Goal: Task Accomplishment & Management: Manage account settings

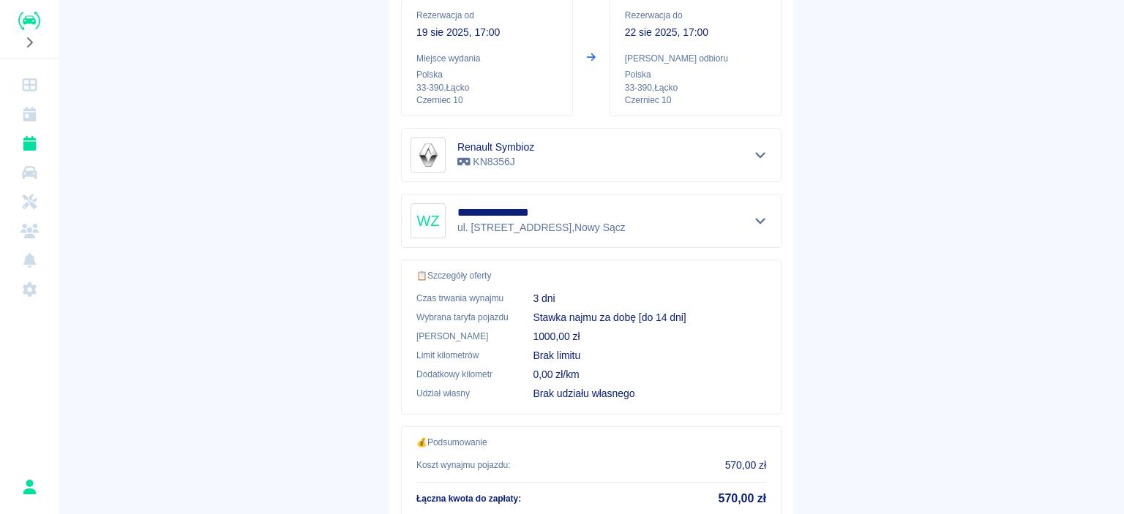
scroll to position [337, 0]
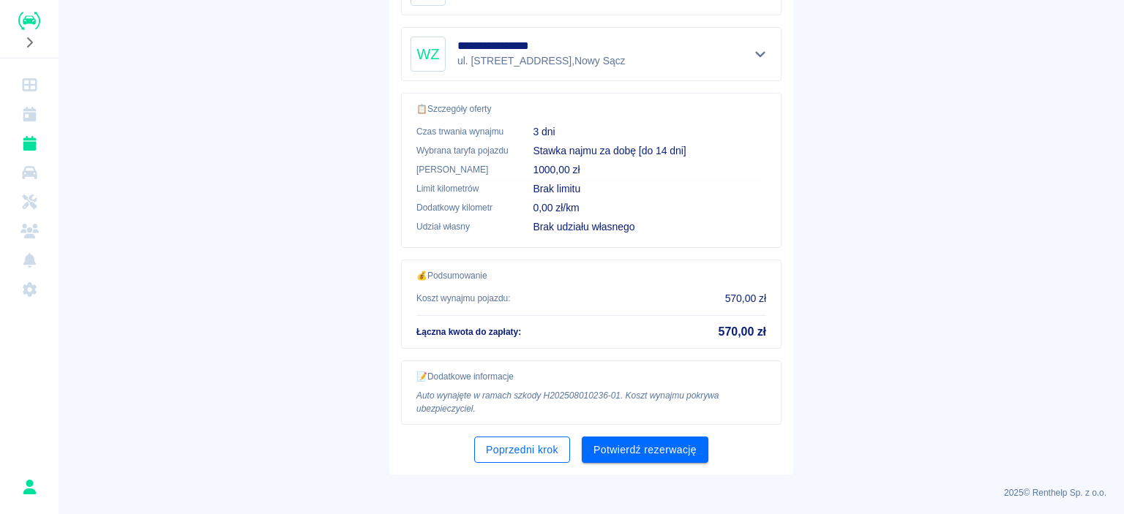
click at [500, 441] on button "Poprzedni krok" at bounding box center [522, 450] width 96 height 27
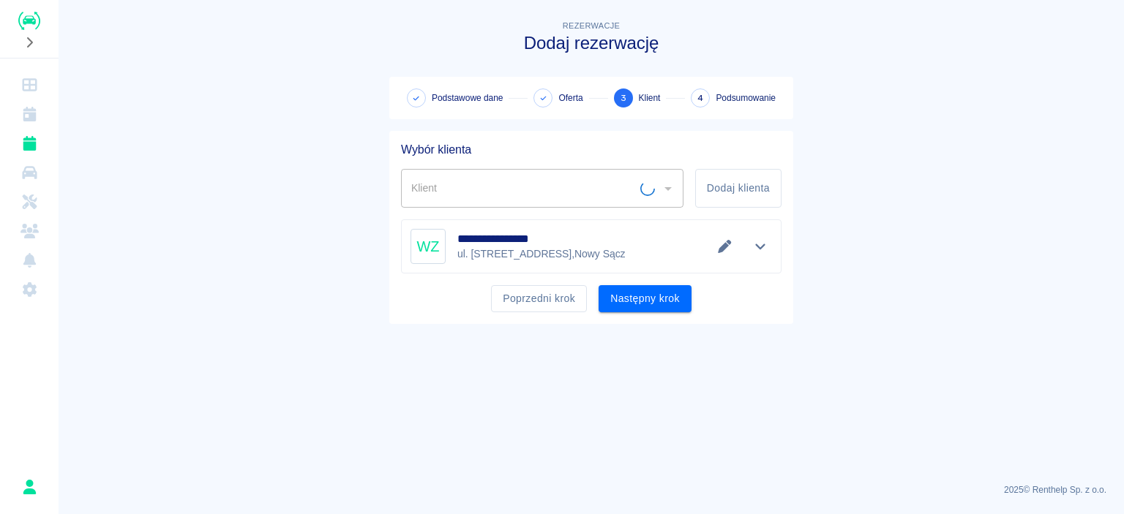
type input "Waldemar Zięcina (+48604466713)"
click at [530, 299] on button "Poprzedni krok" at bounding box center [539, 298] width 96 height 27
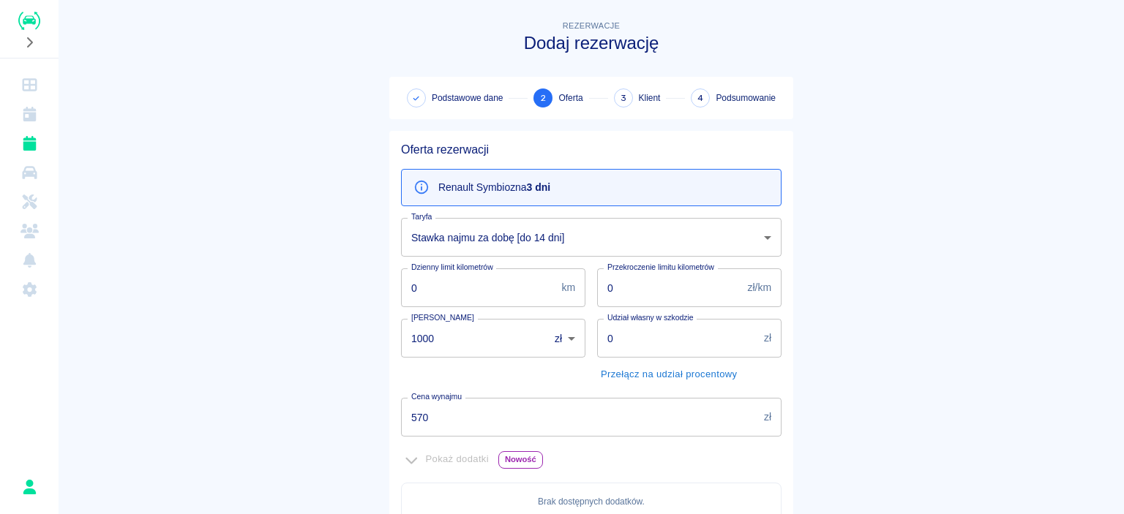
click at [502, 348] on input "1000" at bounding box center [470, 338] width 138 height 39
type input "1"
type input "0"
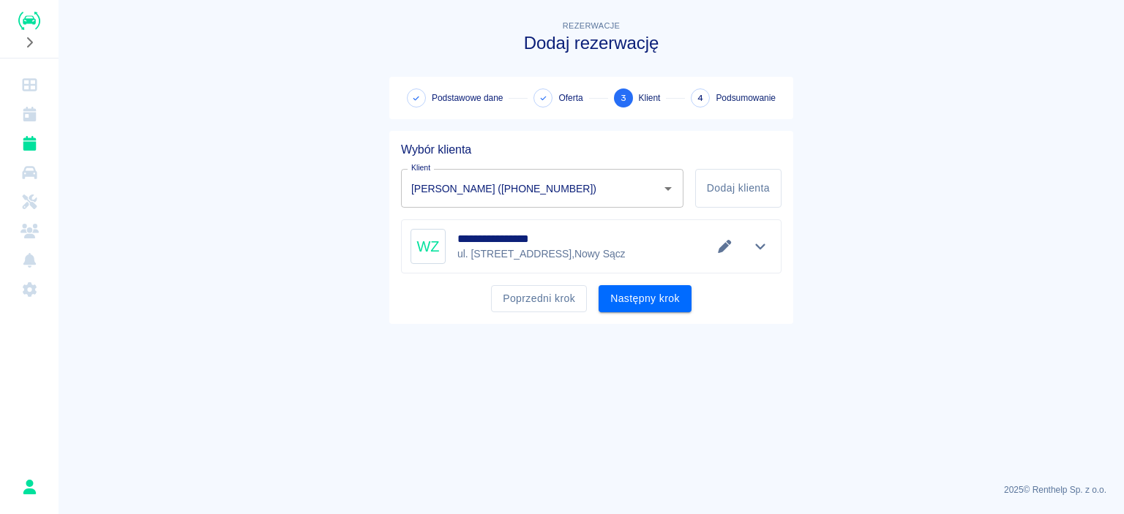
click at [642, 304] on button "Następny krok" at bounding box center [644, 298] width 93 height 27
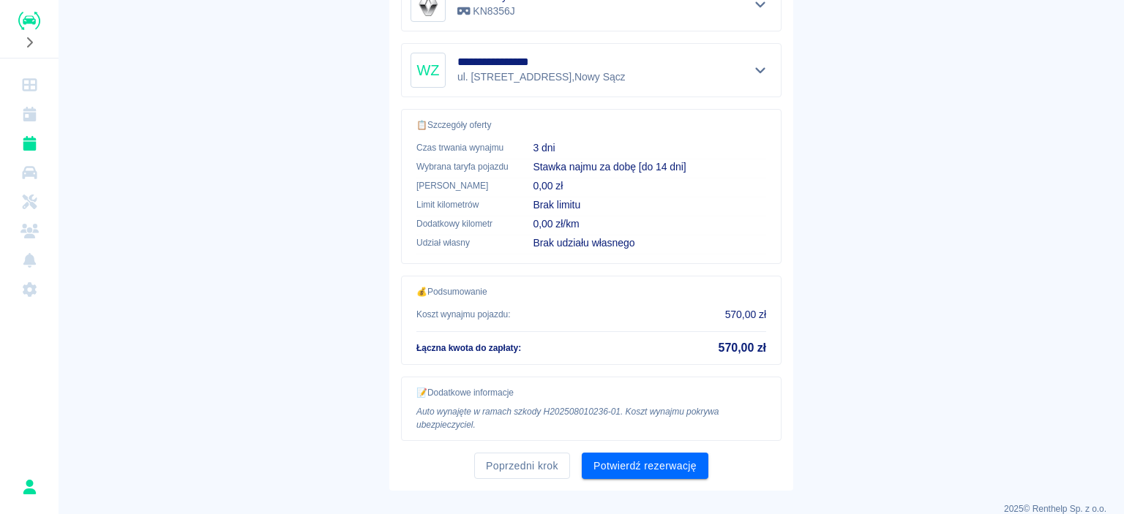
scroll to position [337, 0]
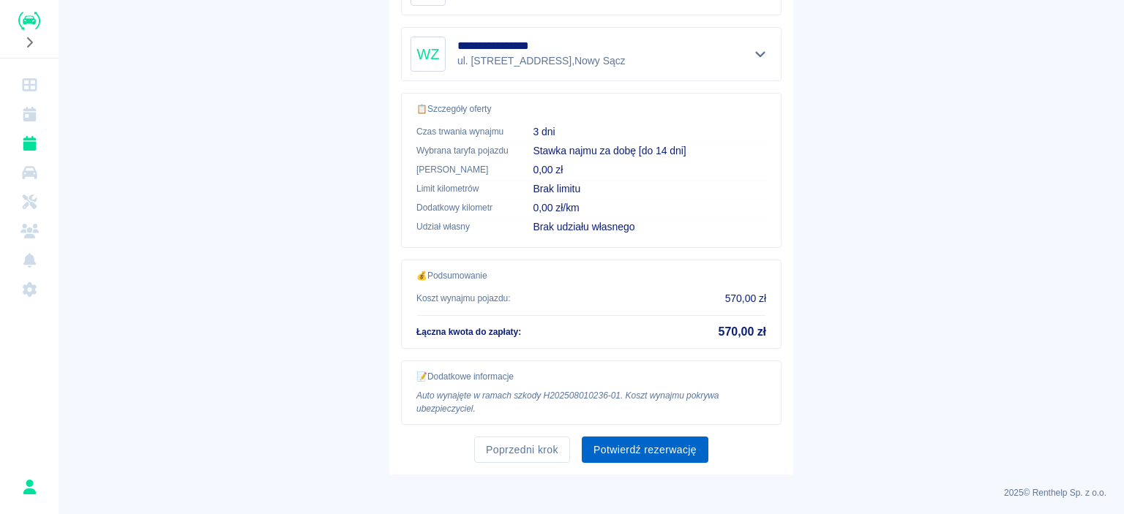
click at [641, 437] on button "Potwierdź rezerwację" at bounding box center [645, 450] width 127 height 27
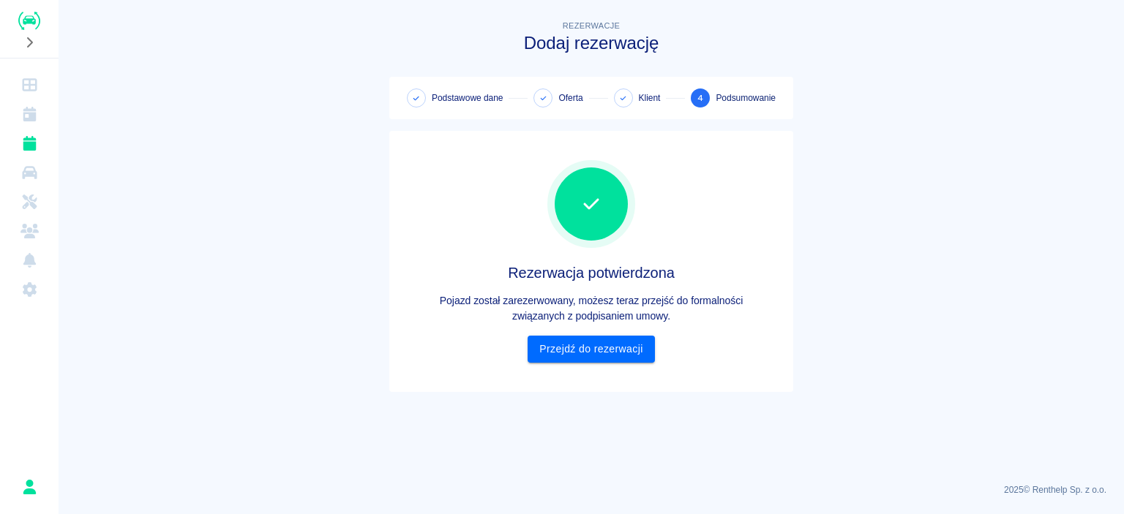
scroll to position [0, 0]
click at [592, 348] on link "Przejdź do rezerwacji" at bounding box center [590, 349] width 127 height 27
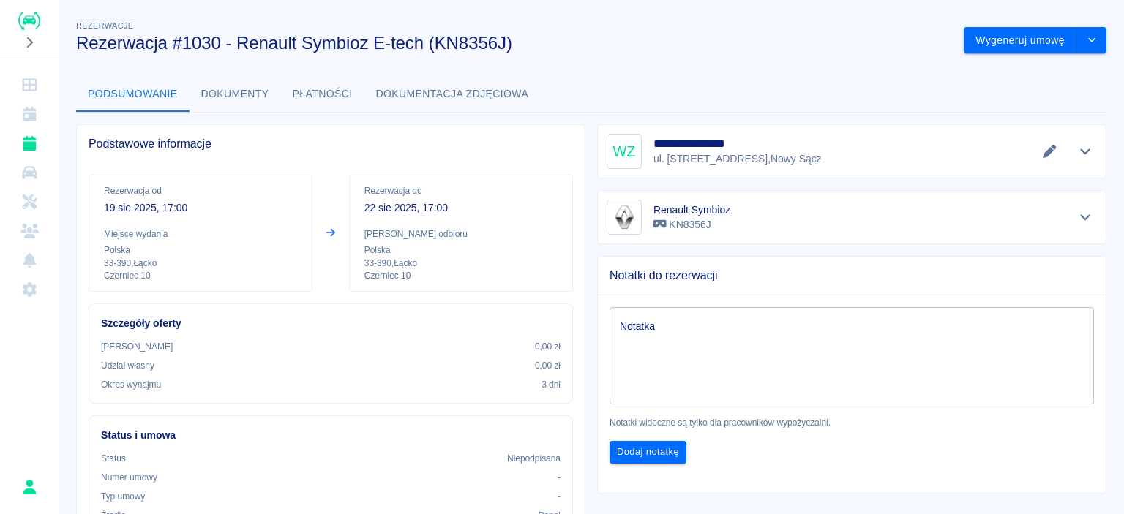
click at [700, 335] on textarea "Notatka" at bounding box center [852, 356] width 464 height 73
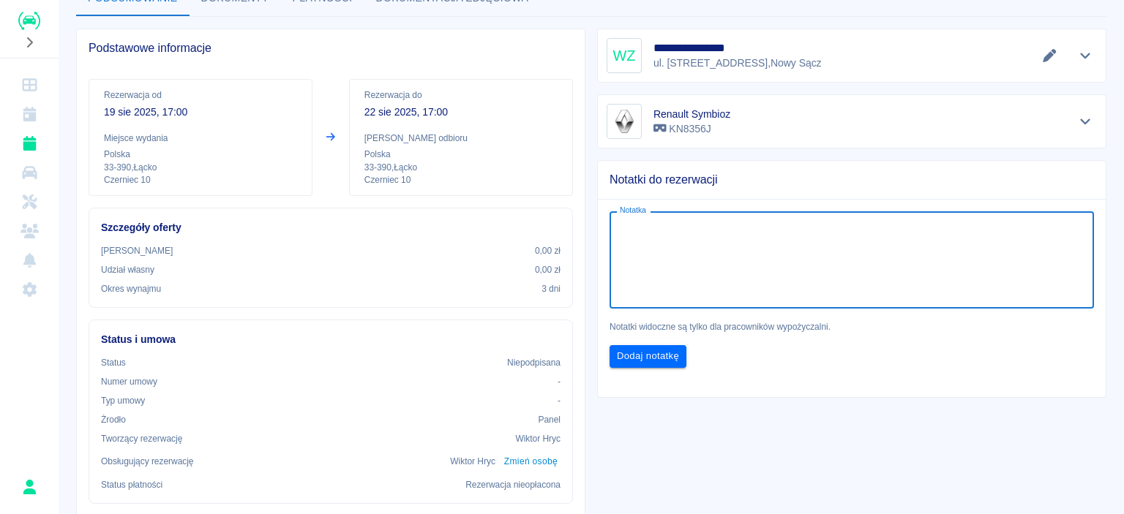
scroll to position [73, 0]
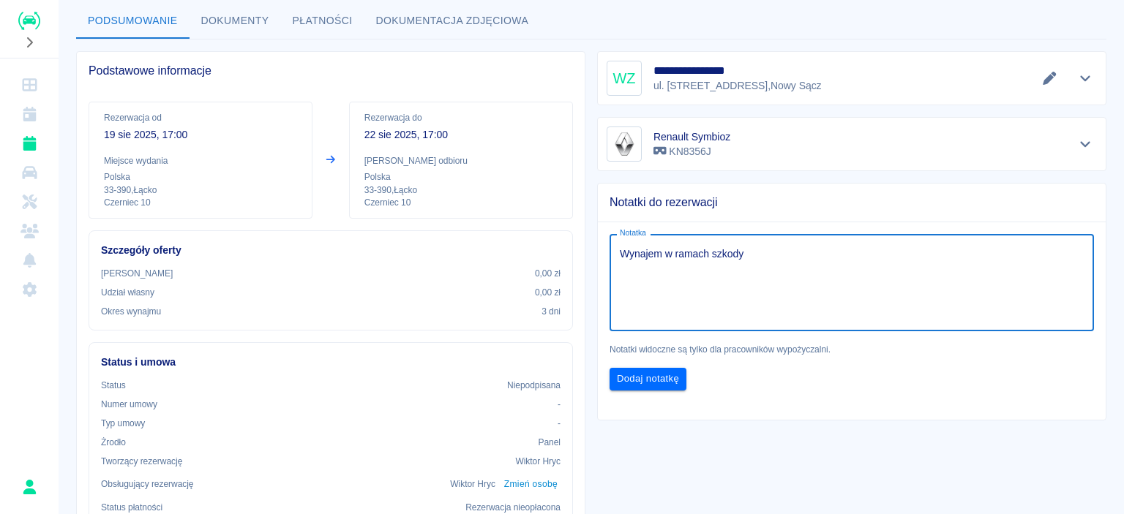
paste textarea "H202508010236-01."
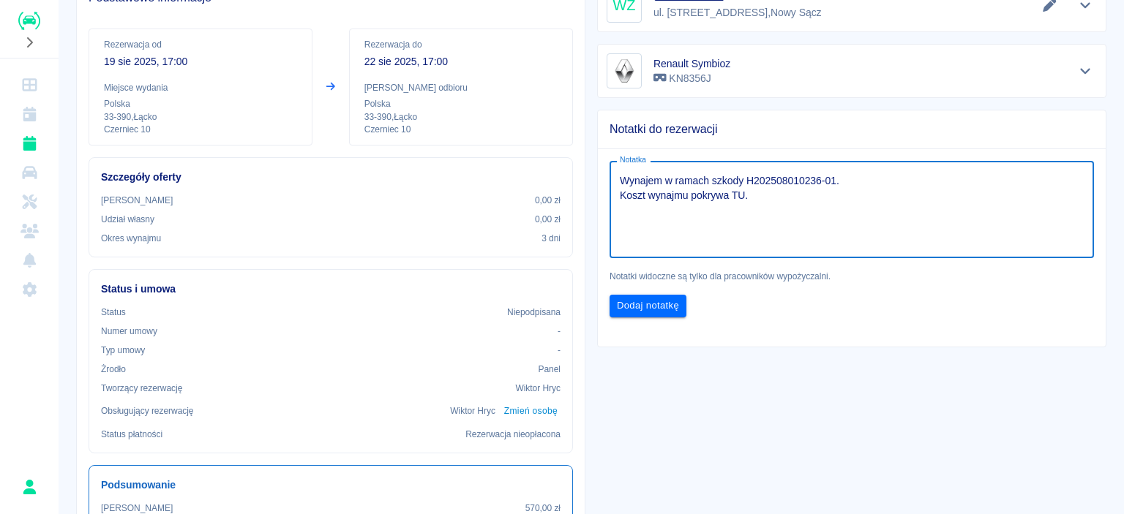
type textarea "Wynajem w ramach szkody H202508010236-01. Koszt wynajmu pokrywa TU."
click at [780, 304] on div "Dodaj notatkę" at bounding box center [846, 300] width 496 height 34
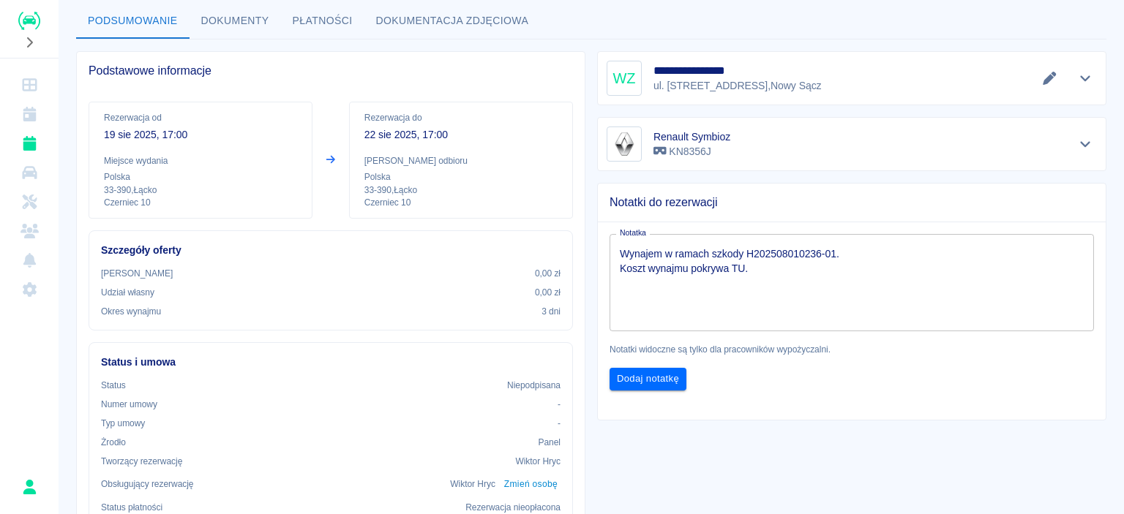
scroll to position [0, 0]
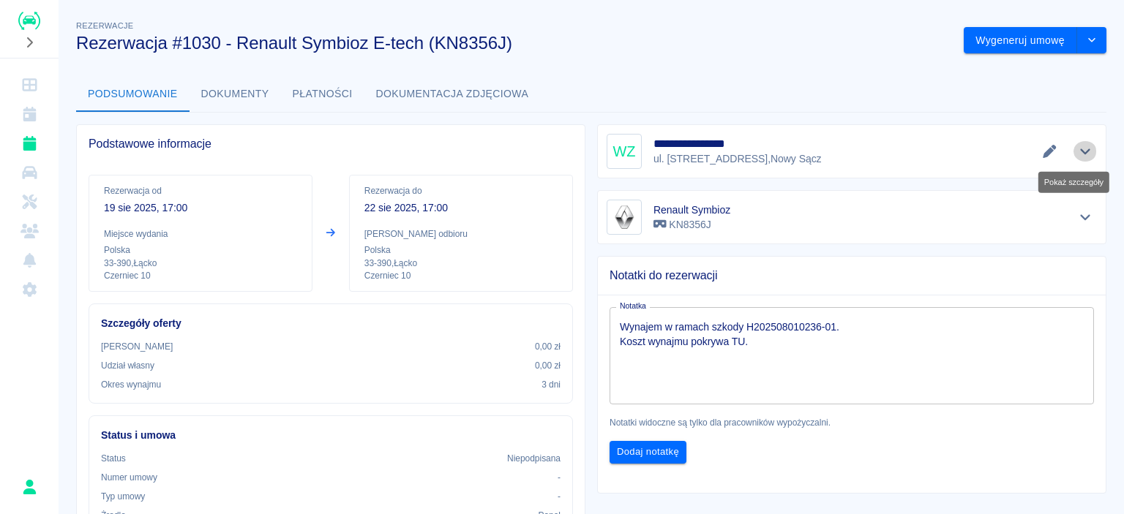
click at [1076, 142] on button "Pokaż szczegóły" at bounding box center [1085, 151] width 24 height 20
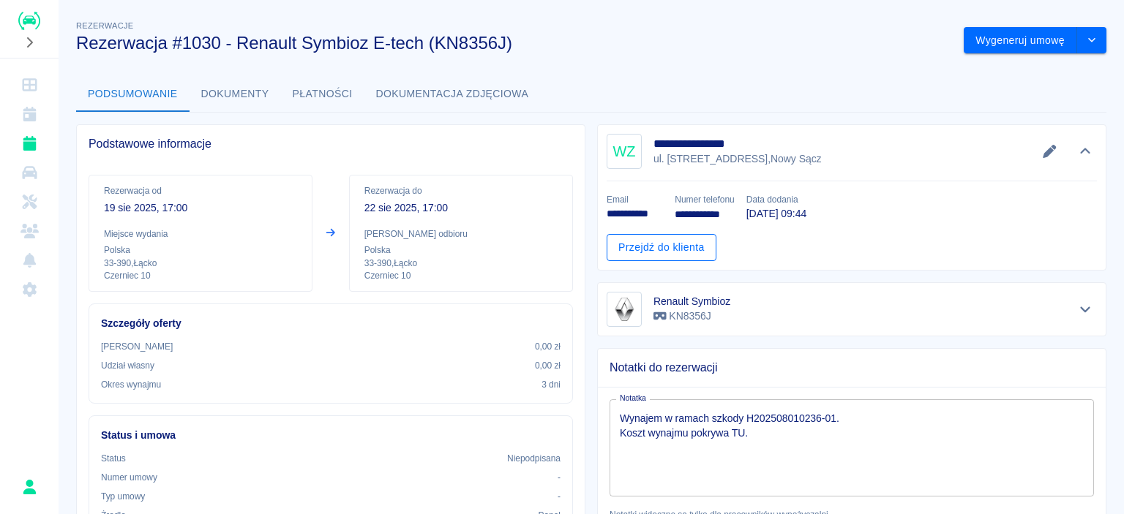
click at [664, 245] on link "Przejdź do klienta" at bounding box center [661, 247] width 110 height 27
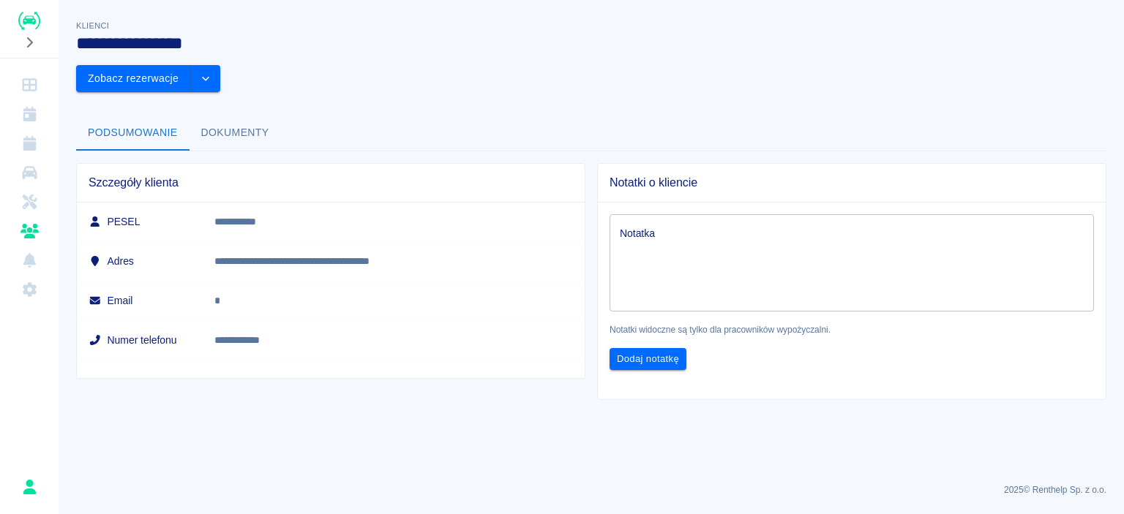
drag, startPoint x: 267, startPoint y: 262, endPoint x: 184, endPoint y: 256, distance: 83.6
click at [245, 281] on td "*" at bounding box center [394, 301] width 383 height 40
click at [328, 281] on td "*" at bounding box center [394, 301] width 383 height 40
click at [251, 116] on button "Dokumenty" at bounding box center [234, 133] width 91 height 35
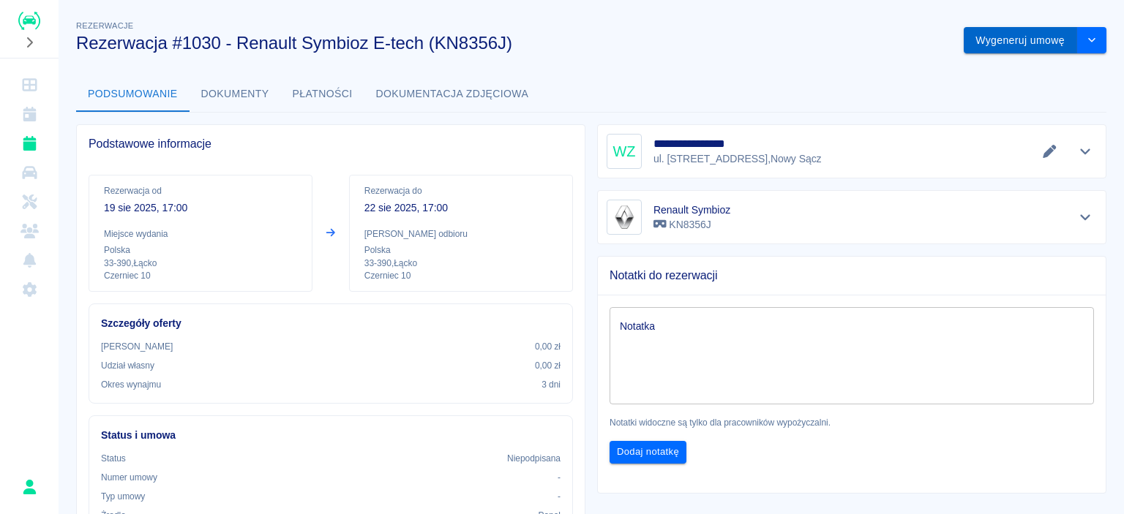
click at [1009, 45] on button "Wygeneruj umowę" at bounding box center [1019, 40] width 113 height 27
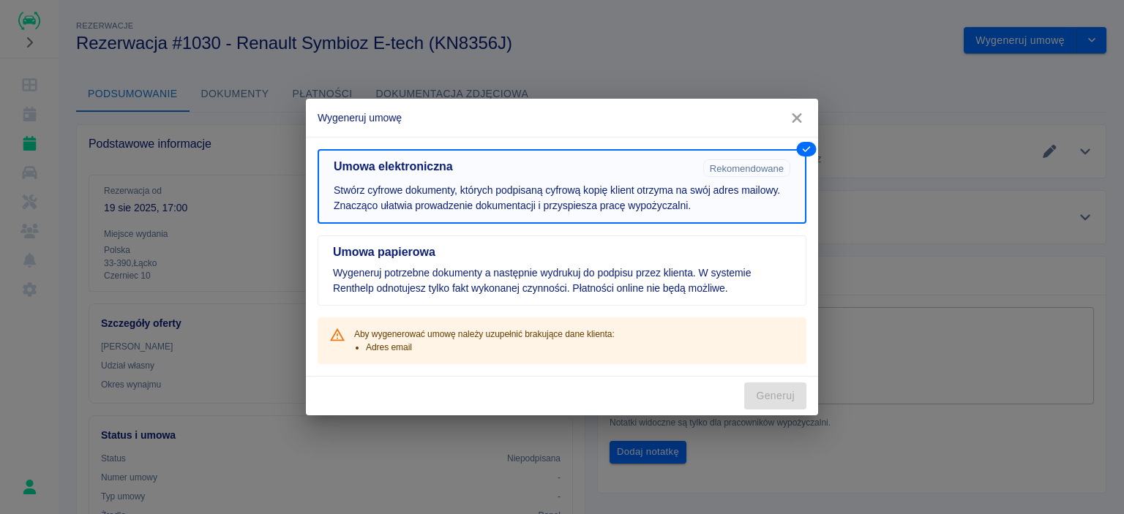
click at [369, 187] on p "Stwórz cyfrowe dokumenty, których podpisaną cyfrową kopię klient otrzyma na swó…" at bounding box center [562, 198] width 456 height 31
click at [797, 122] on icon "button" at bounding box center [796, 117] width 19 height 15
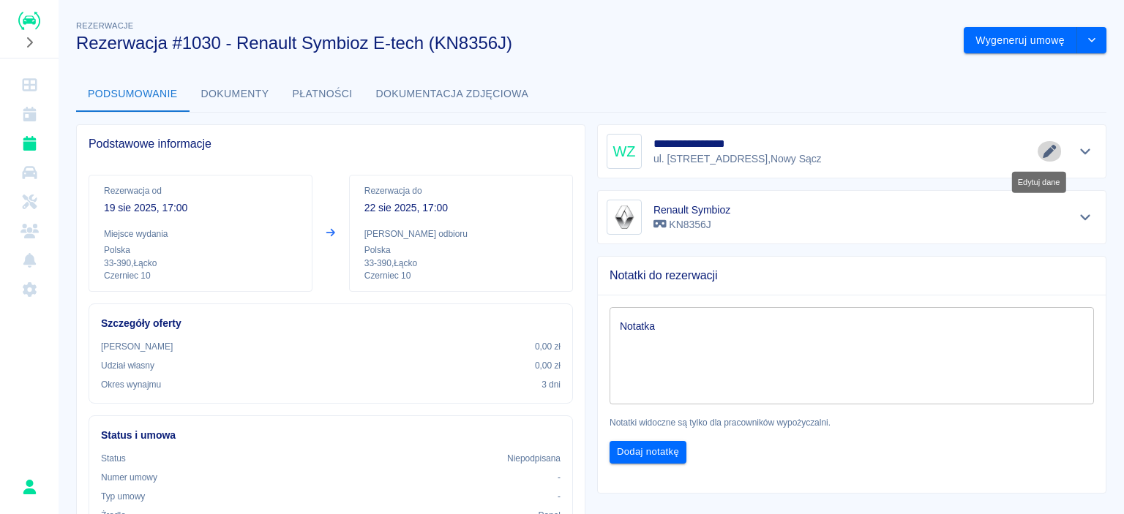
click at [1042, 154] on icon "Edytuj dane" at bounding box center [1048, 151] width 13 height 13
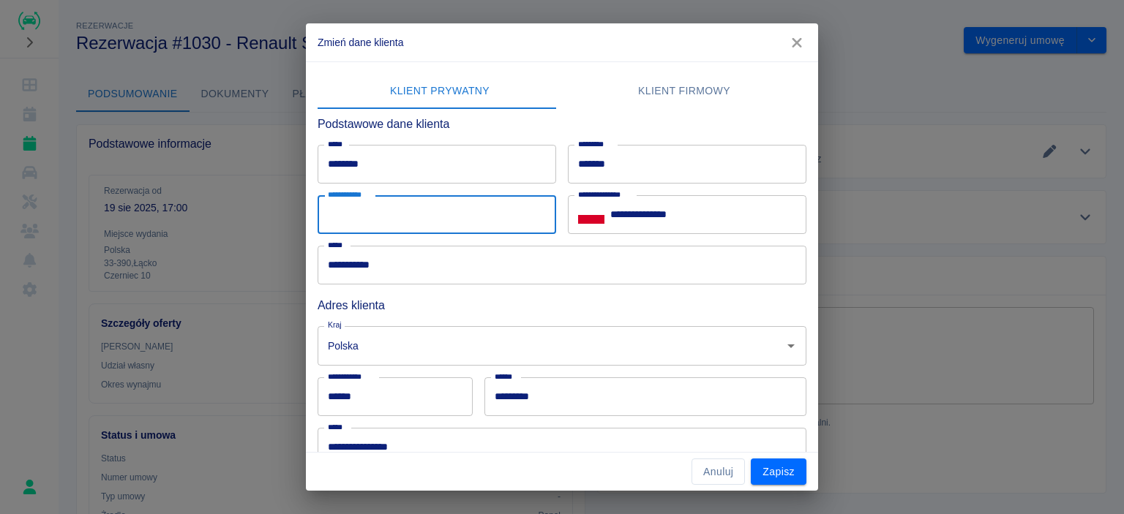
click at [435, 211] on input "**********" at bounding box center [436, 214] width 238 height 39
paste input "**********"
type input "**********"
click at [781, 473] on button "Zapisz" at bounding box center [779, 472] width 56 height 27
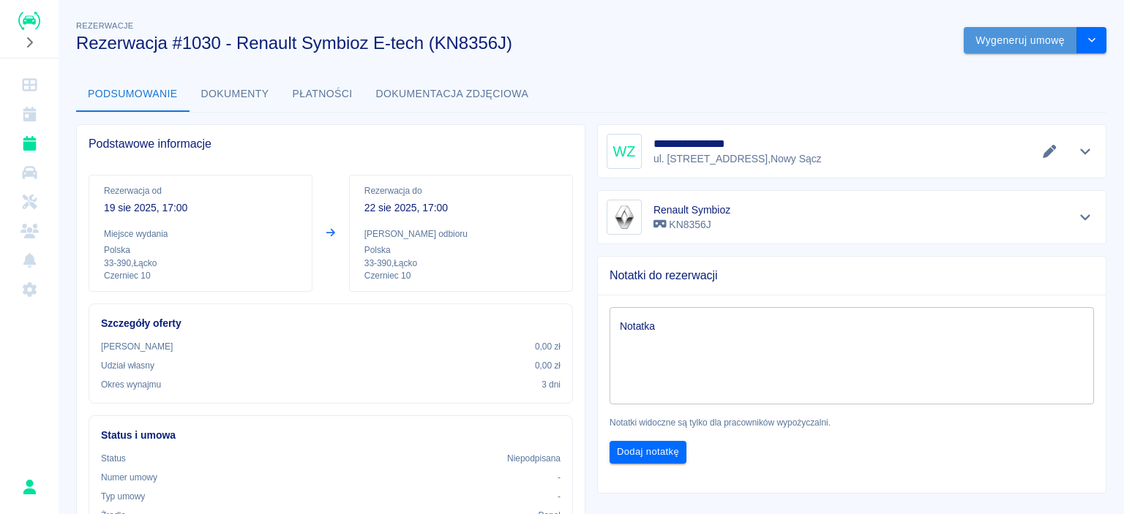
click at [1026, 40] on button "Wygeneruj umowę" at bounding box center [1019, 40] width 113 height 27
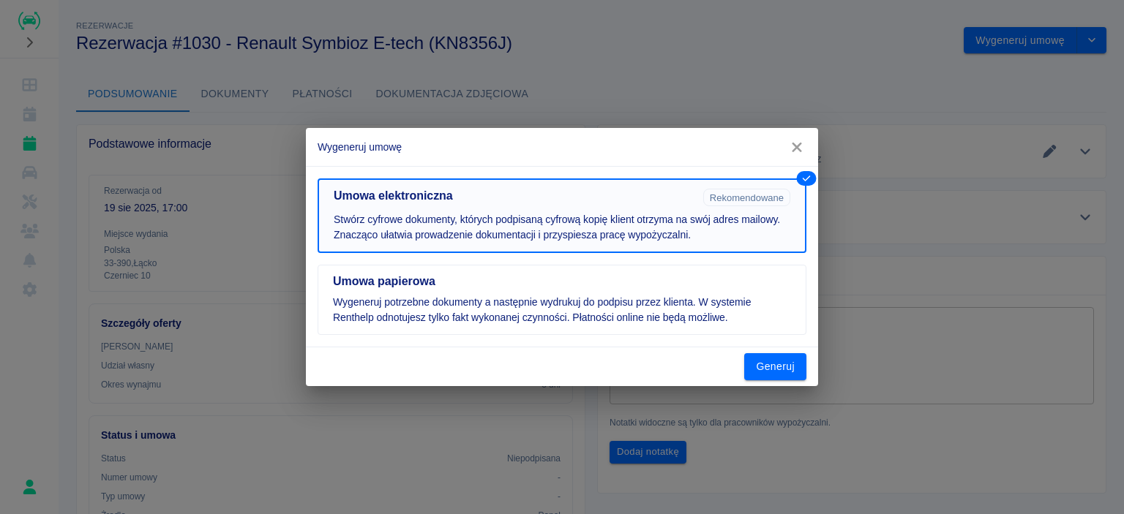
click at [611, 234] on p "Stwórz cyfrowe dokumenty, których podpisaną cyfrową kopię klient otrzyma na swó…" at bounding box center [562, 227] width 456 height 31
click at [783, 372] on button "Generuj" at bounding box center [775, 366] width 62 height 27
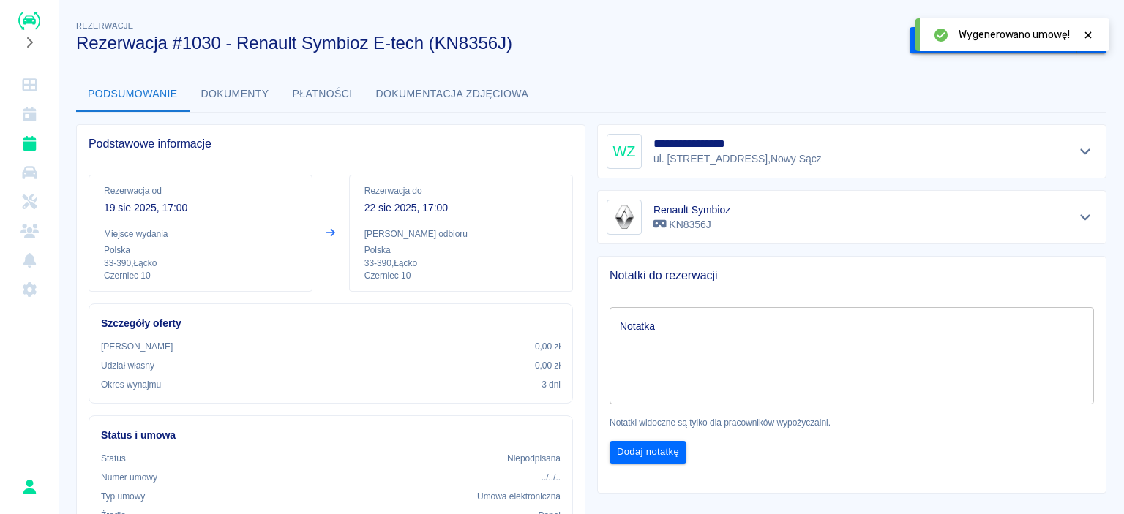
click at [1083, 37] on icon at bounding box center [1087, 35] width 13 height 10
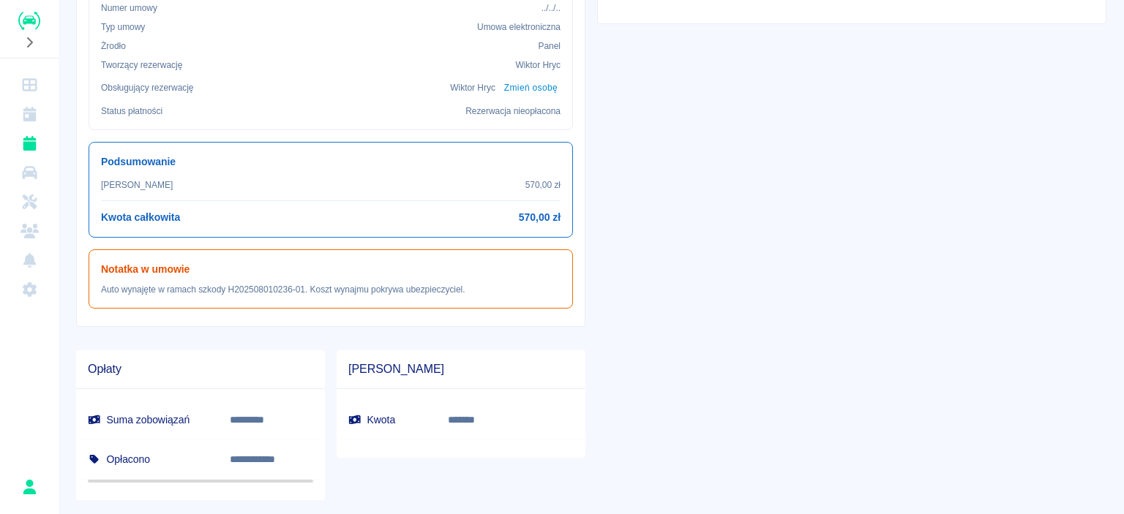
scroll to position [495, 0]
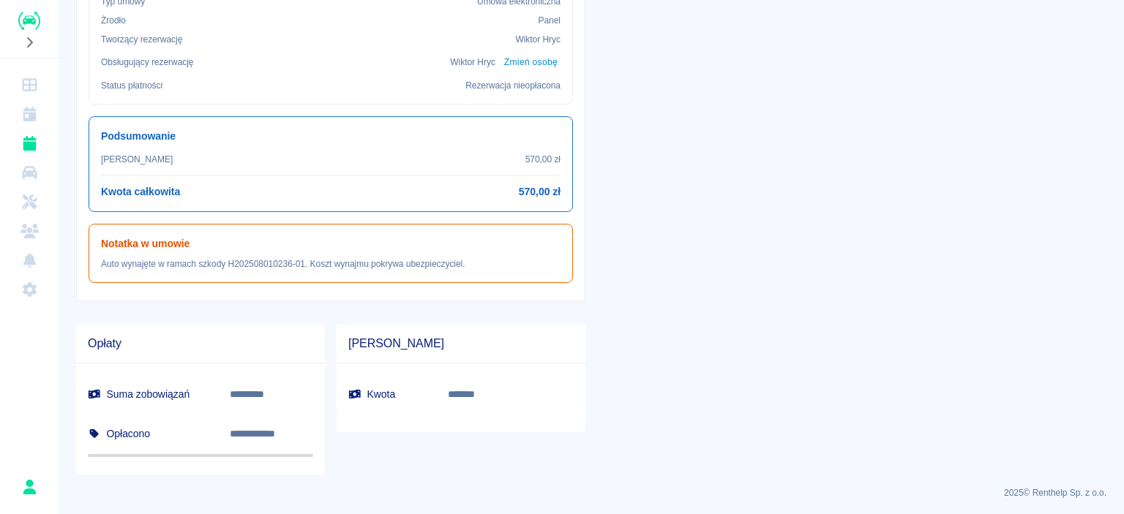
click at [181, 387] on h6 "Suma zobowiązań" at bounding box center [147, 394] width 119 height 15
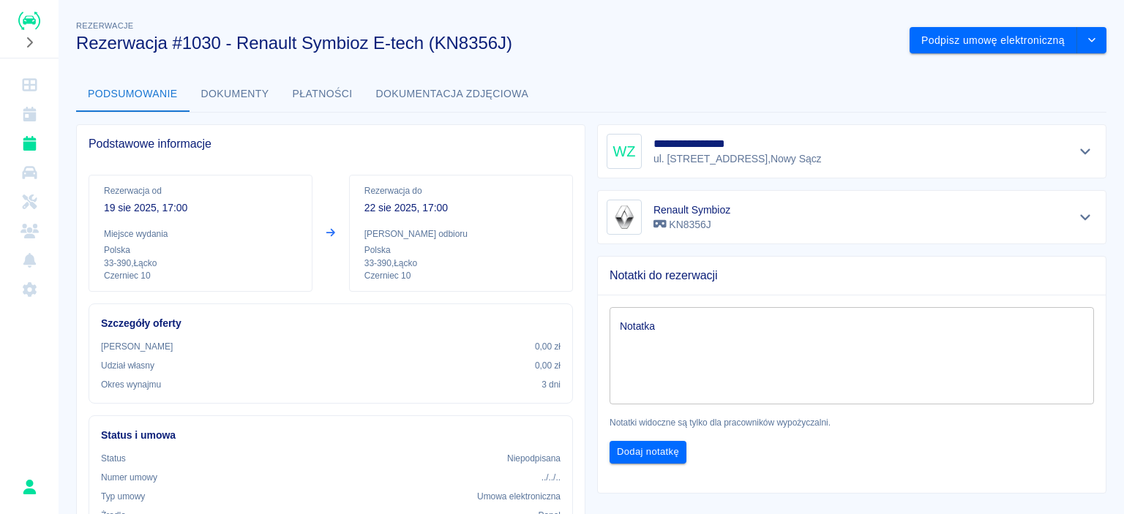
scroll to position [73, 0]
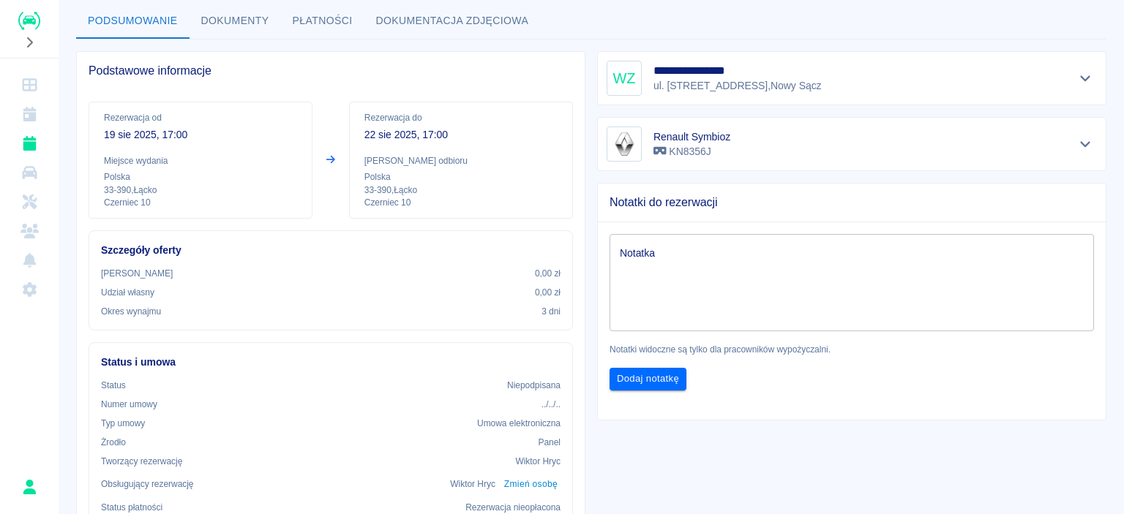
drag, startPoint x: 116, startPoint y: 126, endPoint x: 144, endPoint y: 172, distance: 53.8
click at [121, 126] on div "Rezerwacja od [DATE] 17:00" at bounding box center [200, 126] width 193 height 31
click at [156, 194] on p "33-390 , Łącko" at bounding box center [200, 190] width 193 height 13
click at [243, 187] on p "33-390 , Łącko" at bounding box center [200, 190] width 193 height 13
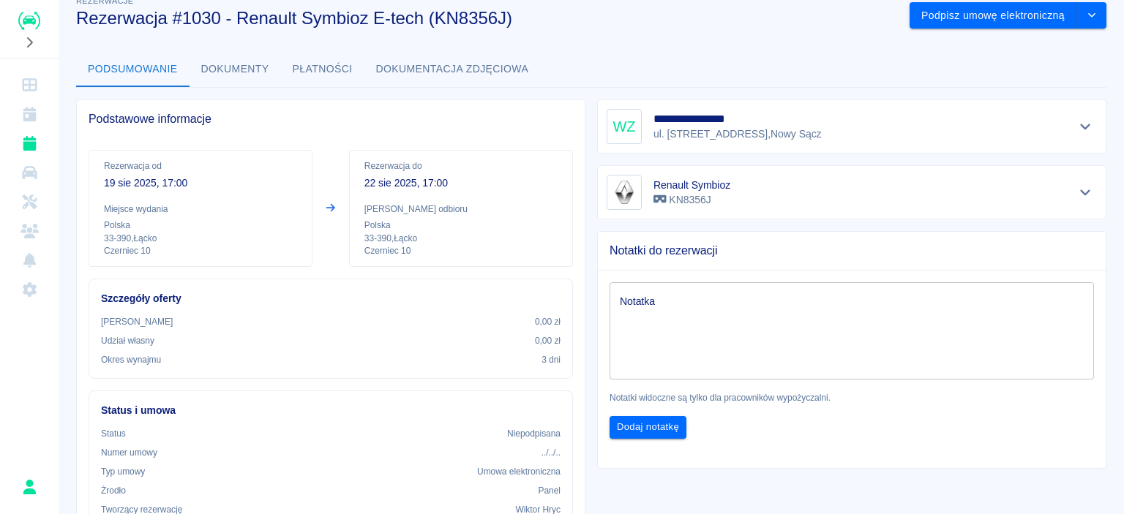
scroll to position [0, 0]
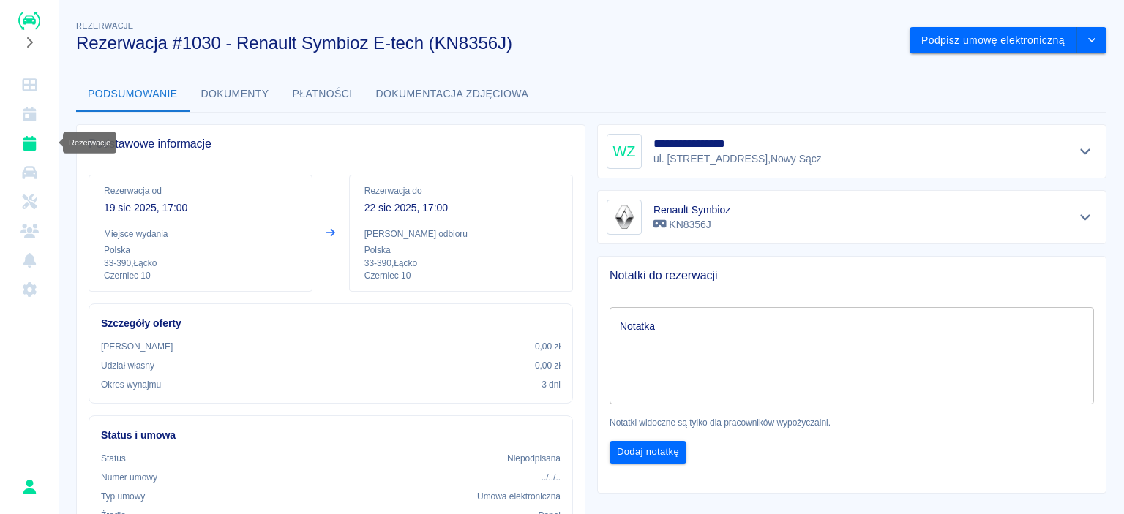
click at [26, 134] on link "Rezerwacje" at bounding box center [29, 143] width 47 height 29
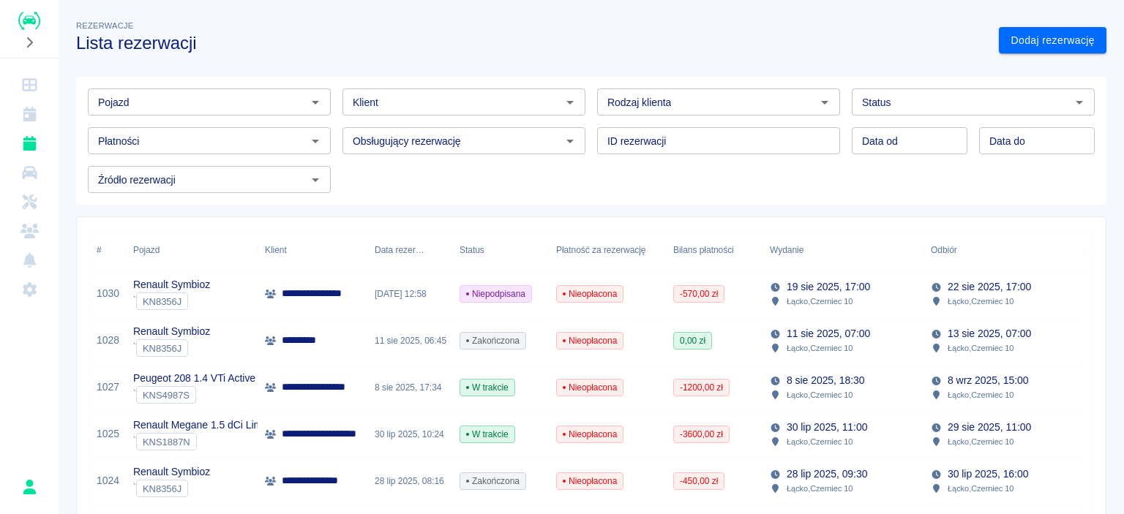
click at [194, 297] on div "` KN8356J" at bounding box center [171, 302] width 77 height 18
click at [807, 295] on div "[DATE] 17:00 Łącko , Czerniec 10" at bounding box center [820, 293] width 100 height 29
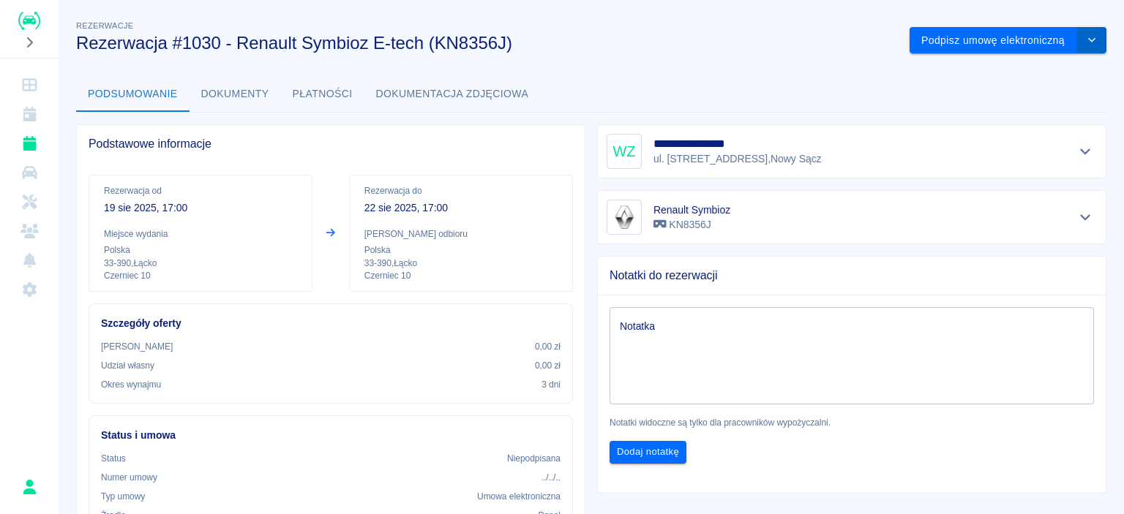
click at [1087, 49] on button "drop-down" at bounding box center [1091, 40] width 29 height 27
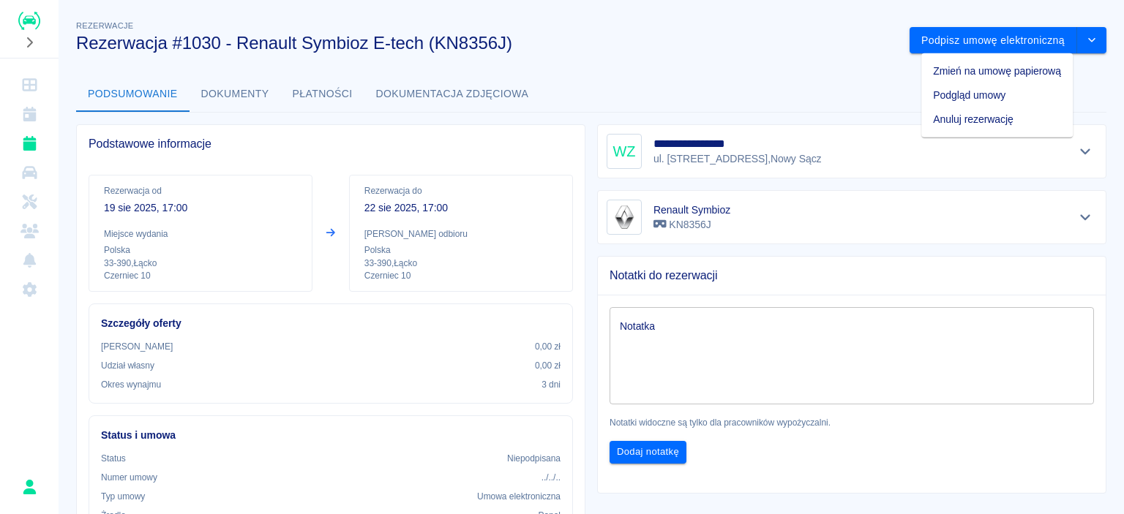
click at [778, 78] on div "Podsumowanie Dokumenty Płatności Dokumentacja zdjęciowa" at bounding box center [591, 94] width 1030 height 35
click at [336, 222] on div "Rezerwacja od [DATE] 17:00 Miejsce wydania Polska 33-390 , Łącko Czerniec 10 Re…" at bounding box center [331, 233] width 484 height 117
drag, startPoint x: 228, startPoint y: 101, endPoint x: 303, endPoint y: 94, distance: 75.0
click at [229, 100] on button "Dokumenty" at bounding box center [234, 94] width 91 height 35
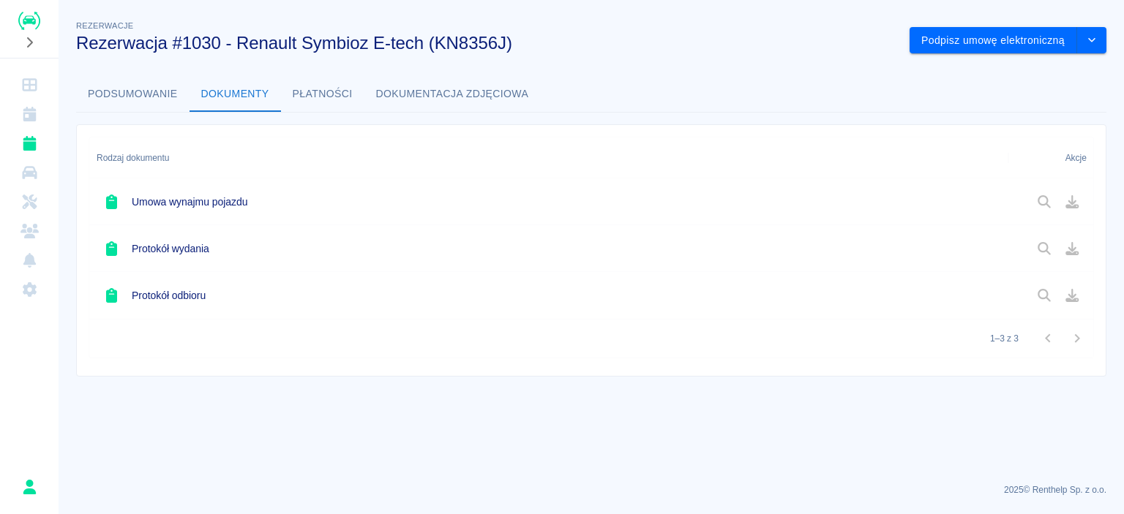
click at [137, 83] on button "Podsumowanie" at bounding box center [132, 94] width 113 height 35
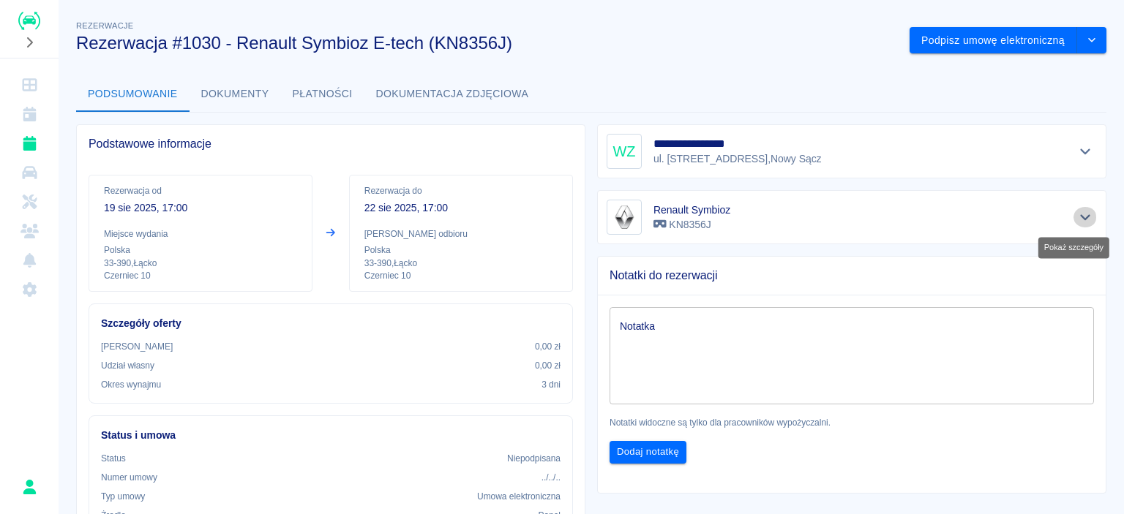
click at [1077, 211] on icon "Pokaż szczegóły" at bounding box center [1085, 217] width 17 height 13
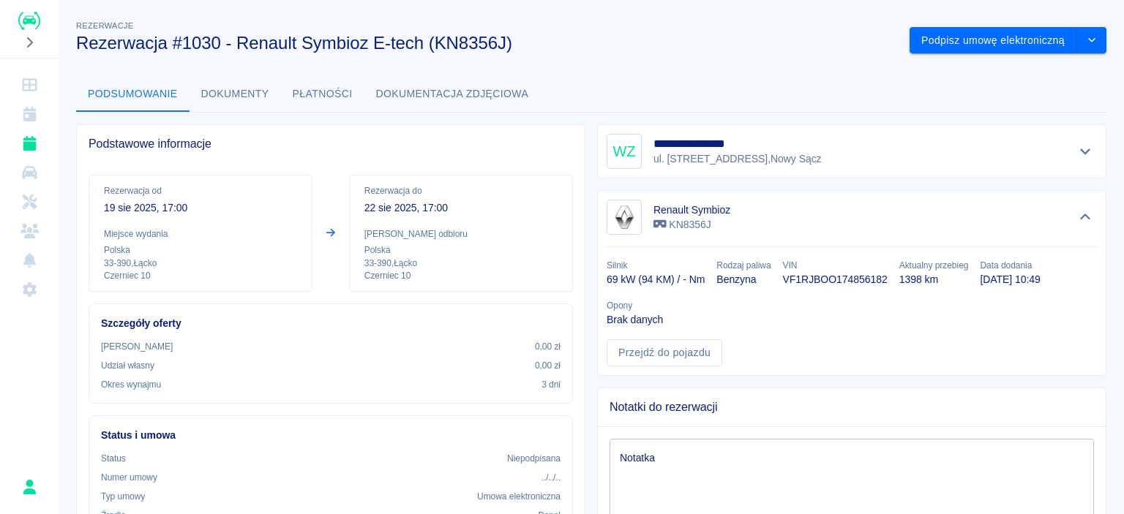
click at [161, 211] on p "19 sie 2025, 17:00" at bounding box center [200, 207] width 193 height 15
click at [227, 104] on button "Dokumenty" at bounding box center [234, 94] width 91 height 35
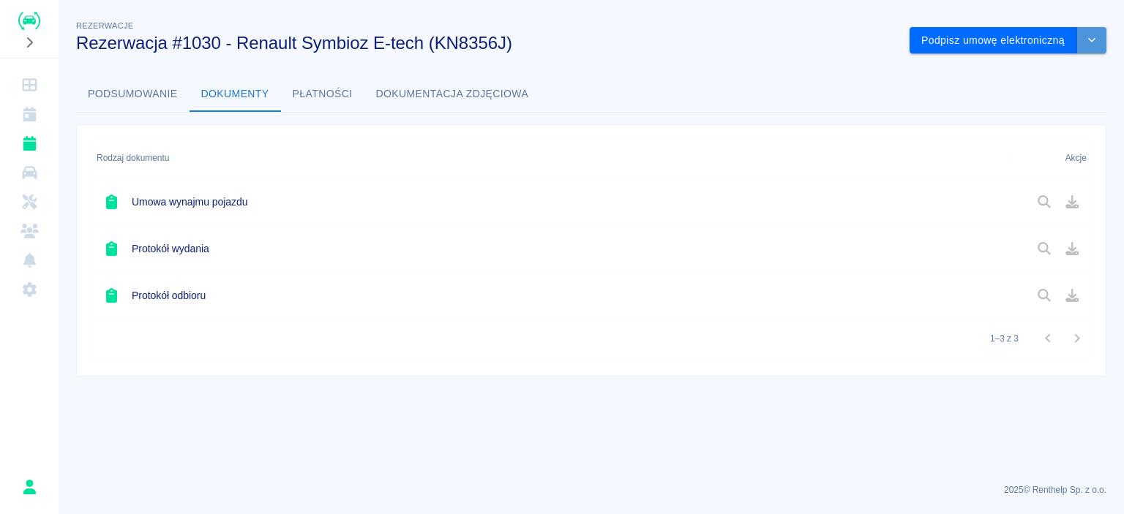
click at [1095, 40] on icon "drop-down" at bounding box center [1092, 40] width 12 height 10
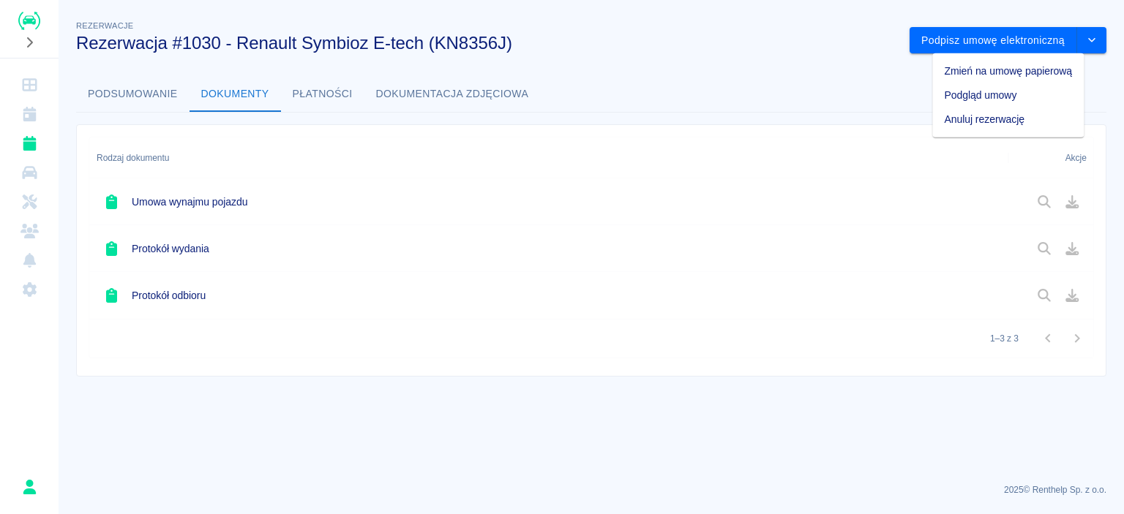
click at [285, 90] on button "Płatności" at bounding box center [322, 94] width 83 height 35
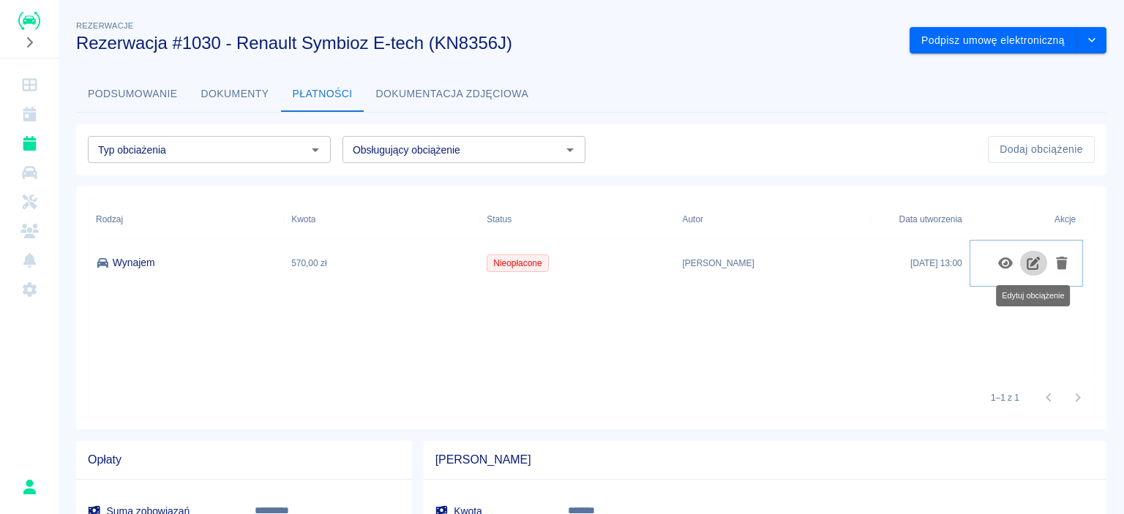
click at [1038, 264] on icon "Edytuj obciążenie" at bounding box center [1033, 263] width 17 height 13
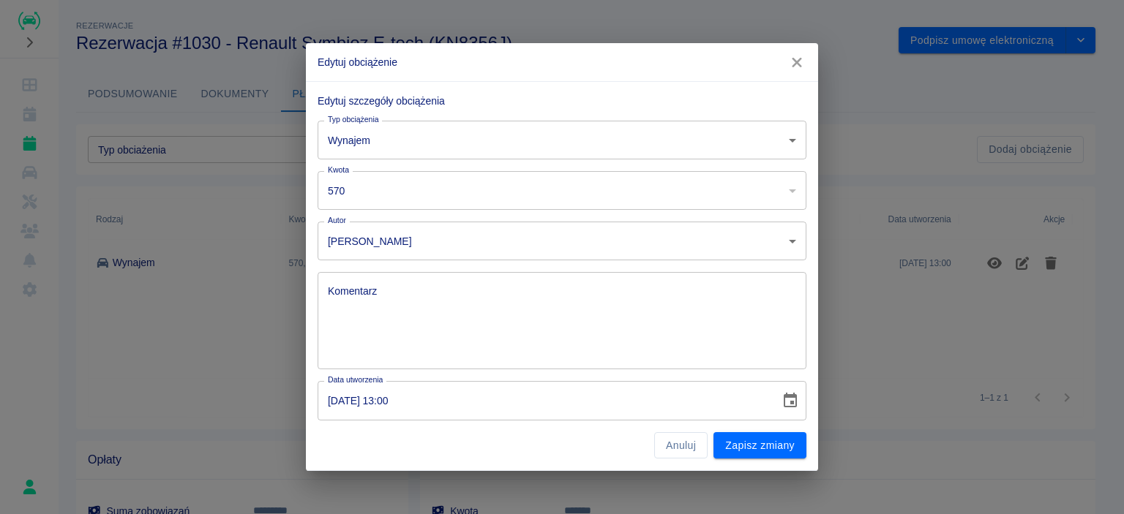
click at [799, 53] on button "button" at bounding box center [796, 62] width 31 height 27
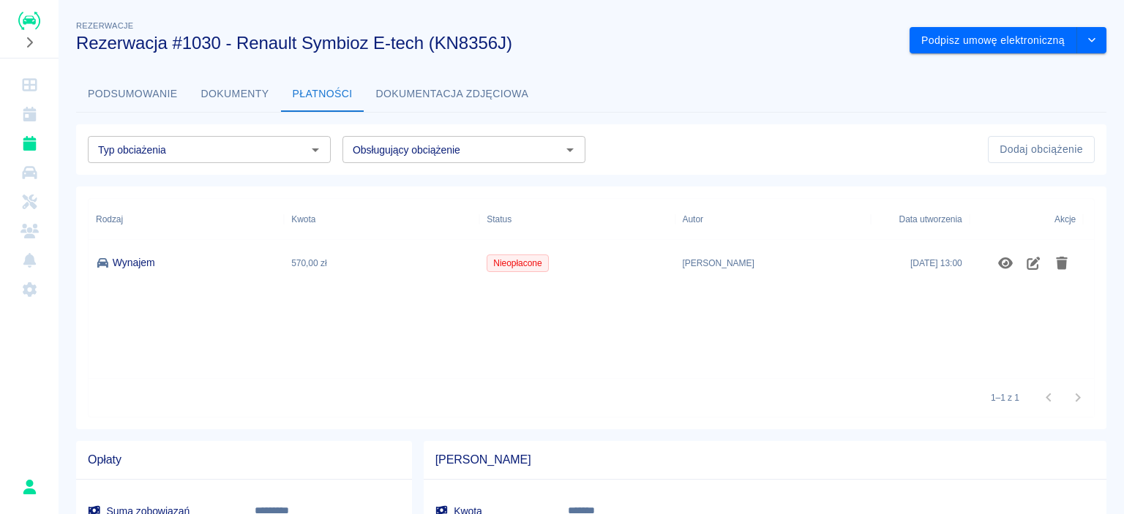
click at [281, 258] on div "Wynajem" at bounding box center [186, 263] width 195 height 47
click at [315, 154] on icon "Otwórz" at bounding box center [316, 150] width 18 height 18
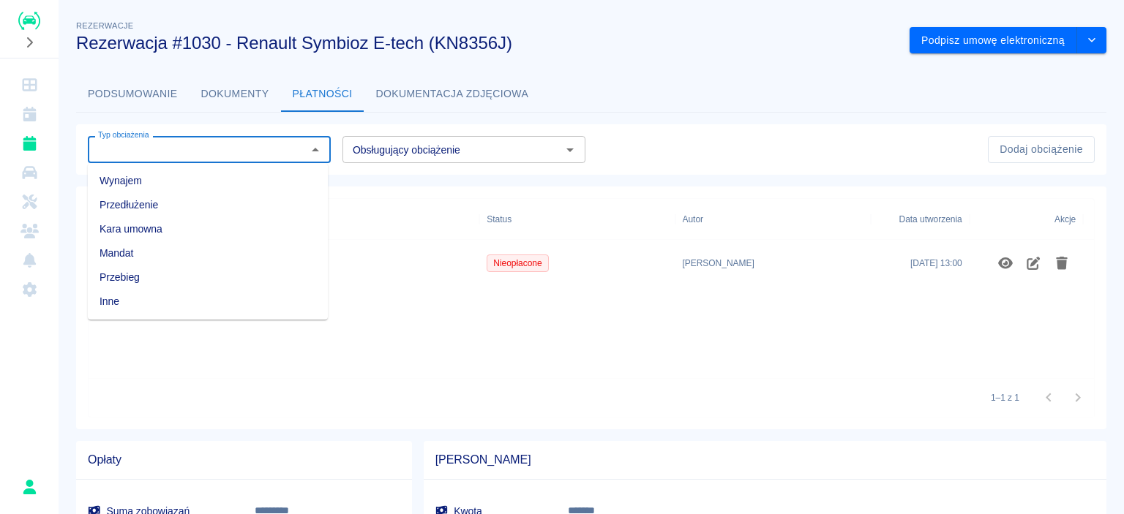
click at [229, 191] on li "Wynajem" at bounding box center [208, 181] width 240 height 24
type input "Wynajem"
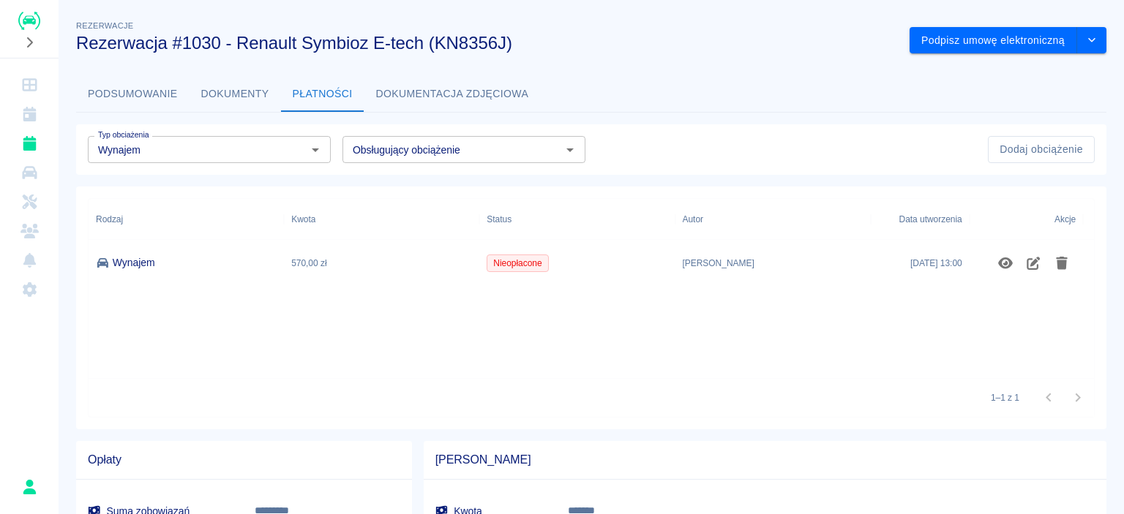
click at [223, 277] on div "Wynajem" at bounding box center [186, 263] width 195 height 47
click at [1034, 258] on icon "Edytuj obciążenie" at bounding box center [1033, 263] width 17 height 13
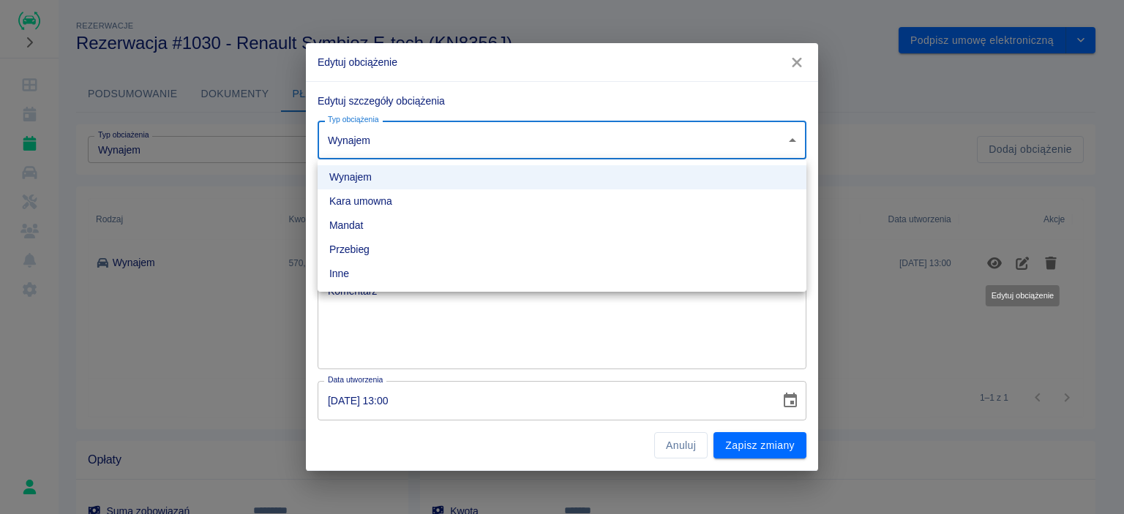
click at [596, 140] on body "**********" at bounding box center [562, 257] width 1124 height 514
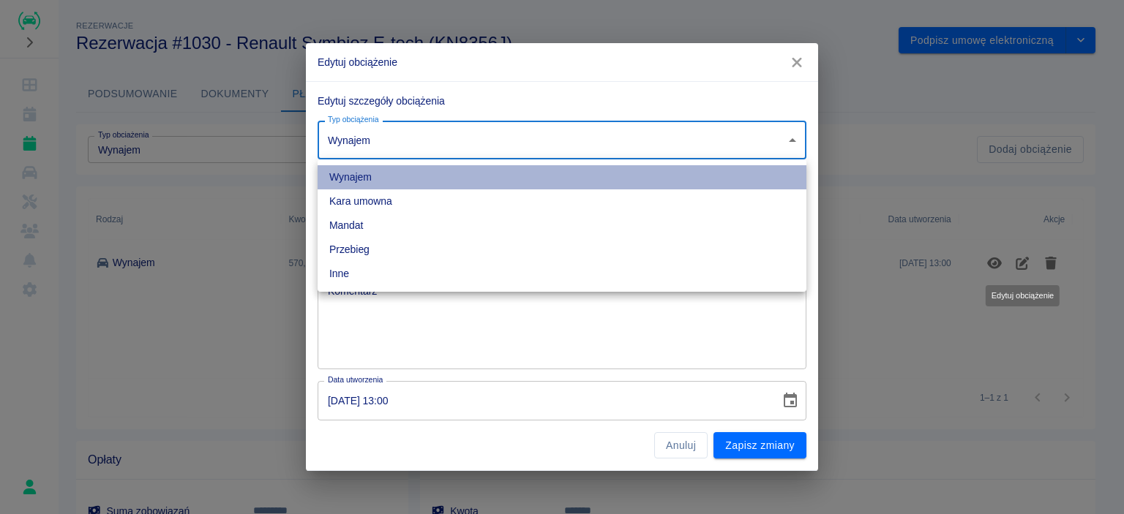
click at [434, 184] on li "Wynajem" at bounding box center [561, 177] width 489 height 24
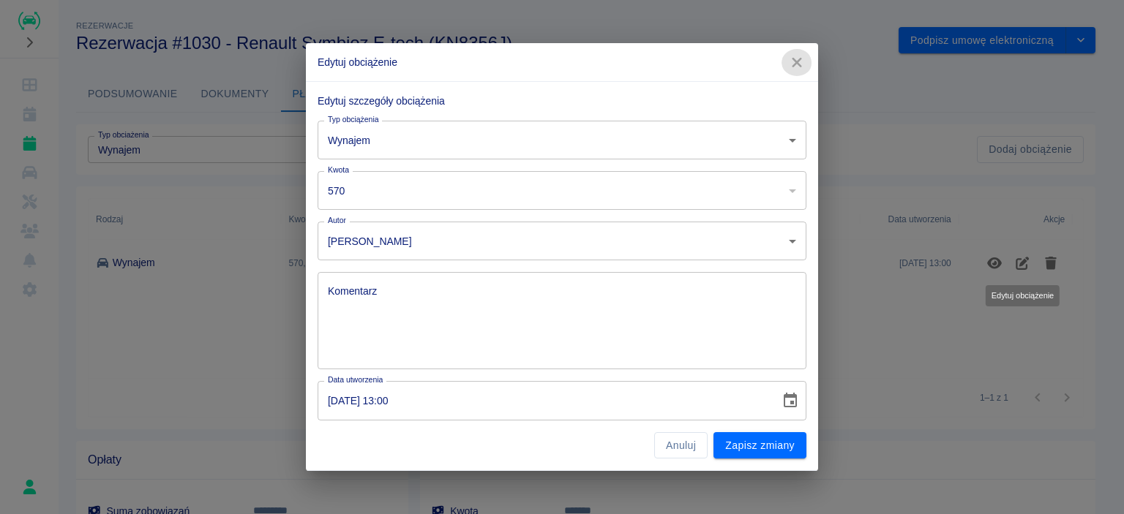
click at [792, 55] on icon "button" at bounding box center [796, 62] width 19 height 15
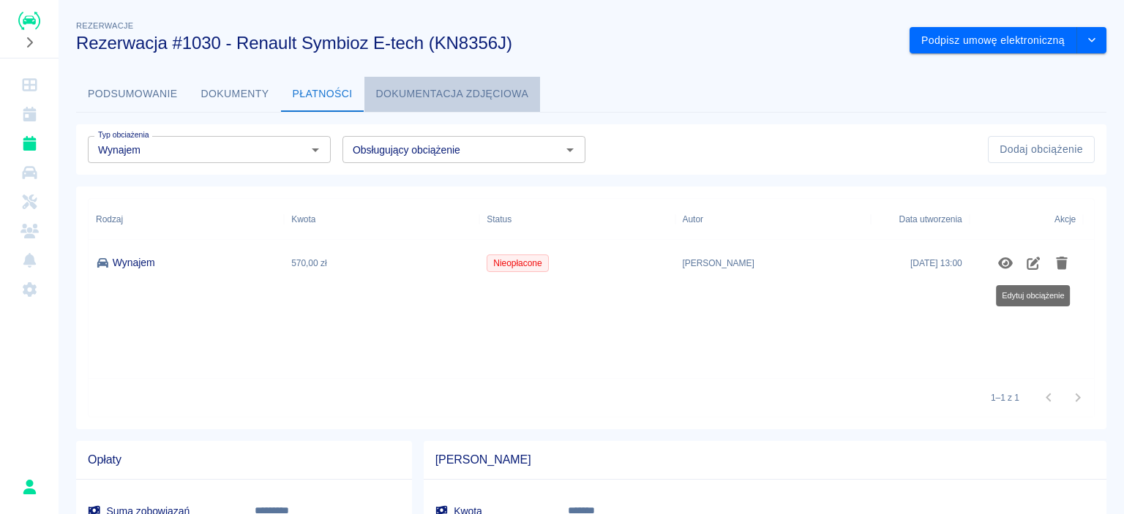
click at [435, 96] on button "Dokumentacja zdjęciowa" at bounding box center [452, 94] width 176 height 35
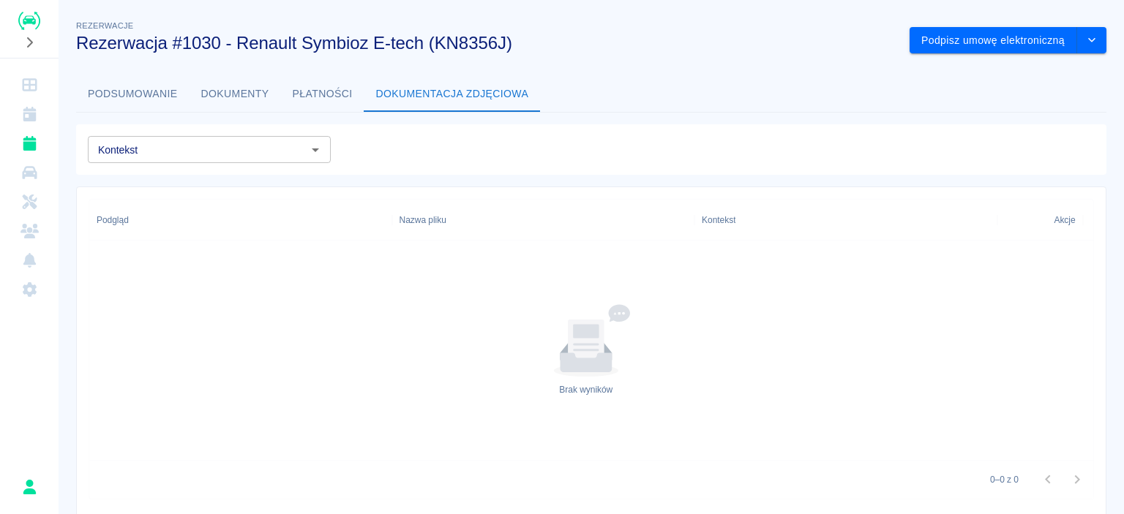
click at [304, 93] on button "Płatności" at bounding box center [322, 94] width 83 height 35
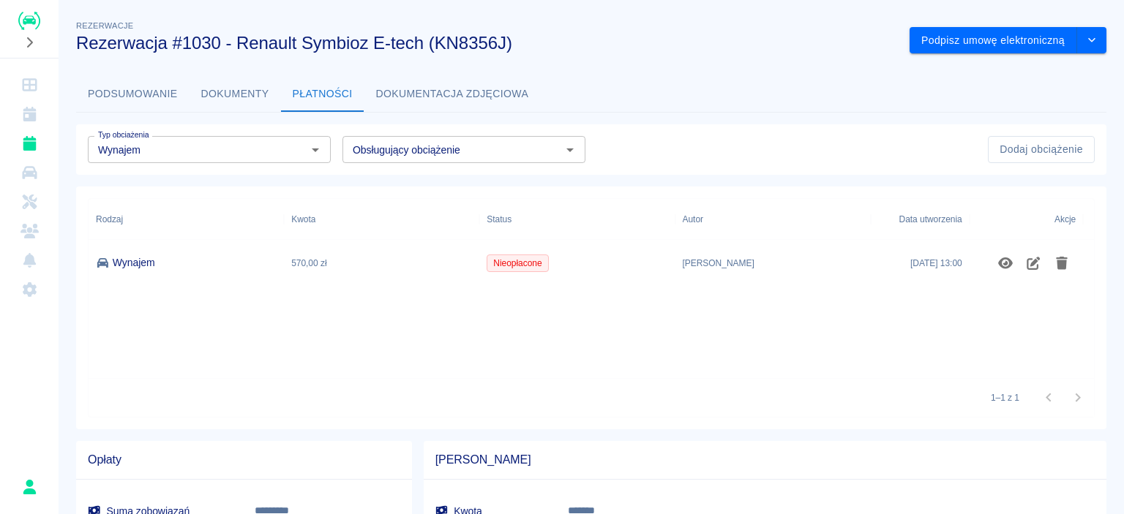
click at [241, 103] on button "Dokumenty" at bounding box center [234, 94] width 91 height 35
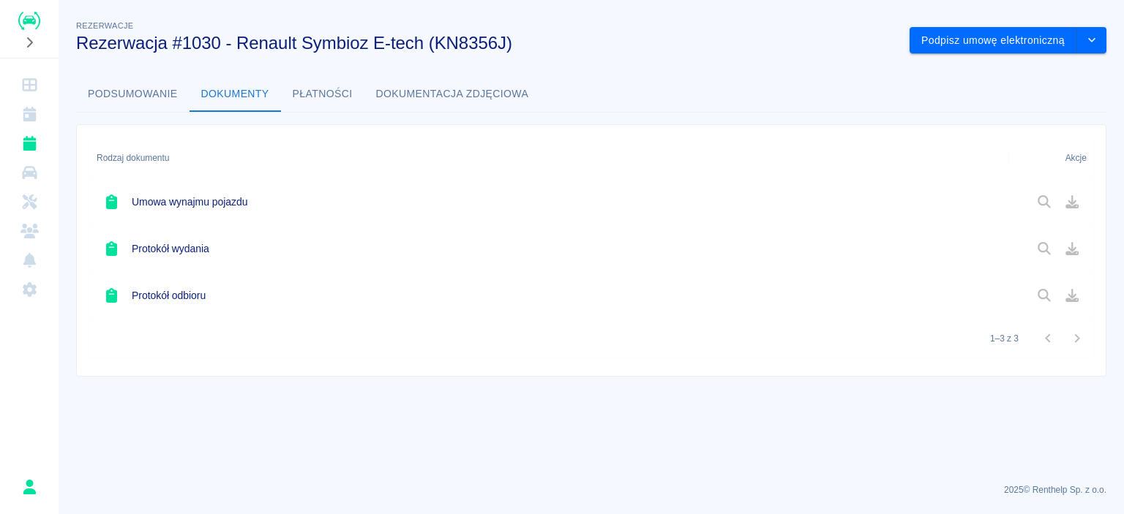
click at [110, 250] on icon at bounding box center [111, 248] width 11 height 15
click at [1035, 245] on div at bounding box center [1058, 248] width 56 height 25
click at [187, 247] on h6 "Protokół wydania" at bounding box center [171, 248] width 78 height 15
click at [187, 248] on h6 "Protokół wydania" at bounding box center [171, 248] width 78 height 15
click at [303, 272] on div "Protokół odbioru" at bounding box center [548, 295] width 919 height 47
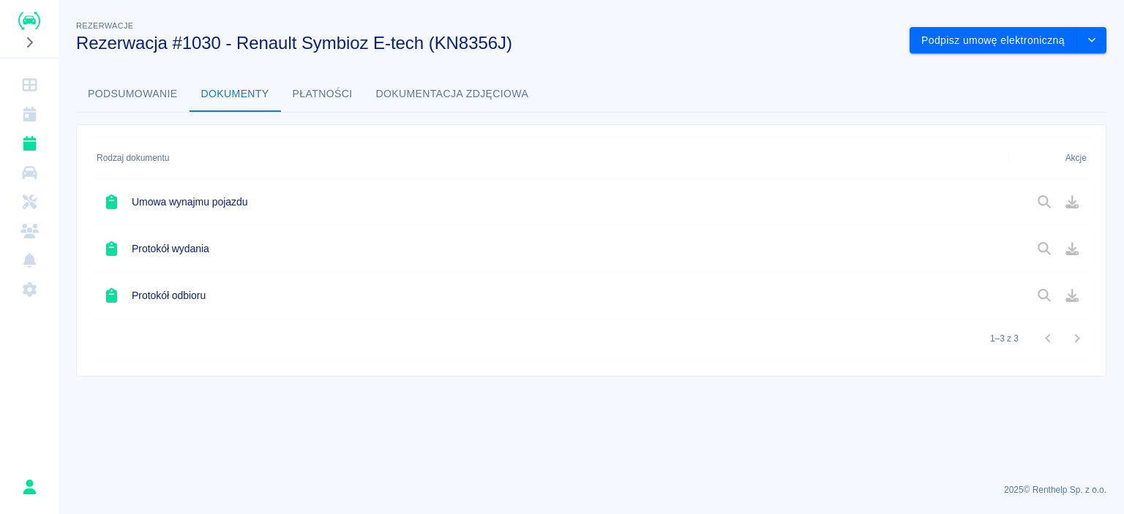
drag, startPoint x: 303, startPoint y: 271, endPoint x: 332, endPoint y: 274, distance: 29.3
click at [314, 274] on div "Protokół odbioru" at bounding box center [548, 295] width 919 height 47
click at [1039, 239] on div at bounding box center [1058, 248] width 56 height 25
drag, startPoint x: 396, startPoint y: 280, endPoint x: 331, endPoint y: 201, distance: 102.8
click at [396, 281] on div "Protokół odbioru" at bounding box center [548, 295] width 919 height 47
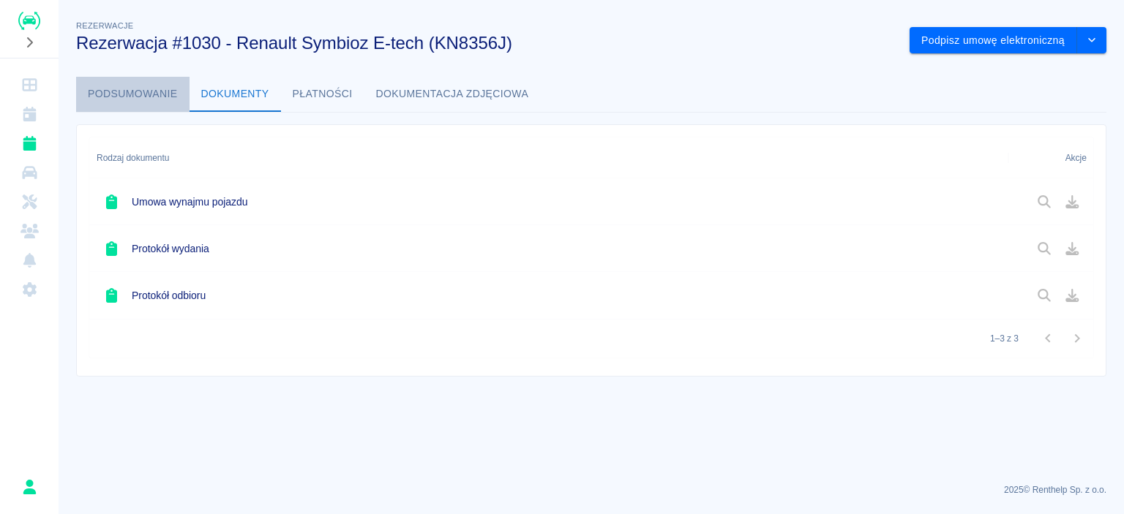
click at [146, 93] on button "Podsumowanie" at bounding box center [132, 94] width 113 height 35
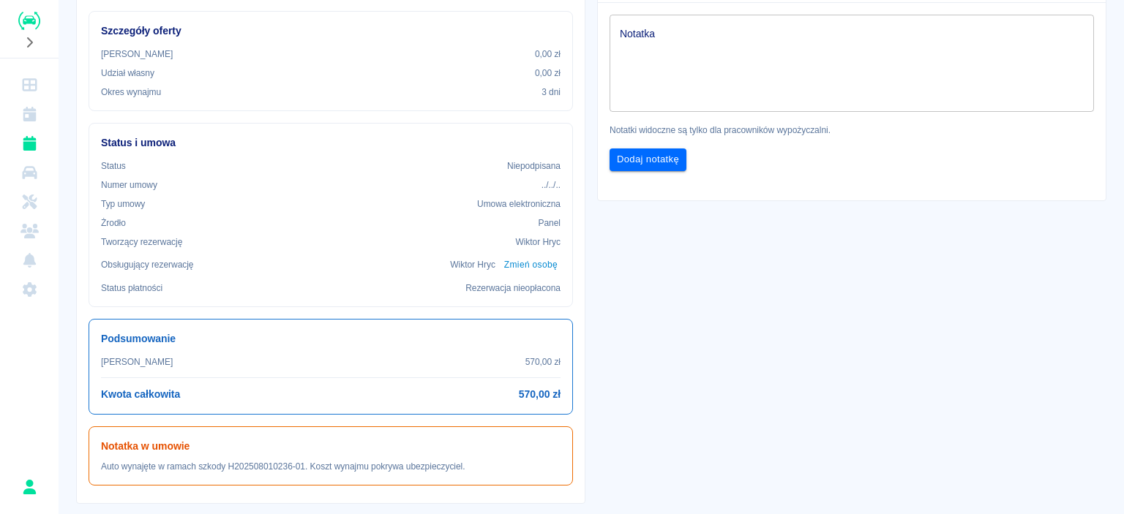
scroll to position [495, 0]
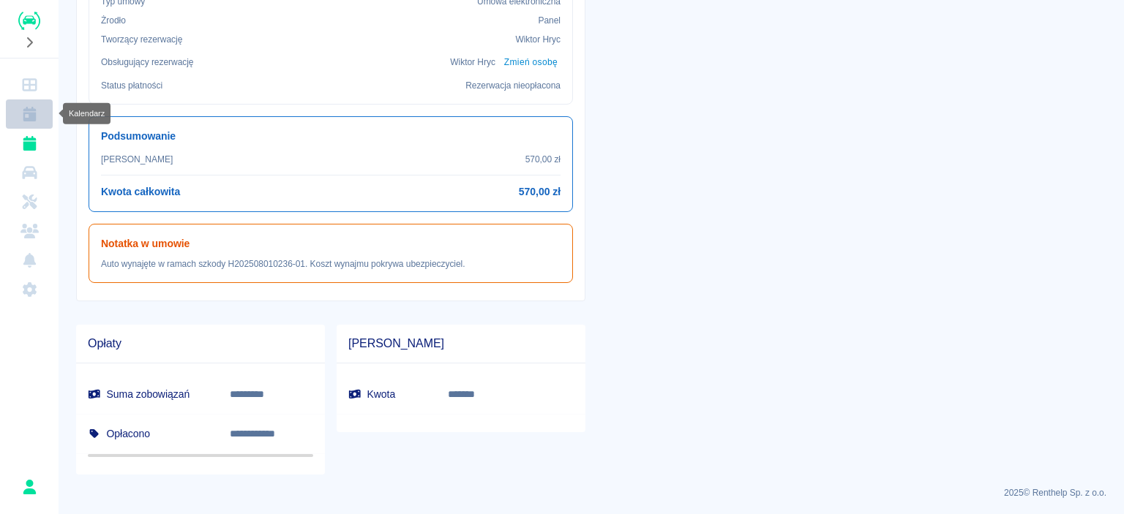
click at [29, 118] on icon "Kalendarz" at bounding box center [29, 114] width 13 height 15
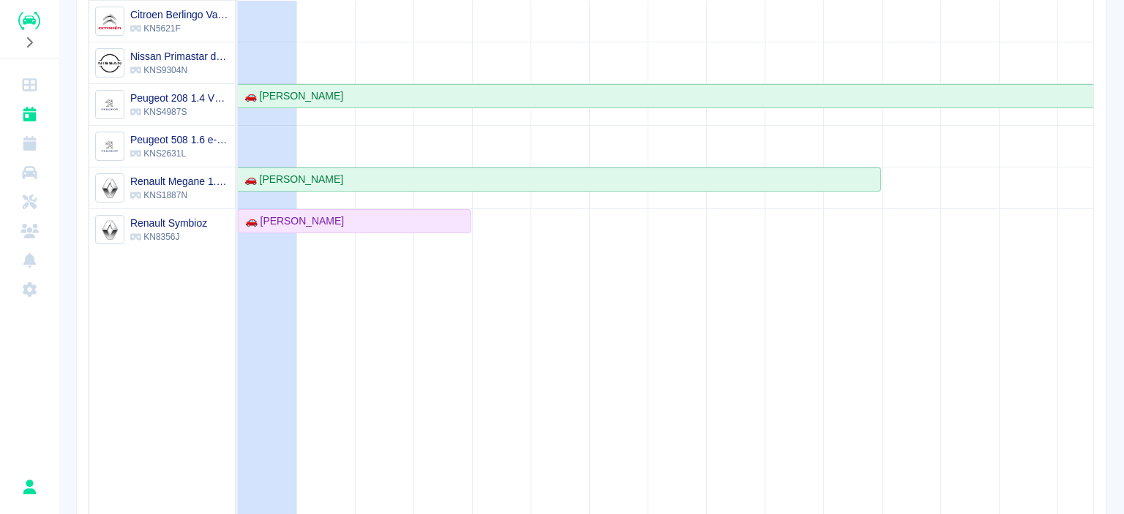
scroll to position [219, 0]
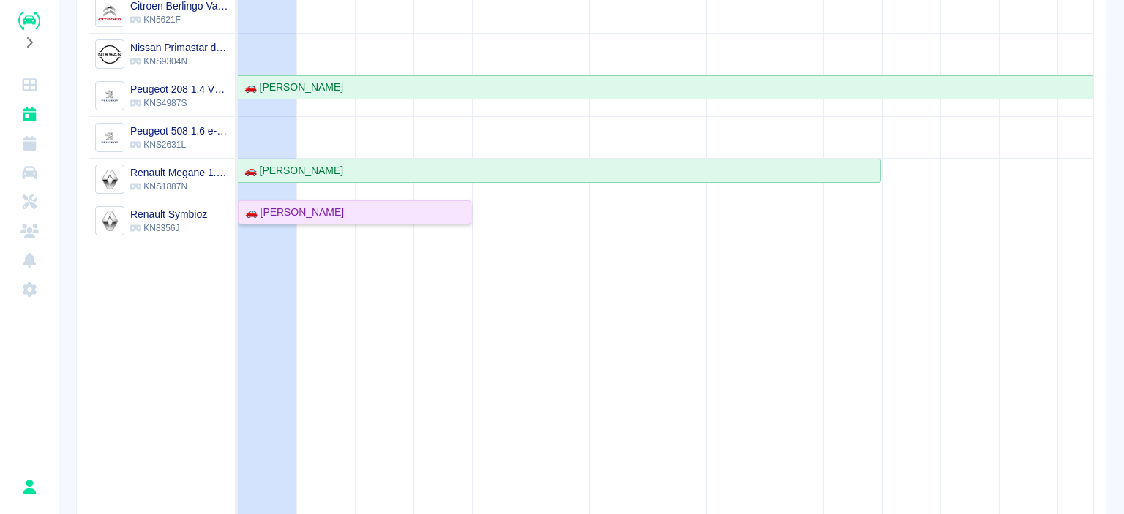
click at [286, 209] on div "🚗 [PERSON_NAME]" at bounding box center [291, 212] width 105 height 15
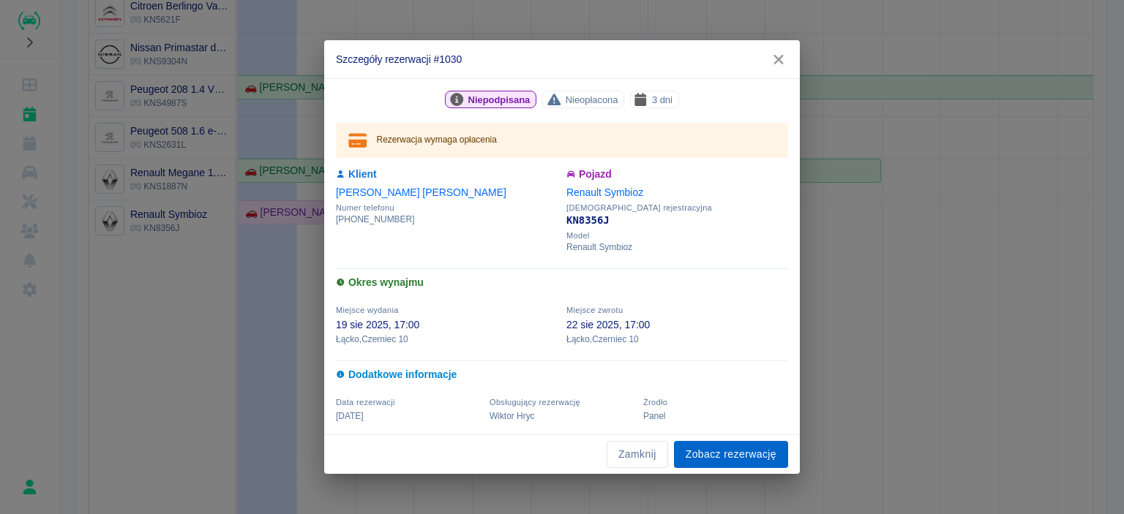
click at [715, 453] on link "Zobacz rezerwację" at bounding box center [731, 454] width 114 height 27
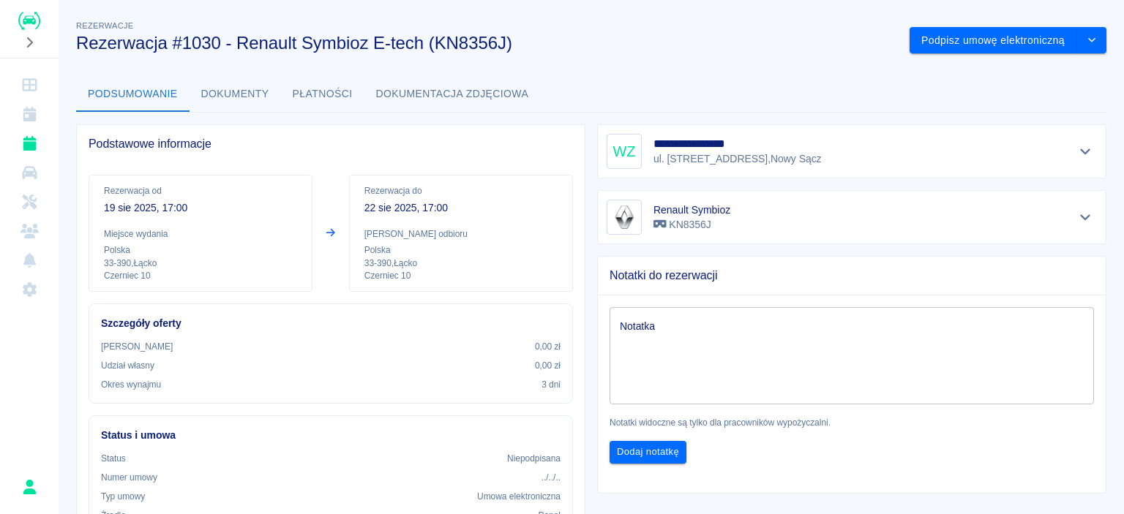
click at [161, 257] on p "33-390 , Łącko" at bounding box center [200, 263] width 193 height 13
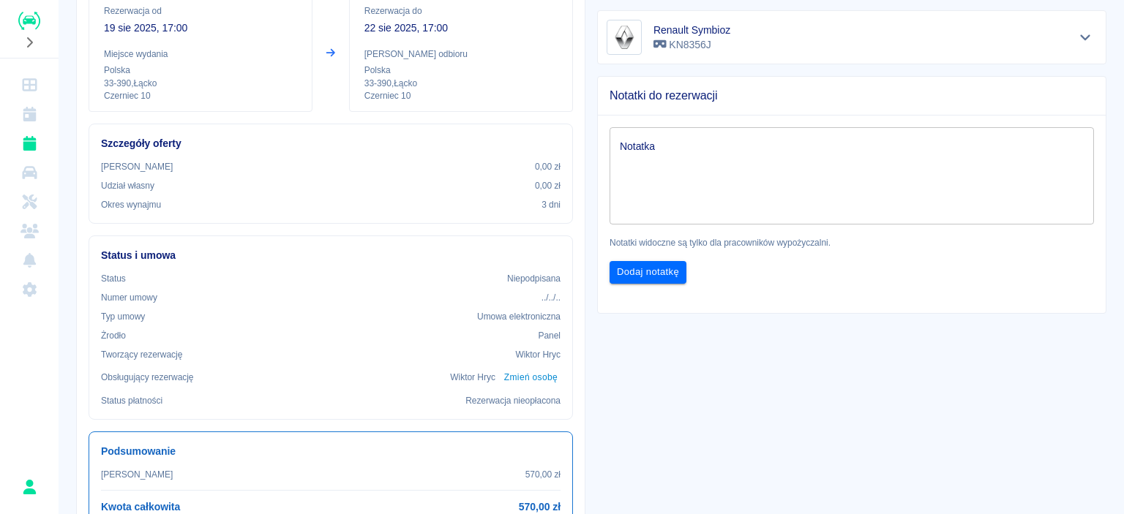
scroll to position [219, 0]
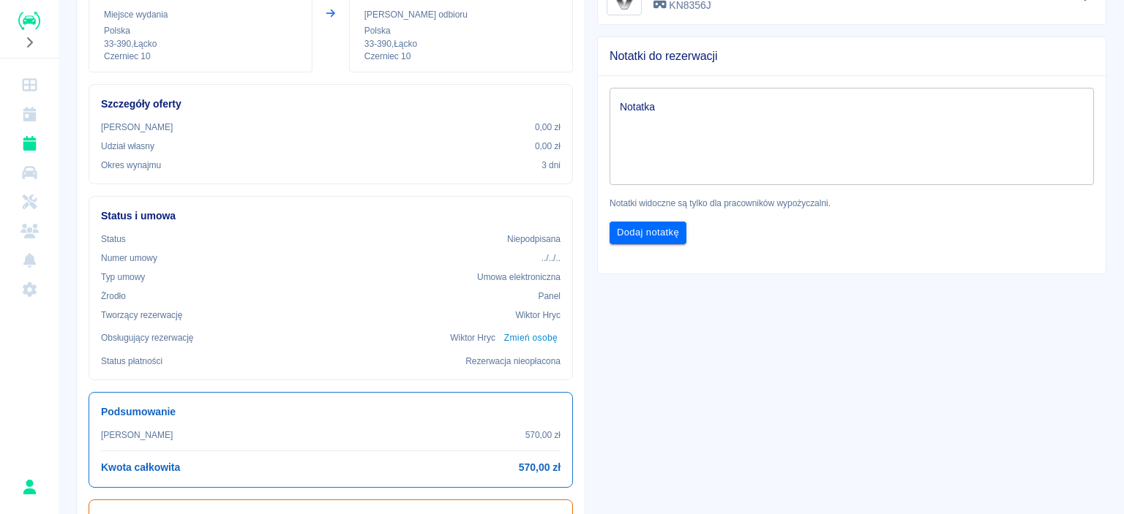
click at [146, 148] on p "Udział własny" at bounding box center [127, 146] width 53 height 13
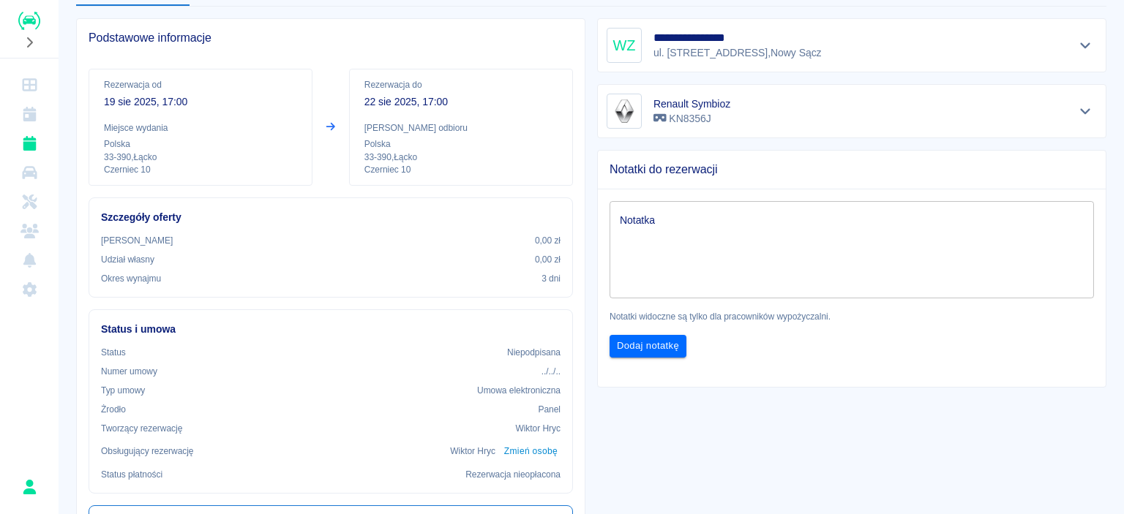
scroll to position [0, 0]
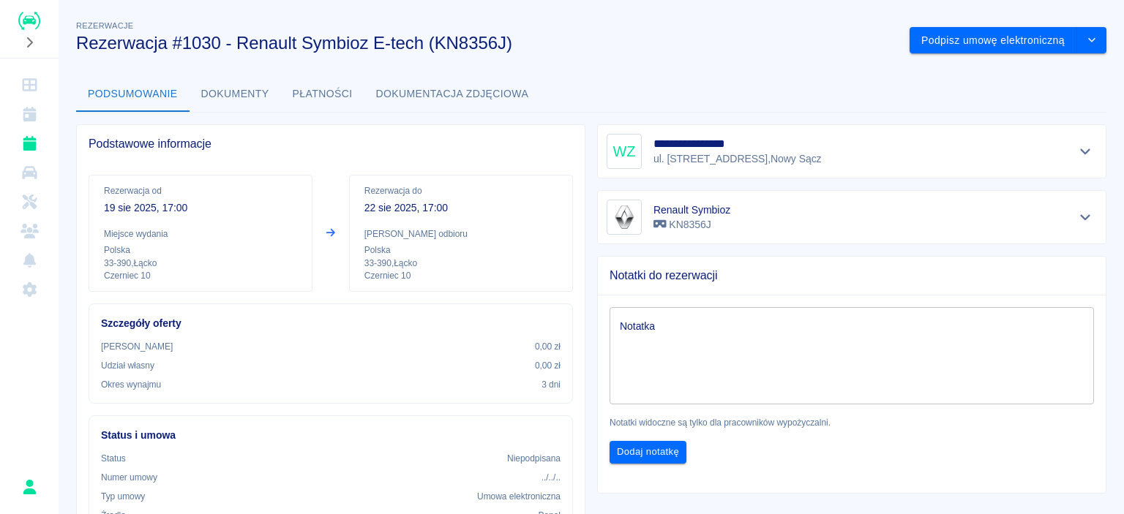
drag, startPoint x: 142, startPoint y: 217, endPoint x: 202, endPoint y: 152, distance: 88.0
click at [200, 152] on div "Podstawowe informacje" at bounding box center [331, 144] width 508 height 38
click at [260, 94] on button "Dokumenty" at bounding box center [234, 94] width 91 height 35
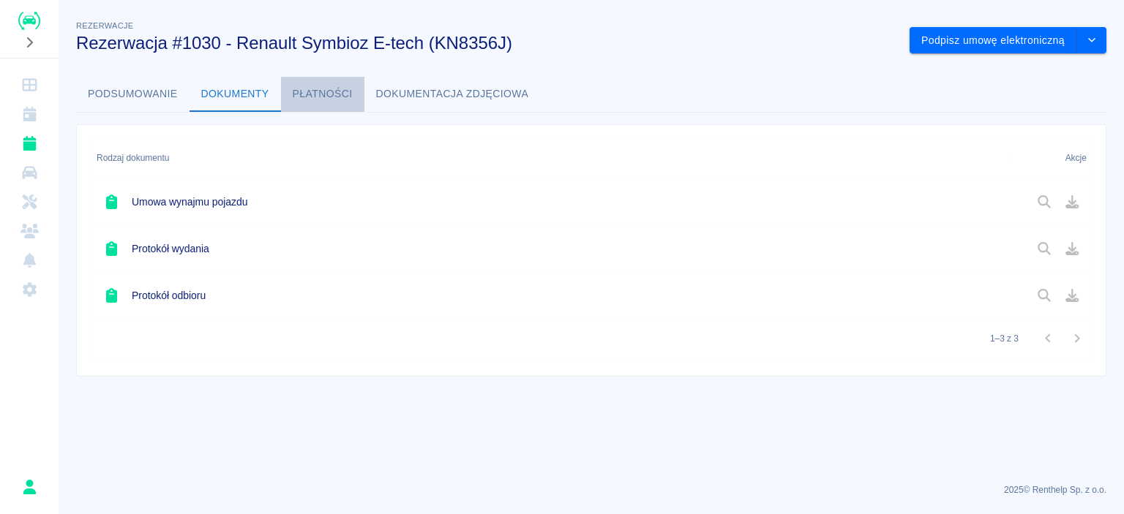
click at [283, 93] on button "Płatności" at bounding box center [322, 94] width 83 height 35
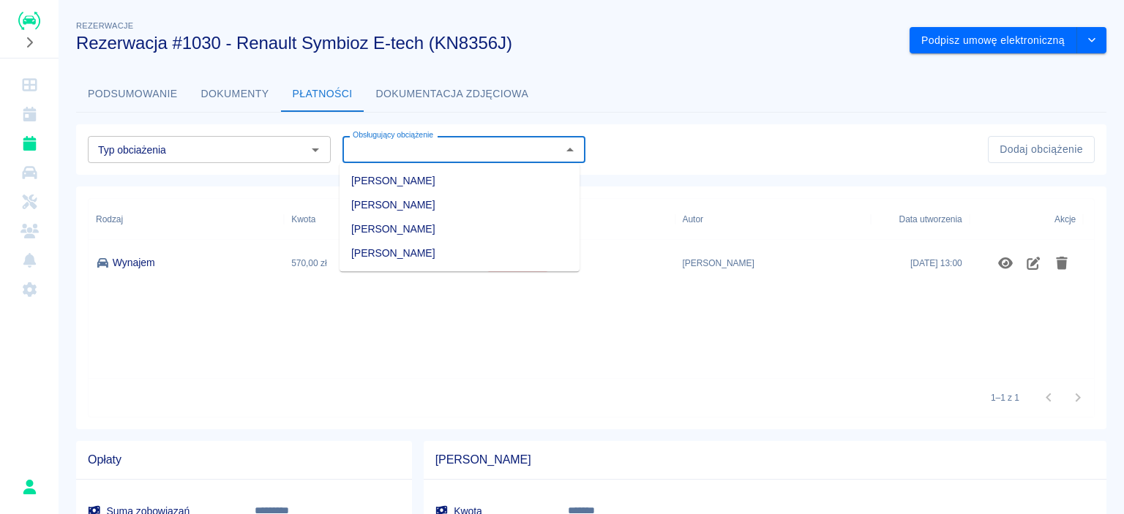
click at [374, 155] on input "Obsługujący obciążenie" at bounding box center [452, 149] width 210 height 18
click at [694, 102] on div "Podsumowanie Dokumenty Płatności Dokumentacja zdjęciowa" at bounding box center [591, 94] width 1030 height 35
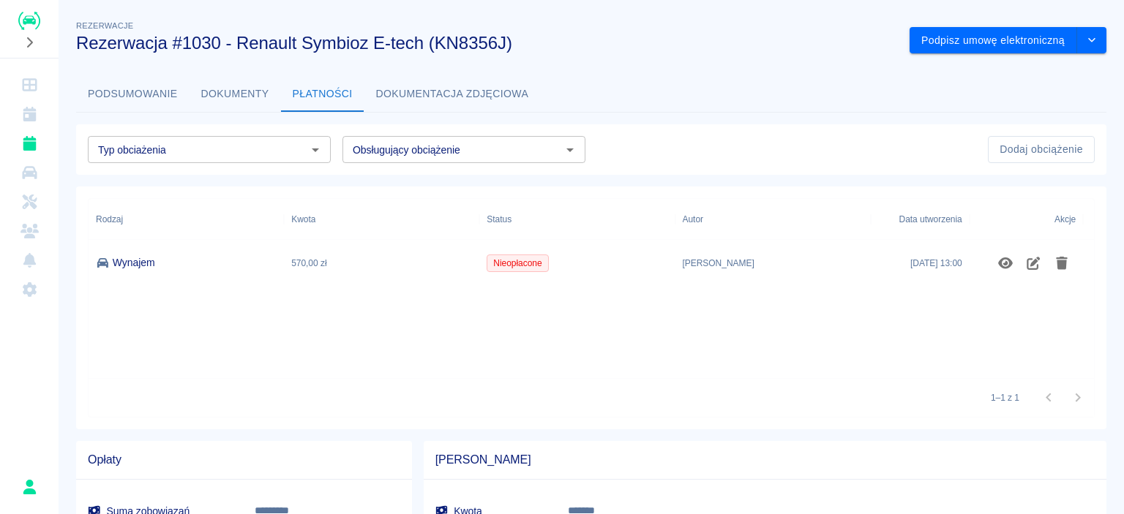
click at [474, 99] on button "Dokumentacja zdjęciowa" at bounding box center [452, 94] width 176 height 35
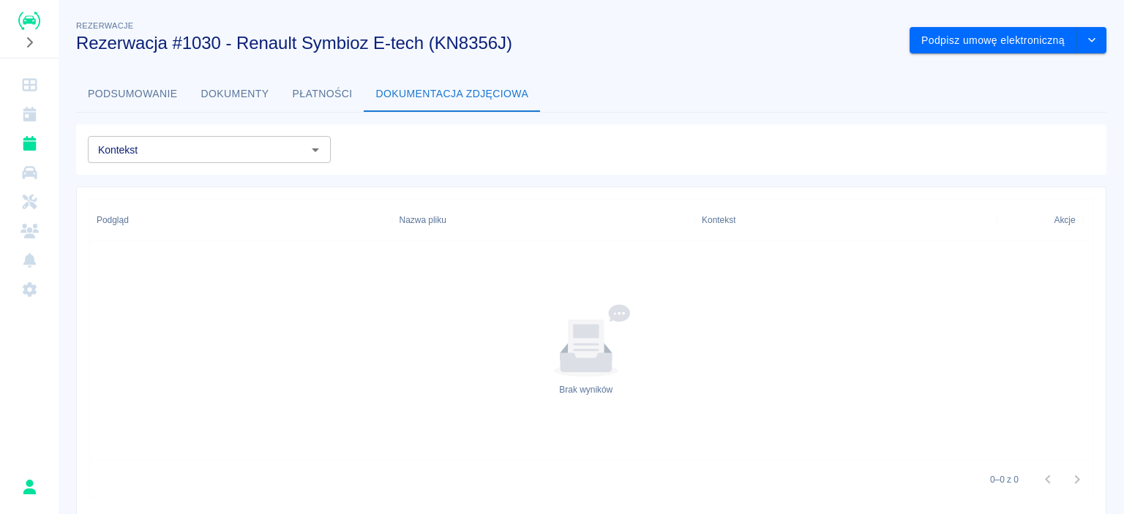
click at [162, 79] on button "Podsumowanie" at bounding box center [132, 94] width 113 height 35
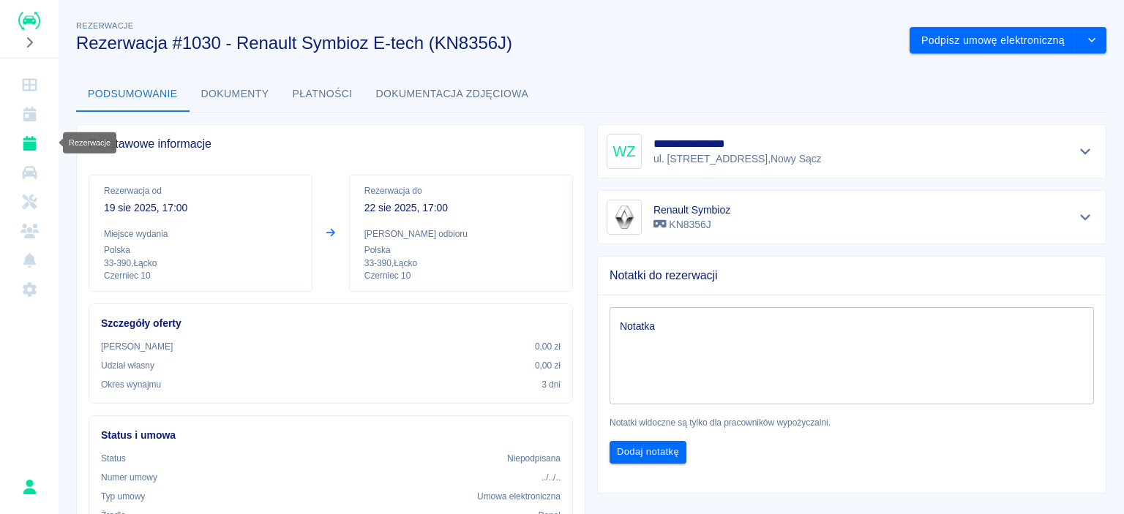
click at [35, 151] on link "Rezerwacje" at bounding box center [29, 143] width 47 height 29
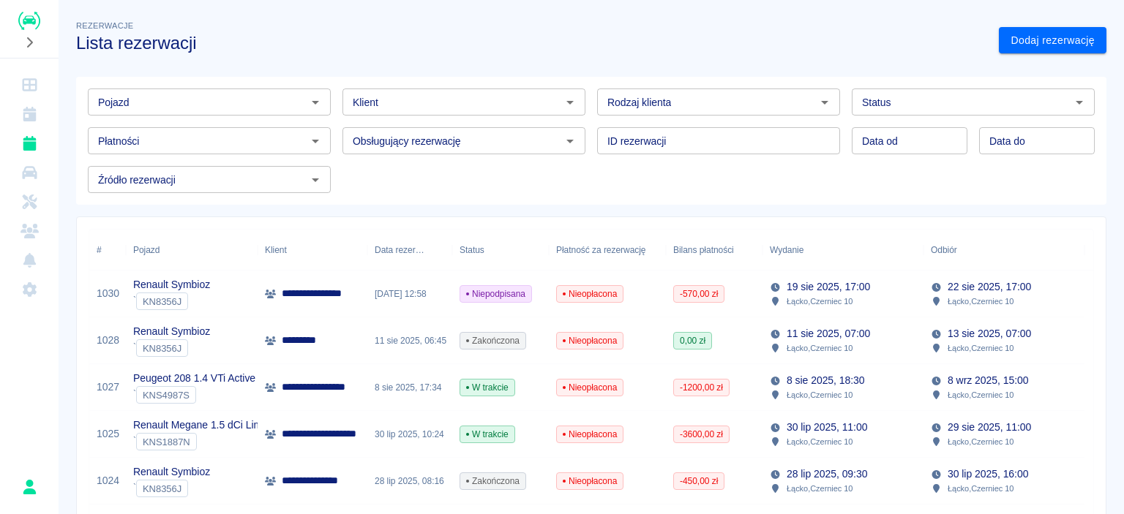
drag, startPoint x: 845, startPoint y: 296, endPoint x: 909, endPoint y: 217, distance: 101.9
click at [195, 274] on div "Renault Symbioz ` KN8356J" at bounding box center [192, 294] width 132 height 47
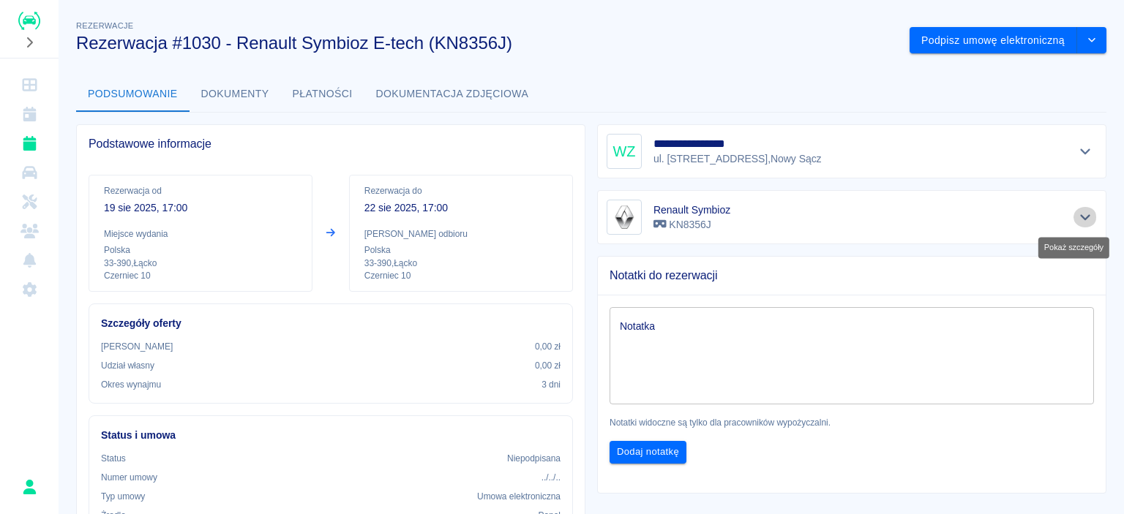
click at [1079, 208] on button "Pokaż szczegóły" at bounding box center [1085, 217] width 24 height 20
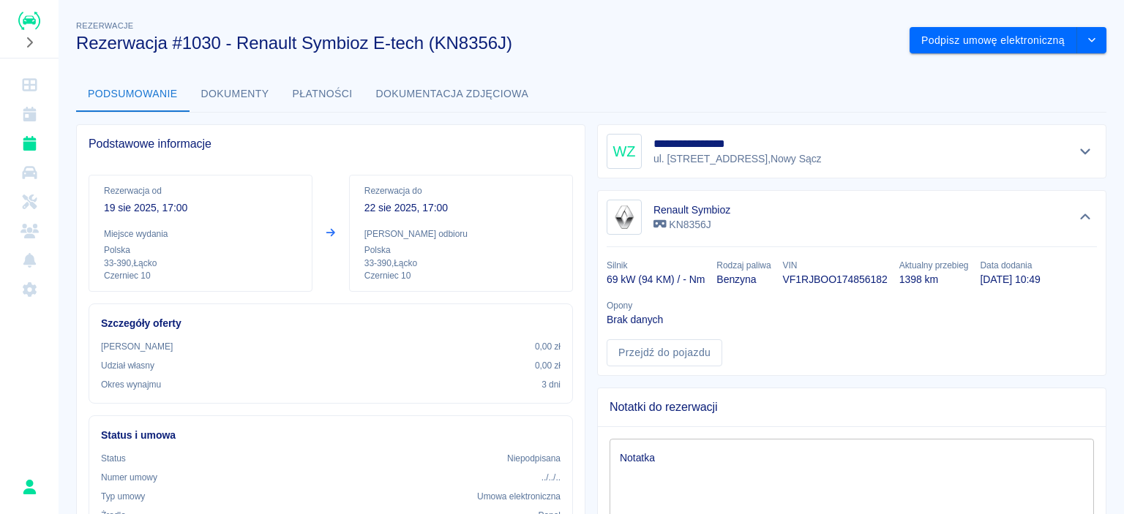
click at [1086, 216] on div "Renault Symbioz KN8356J Silnik 69 kW (94 KM) / - Nm Rodzaj paliwa Benzyna VIN V…" at bounding box center [851, 283] width 509 height 186
click at [1079, 216] on icon "Ukryj szczegóły" at bounding box center [1085, 217] width 17 height 13
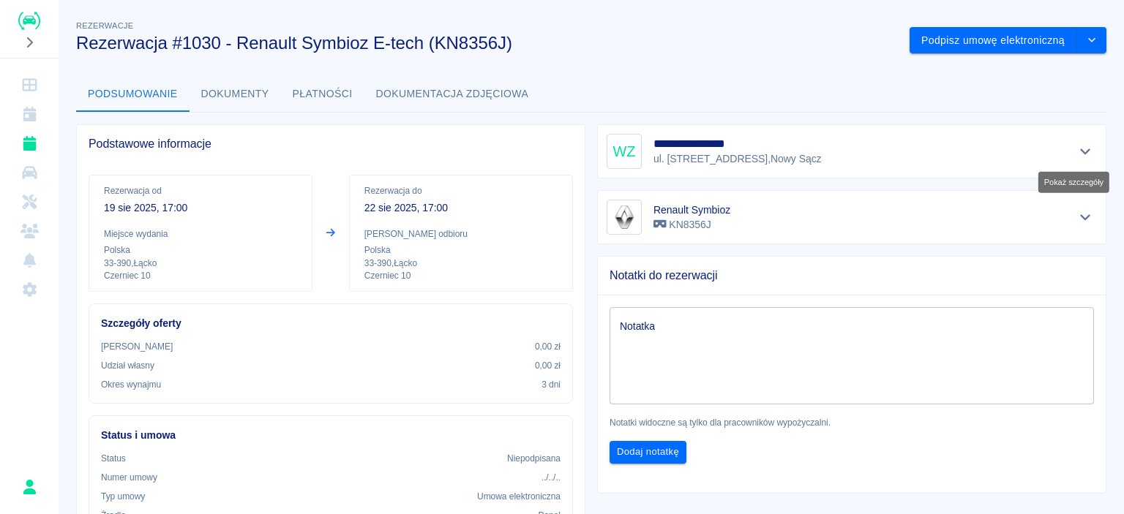
click at [1080, 151] on icon "Pokaż szczegóły" at bounding box center [1085, 152] width 10 height 6
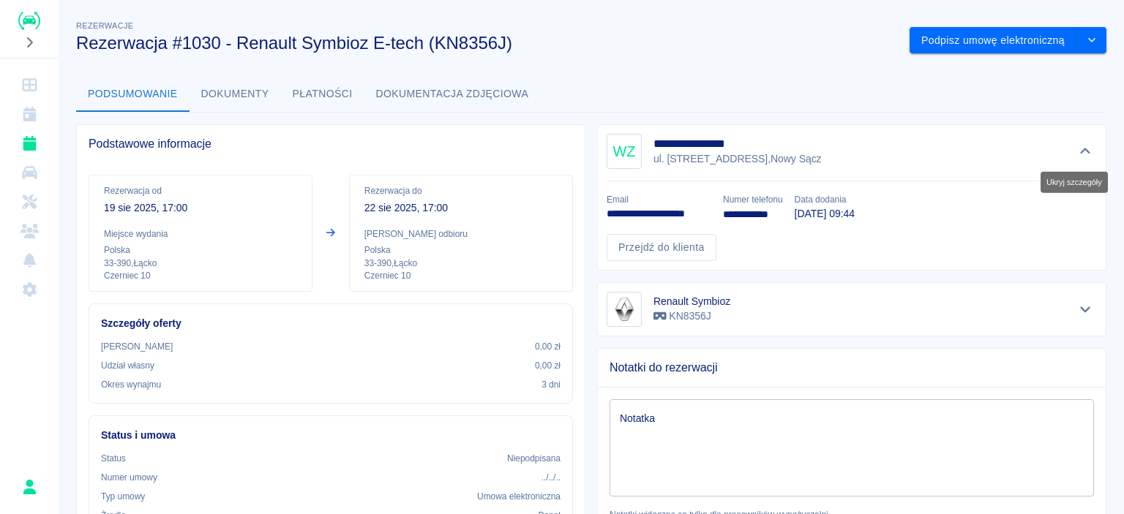
click at [1080, 151] on icon "Ukryj szczegóły" at bounding box center [1085, 151] width 10 height 6
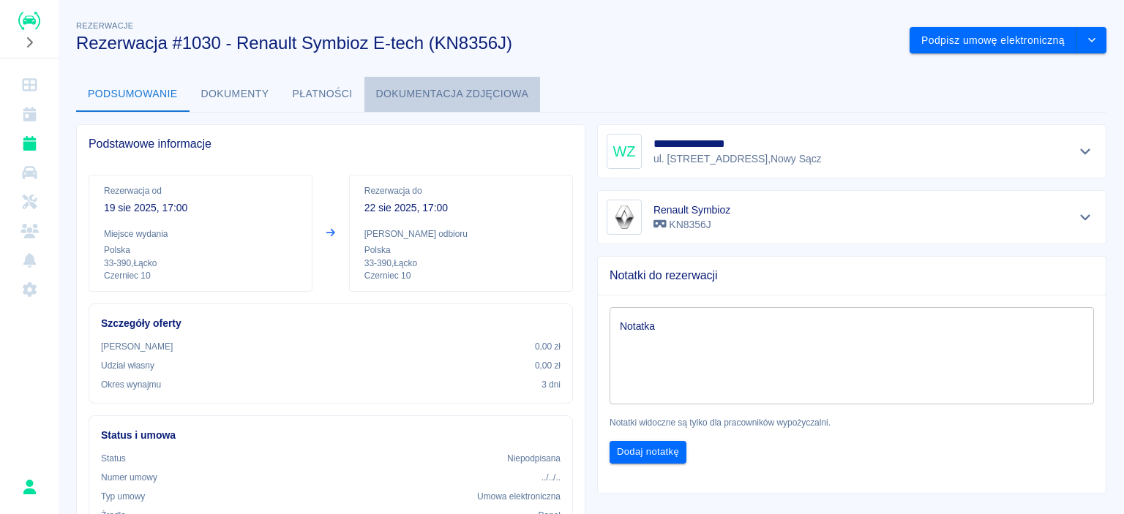
click at [444, 96] on button "Dokumentacja zdjęciowa" at bounding box center [452, 94] width 176 height 35
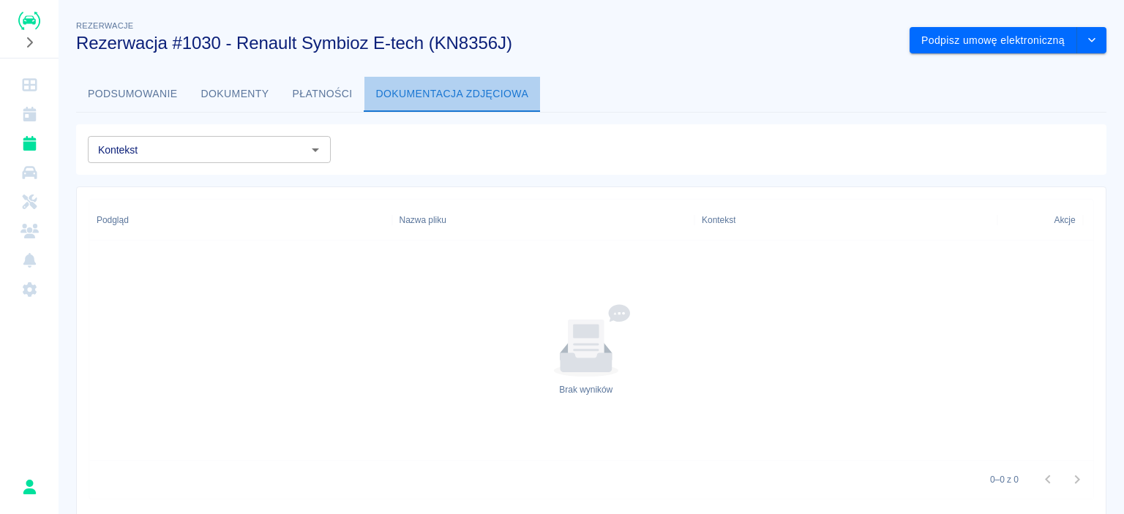
drag, startPoint x: 372, startPoint y: 86, endPoint x: 356, endPoint y: 89, distance: 15.5
click at [356, 89] on div "Podsumowanie Dokumenty Płatności Dokumentacja zdjęciowa" at bounding box center [591, 94] width 1030 height 35
click at [334, 87] on button "Płatności" at bounding box center [322, 94] width 83 height 35
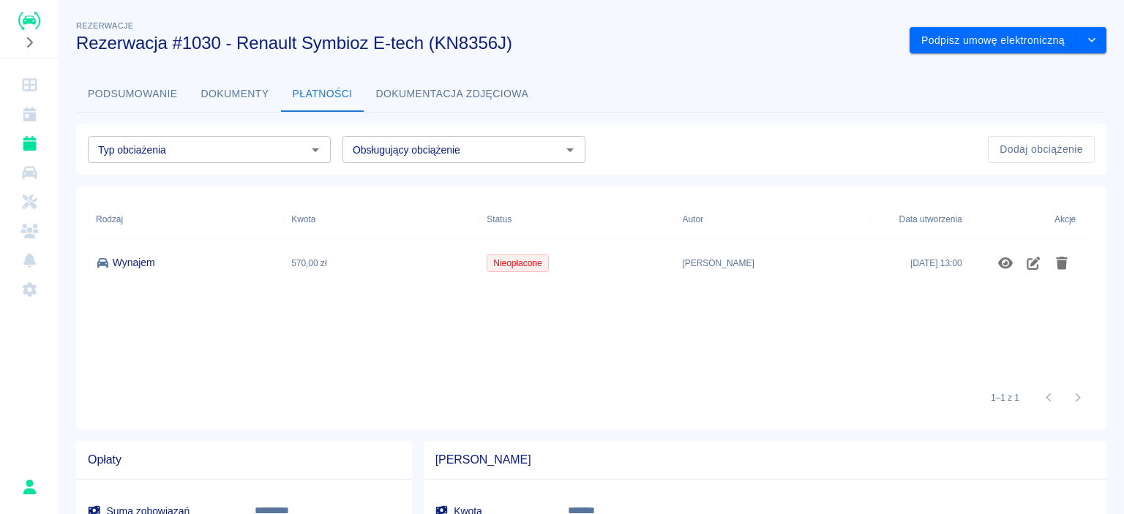
click at [219, 113] on div "Typ obciażenia Typ obciażenia Obsługujący obciążenie Obsługujący obciążenie Dod…" at bounding box center [585, 144] width 1042 height 62
click at [263, 98] on button "Dokumenty" at bounding box center [234, 94] width 91 height 35
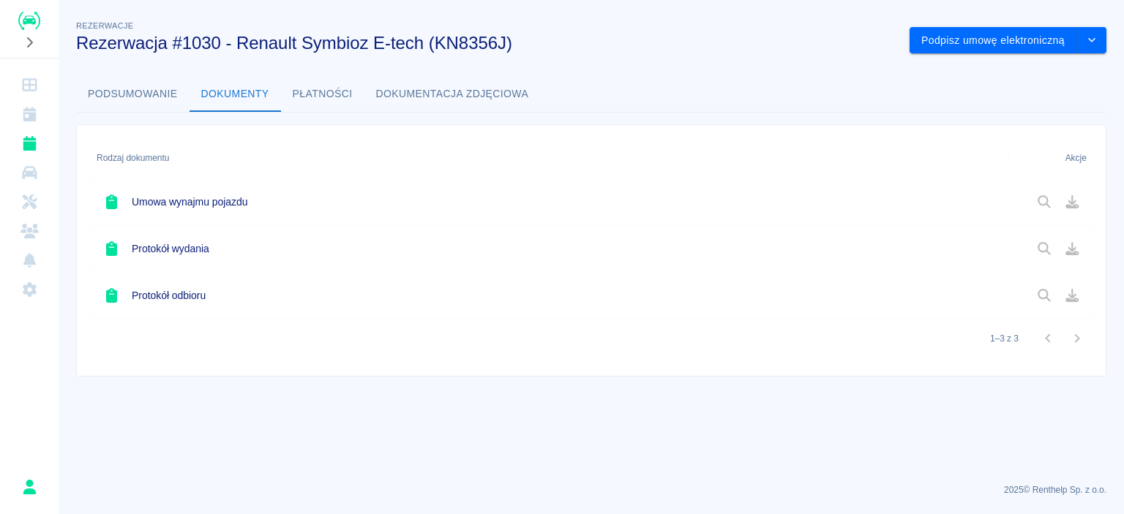
click at [127, 99] on button "Podsumowanie" at bounding box center [132, 94] width 113 height 35
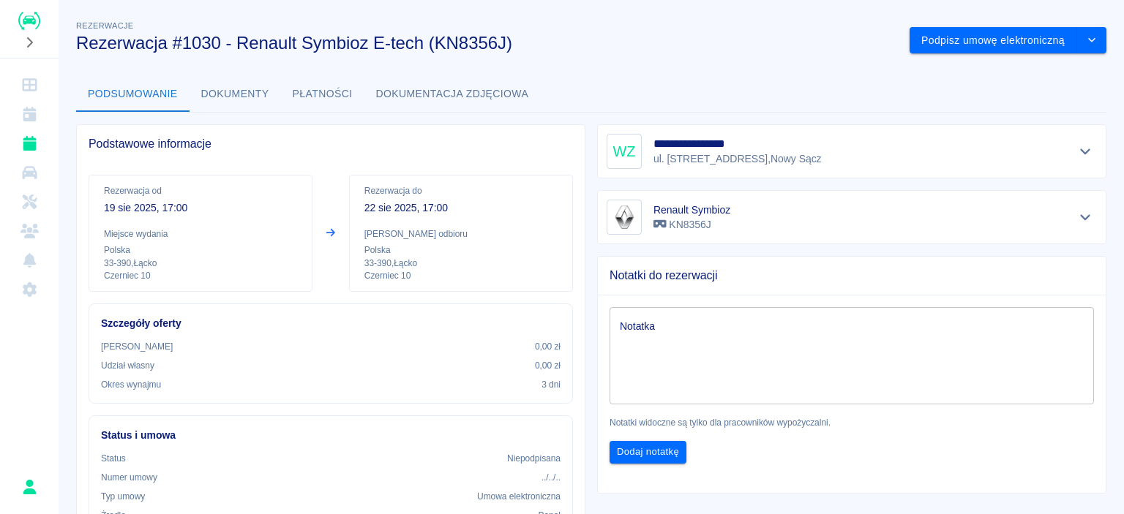
click at [332, 230] on div "Rezerwacja od [DATE] 17:00 Miejsce wydania Polska 33-390 , Łącko Czerniec 10 Re…" at bounding box center [331, 233] width 484 height 117
click at [228, 245] on p "Polska" at bounding box center [200, 250] width 193 height 13
click at [176, 221] on div "Rezerwacja od [DATE] 17:00 Miejsce wydania Polska 33-390 , Łącko Czerniec 10" at bounding box center [201, 233] width 224 height 117
drag, startPoint x: 176, startPoint y: 221, endPoint x: 94, endPoint y: 195, distance: 86.1
click at [143, 217] on div "Rezerwacja od [DATE] 17:00 Miejsce wydania Polska 33-390 , Łącko Czerniec 10" at bounding box center [201, 233] width 224 height 117
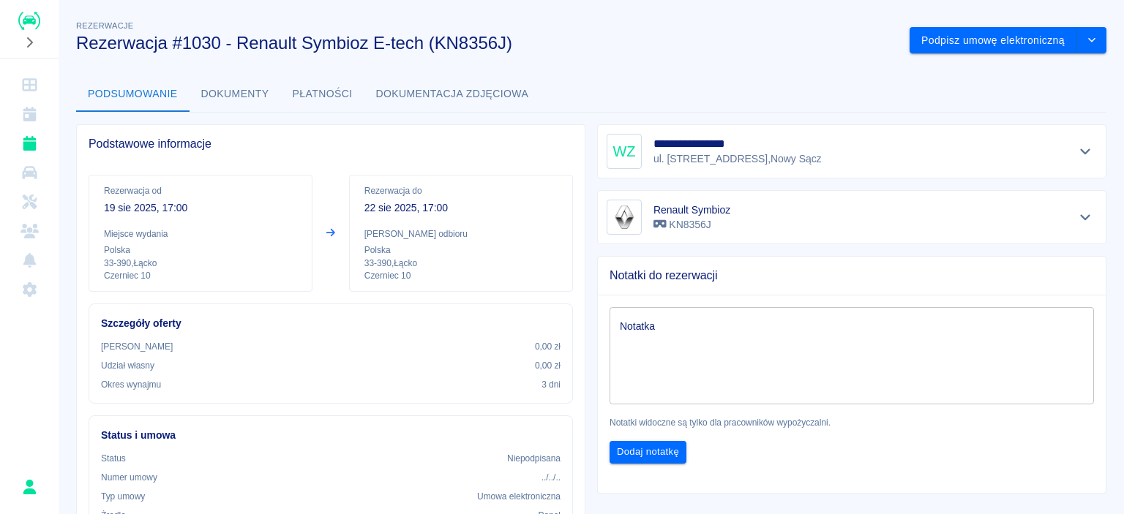
click at [116, 195] on p "Rezerwacja od" at bounding box center [200, 190] width 193 height 13
click at [127, 189] on p "Rezerwacja od" at bounding box center [200, 190] width 193 height 13
click at [23, 124] on link "Kalendarz" at bounding box center [29, 113] width 47 height 29
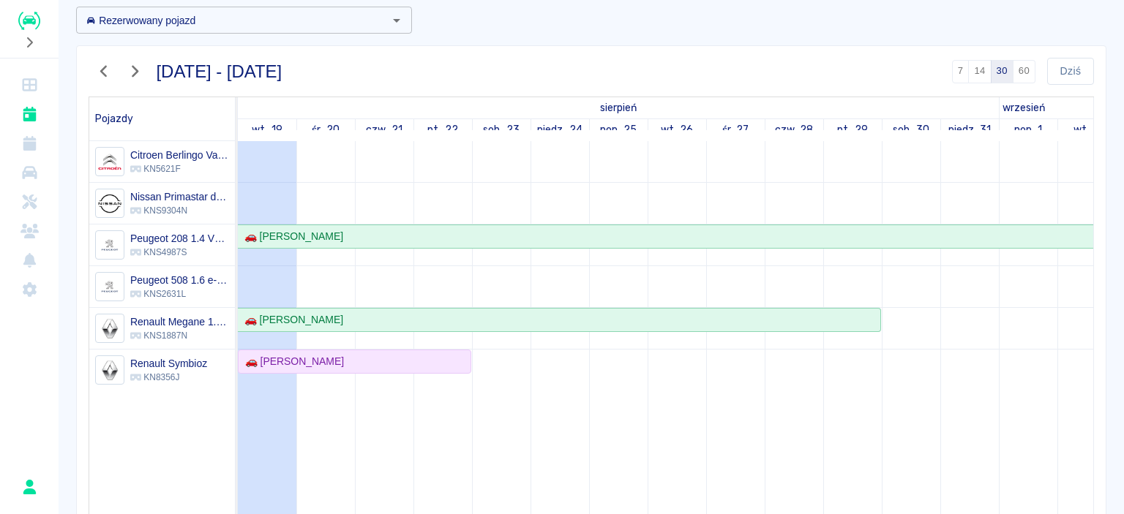
scroll to position [146, 0]
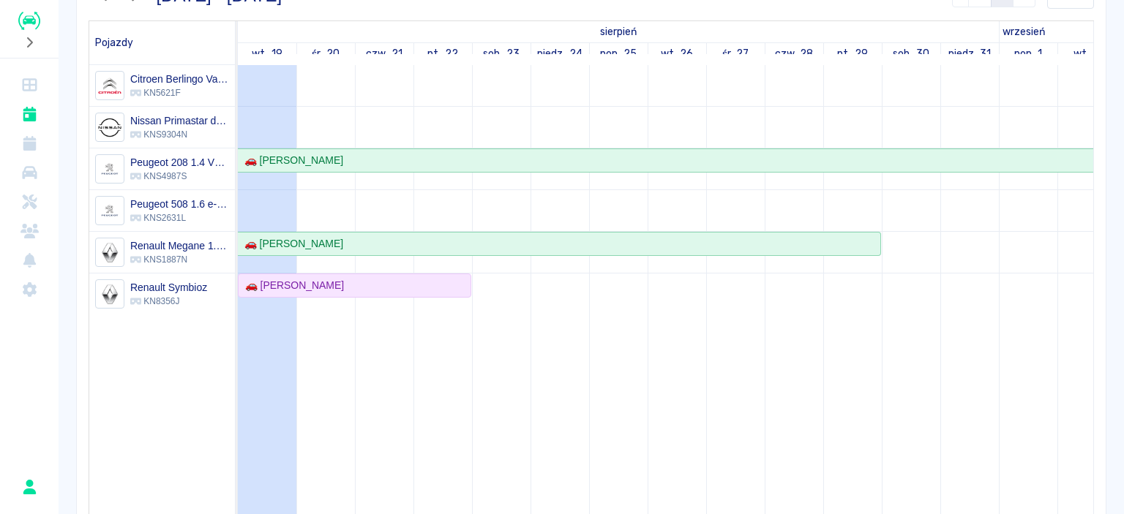
drag, startPoint x: 267, startPoint y: 286, endPoint x: 211, endPoint y: 377, distance: 106.4
click at [211, 377] on div "Citroen Berlingo Van 1.5 BlueHDi XL Worker KN5621F Nissan Primastar dCi115 L2H1…" at bounding box center [167, 335] width 157 height 541
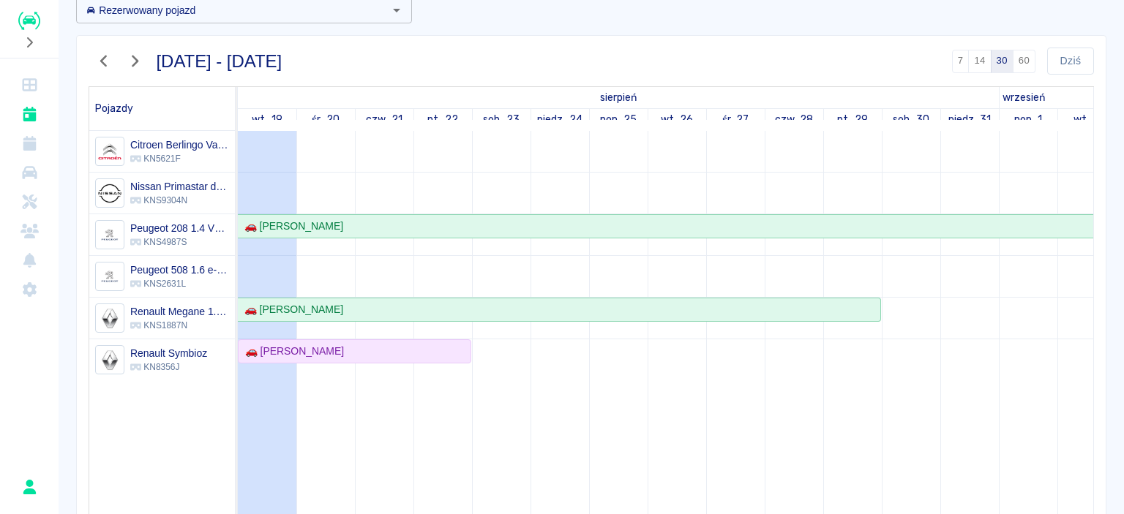
scroll to position [0, 0]
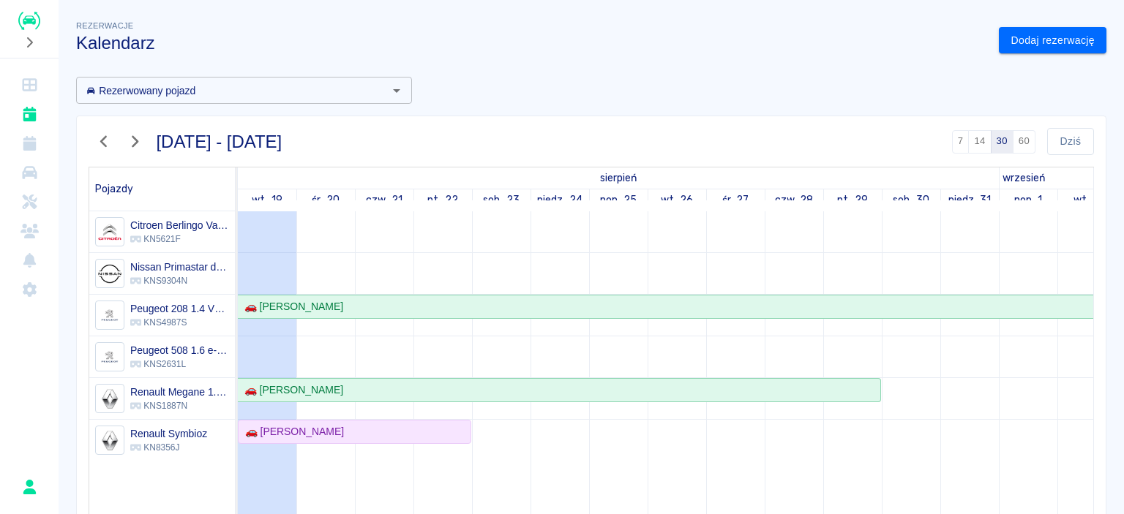
click at [296, 99] on div "Rezerwowany pojazd" at bounding box center [244, 90] width 336 height 27
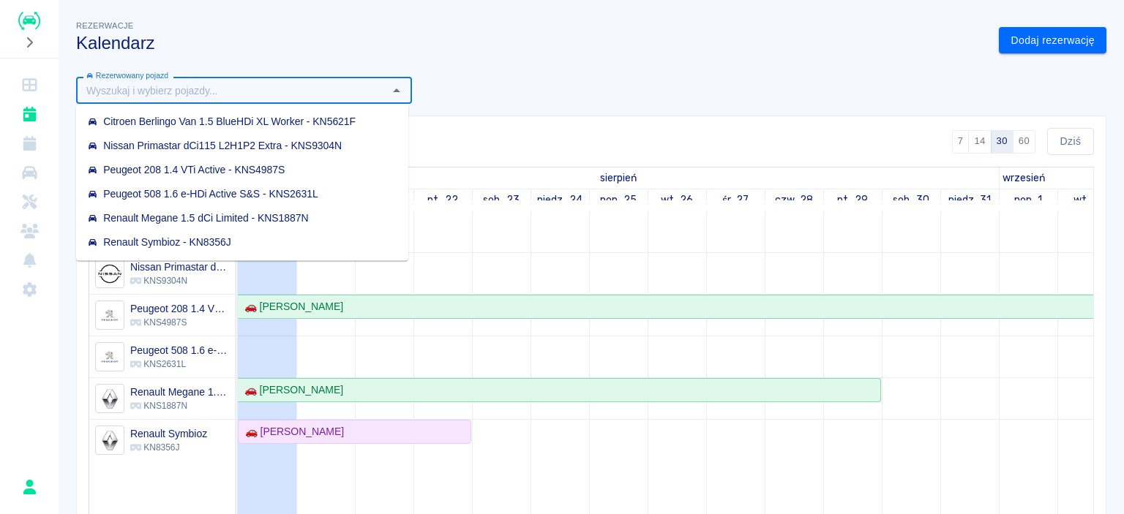
click at [184, 238] on div "Renault Symbioz - KN8356J" at bounding box center [159, 242] width 143 height 15
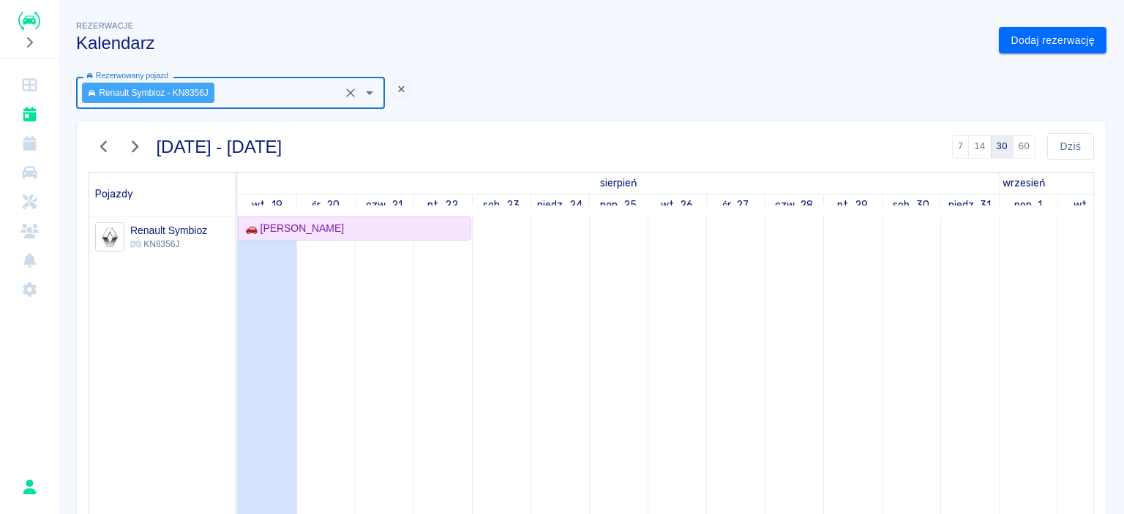
click at [538, 304] on td at bounding box center [559, 487] width 59 height 541
click at [389, 236] on link "🚗 [PERSON_NAME]" at bounding box center [354, 229] width 233 height 24
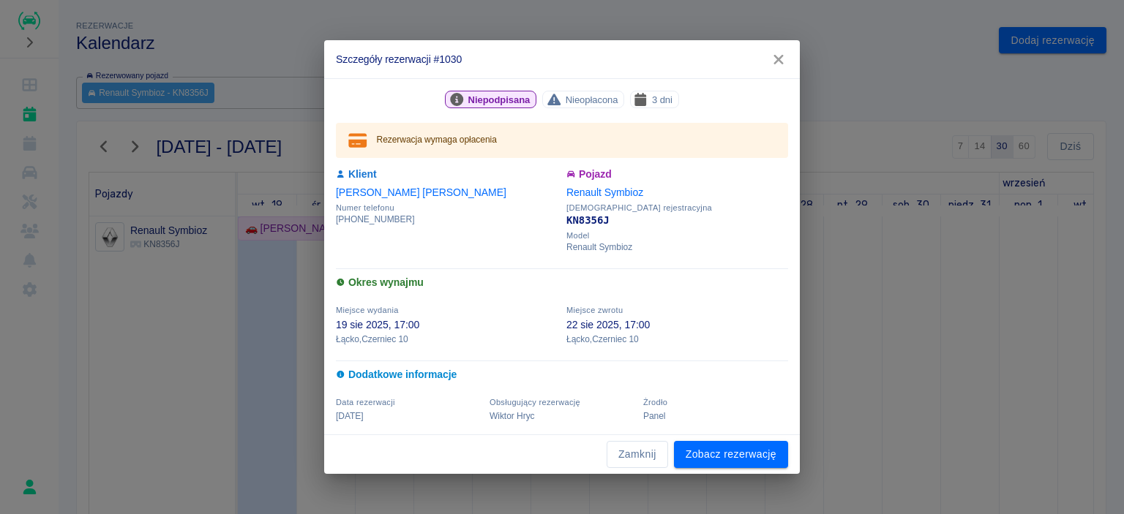
click at [380, 282] on h6 "Okres wynajmu" at bounding box center [562, 282] width 452 height 15
click at [723, 459] on link "Zobacz rezerwację" at bounding box center [731, 454] width 114 height 27
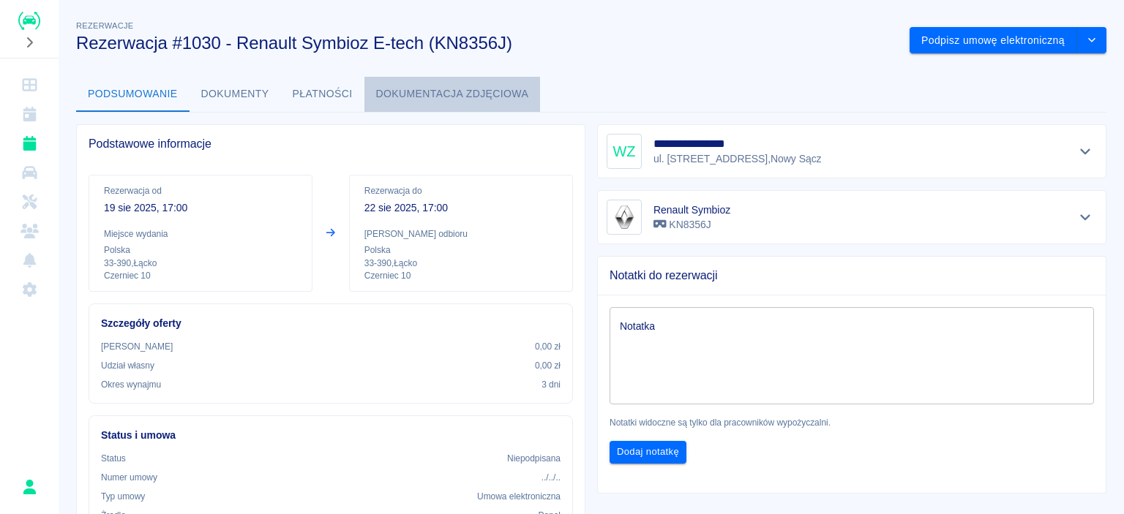
click at [407, 100] on button "Dokumentacja zdjęciowa" at bounding box center [452, 94] width 176 height 35
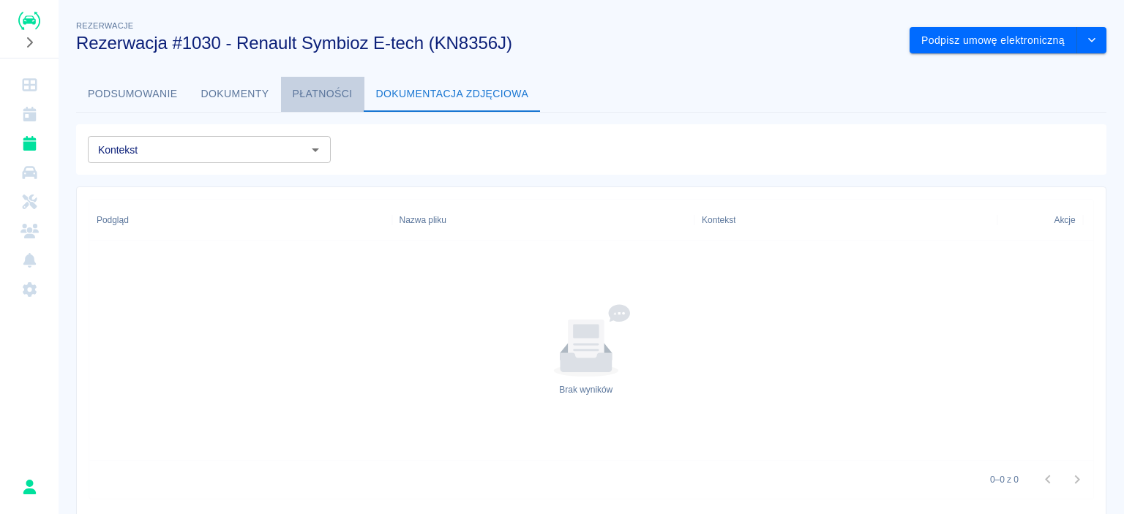
click at [338, 102] on button "Płatności" at bounding box center [322, 94] width 83 height 35
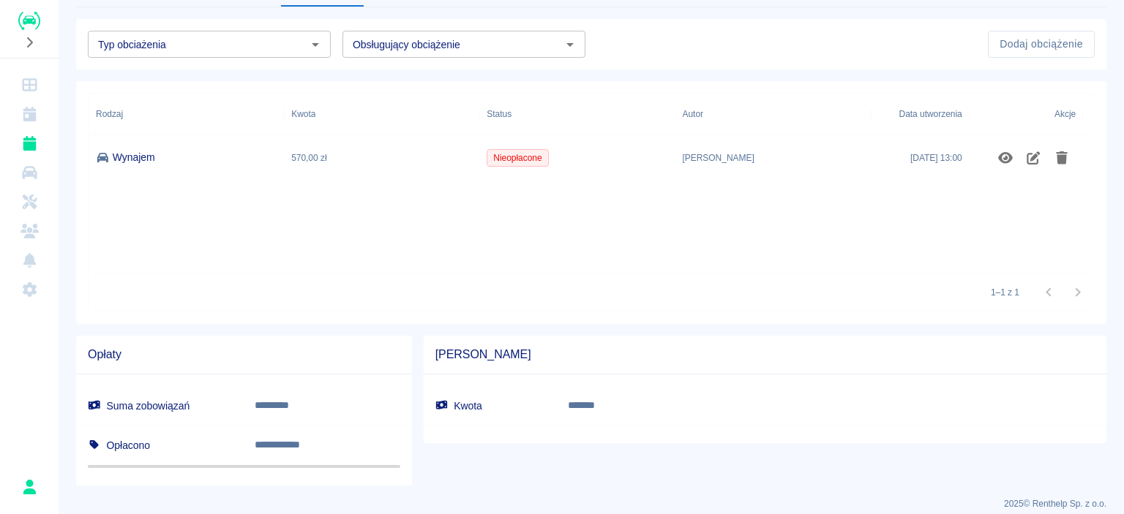
scroll to position [119, 0]
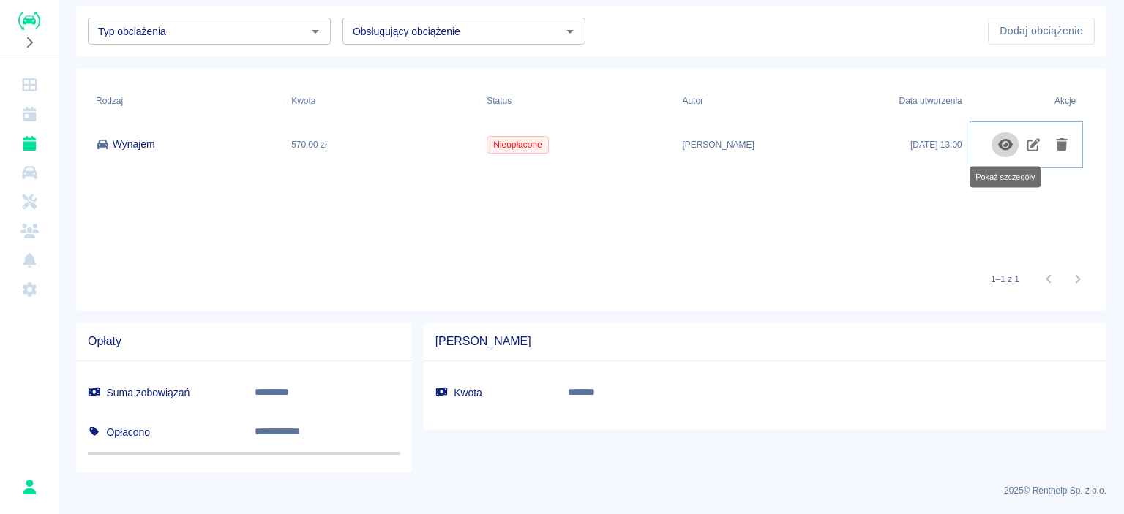
click at [1004, 140] on icon "Pokaż szczegóły" at bounding box center [1005, 144] width 17 height 13
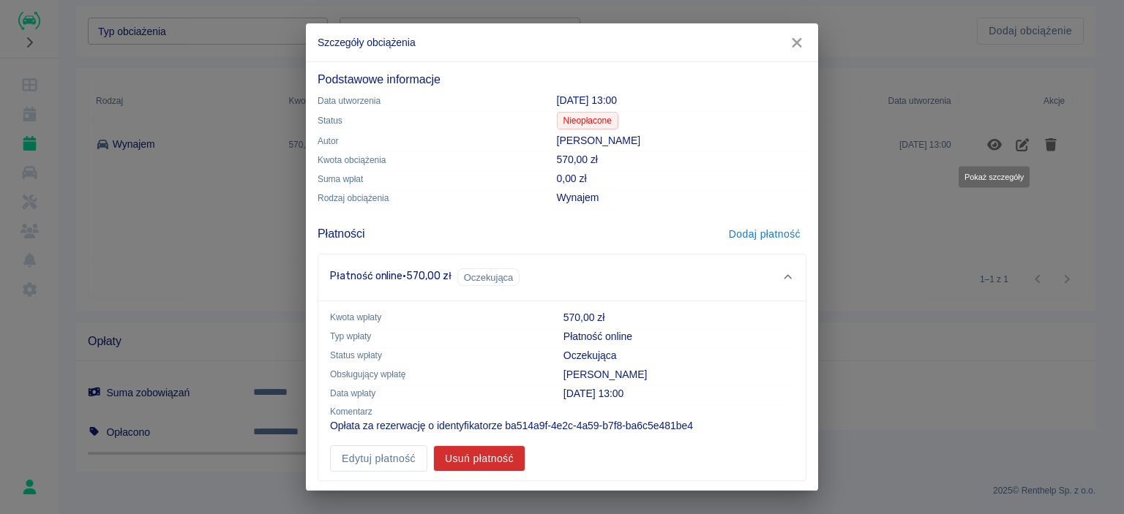
scroll to position [0, 0]
click at [617, 98] on p "[DATE] 13:00" at bounding box center [681, 101] width 249 height 15
click at [625, 99] on p "[DATE] 13:00" at bounding box center [681, 101] width 249 height 15
click at [781, 274] on icon at bounding box center [787, 279] width 13 height 10
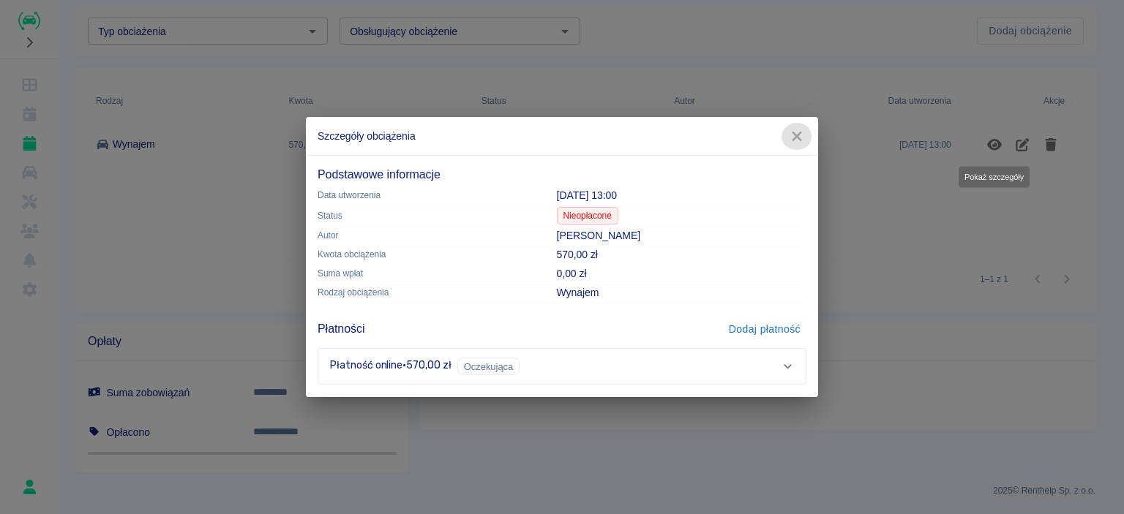
click at [793, 139] on icon "button" at bounding box center [797, 137] width 10 height 10
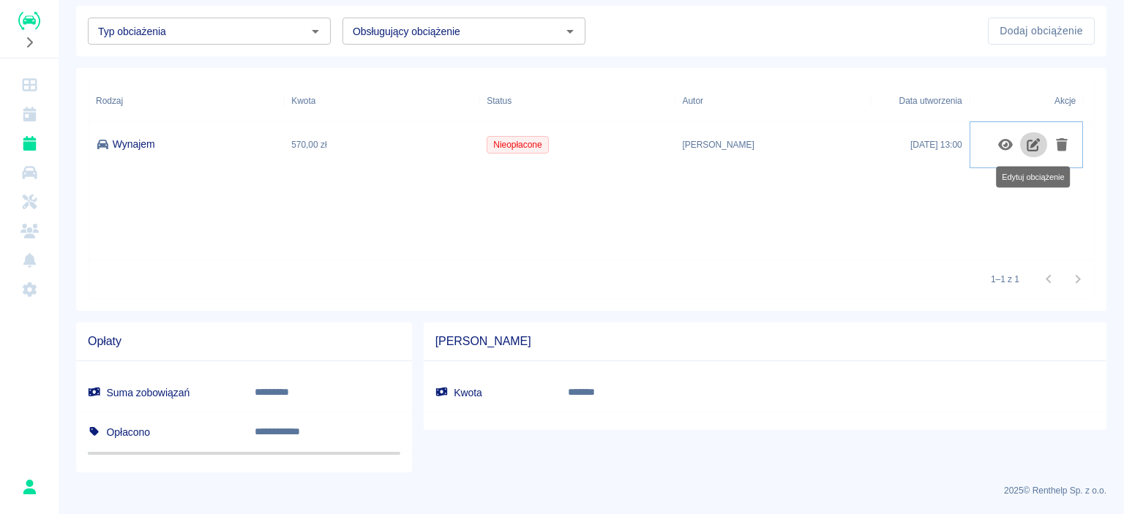
click at [1033, 140] on icon "Edytuj obciążenie" at bounding box center [1033, 144] width 17 height 13
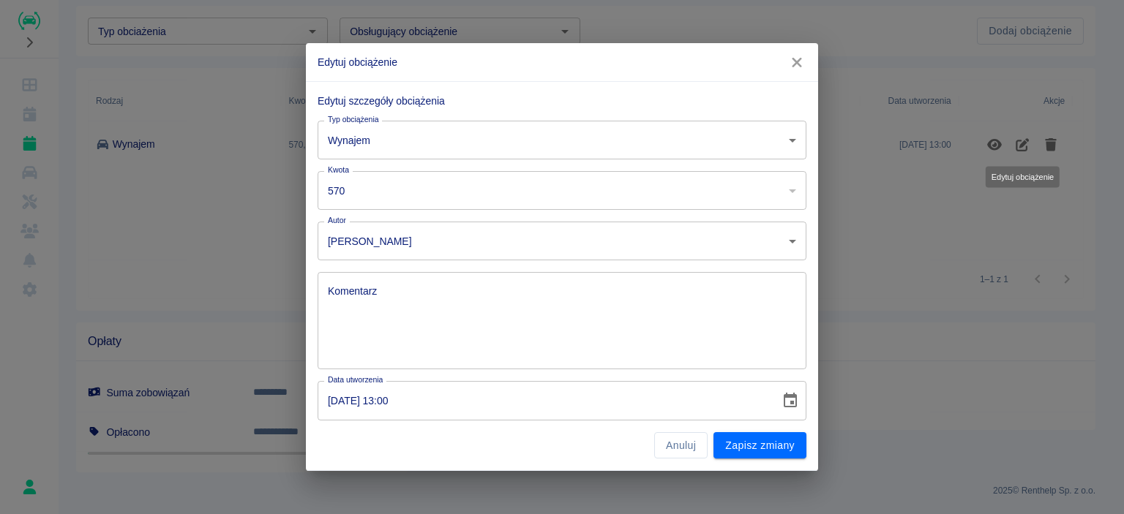
click at [797, 57] on icon "button" at bounding box center [796, 62] width 19 height 15
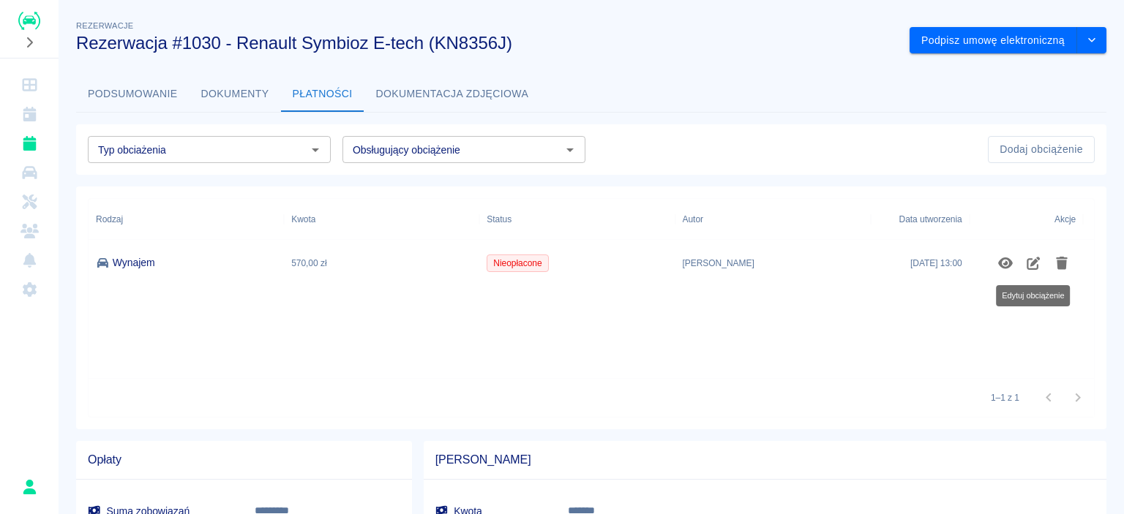
click at [423, 103] on button "Dokumentacja zdjęciowa" at bounding box center [452, 94] width 176 height 35
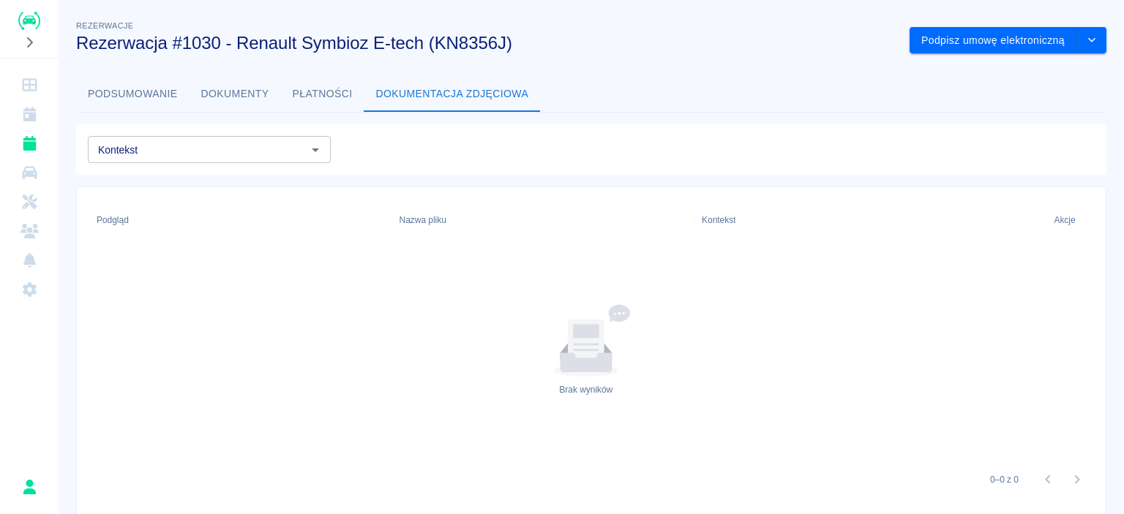
click at [202, 96] on button "Dokumenty" at bounding box center [234, 94] width 91 height 35
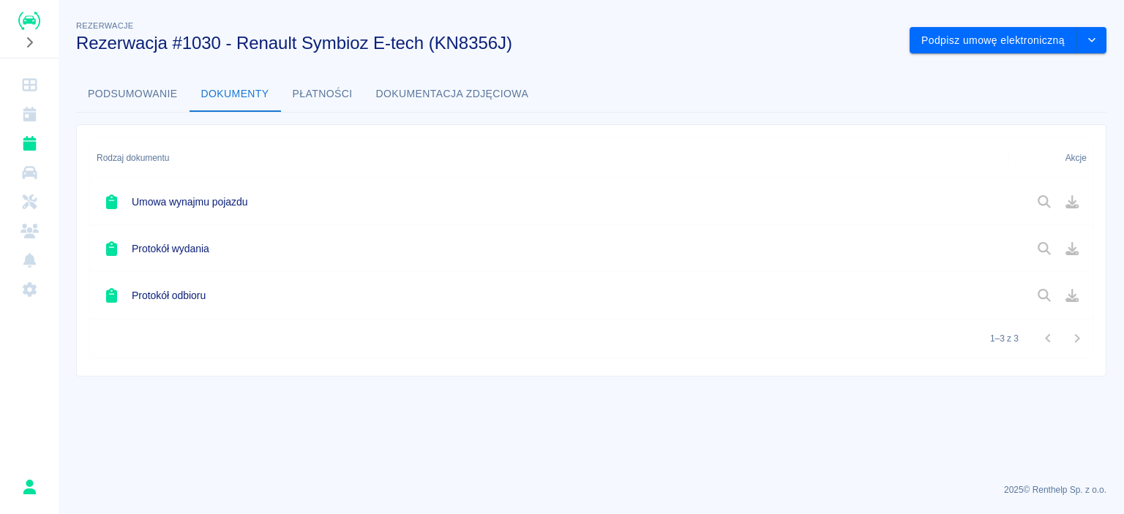
click at [149, 119] on div "Rodzaj dokumentu Akcje Umowa wynajmu pojazdu Protokół wydania Protokół odbioru …" at bounding box center [585, 245] width 1042 height 264
click at [156, 107] on button "Podsumowanie" at bounding box center [132, 94] width 113 height 35
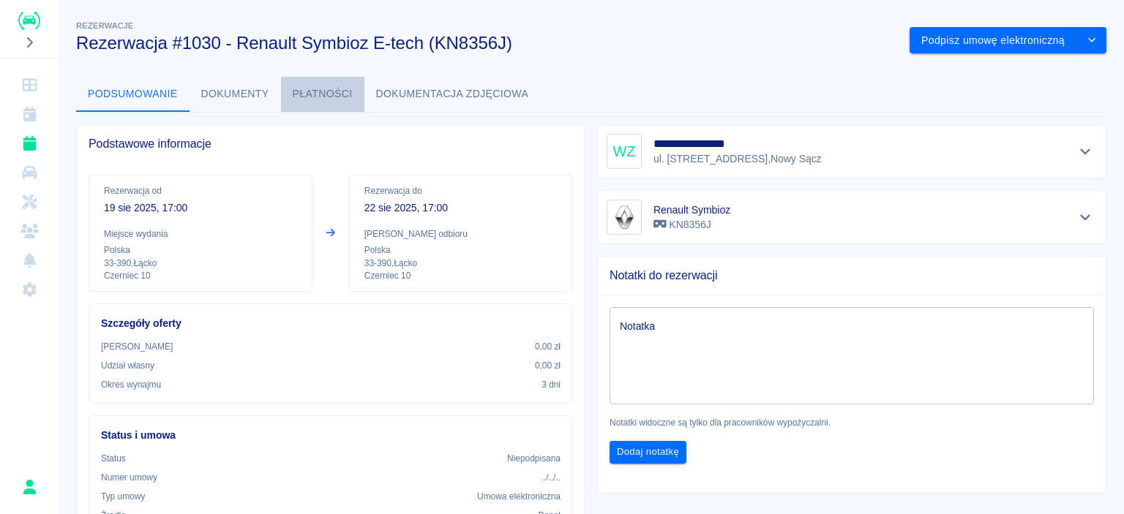
click at [302, 105] on button "Płatności" at bounding box center [322, 94] width 83 height 35
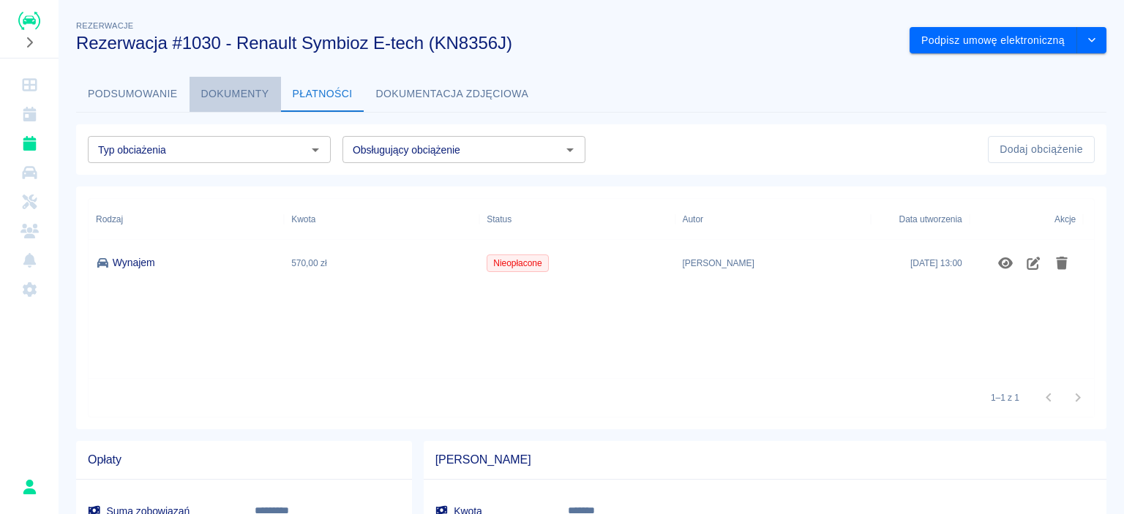
click at [219, 86] on button "Dokumenty" at bounding box center [234, 94] width 91 height 35
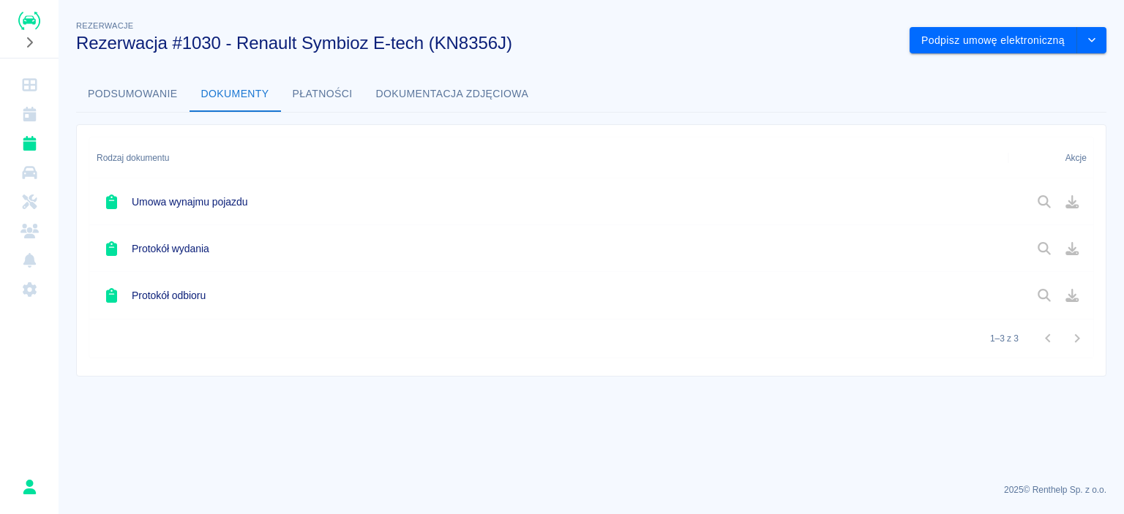
drag, startPoint x: 1039, startPoint y: 198, endPoint x: 1048, endPoint y: 196, distance: 8.9
click at [1042, 198] on div at bounding box center [1058, 201] width 56 height 25
click at [1045, 198] on div at bounding box center [1058, 201] width 56 height 25
click at [1091, 42] on icon "drop-down" at bounding box center [1092, 40] width 12 height 10
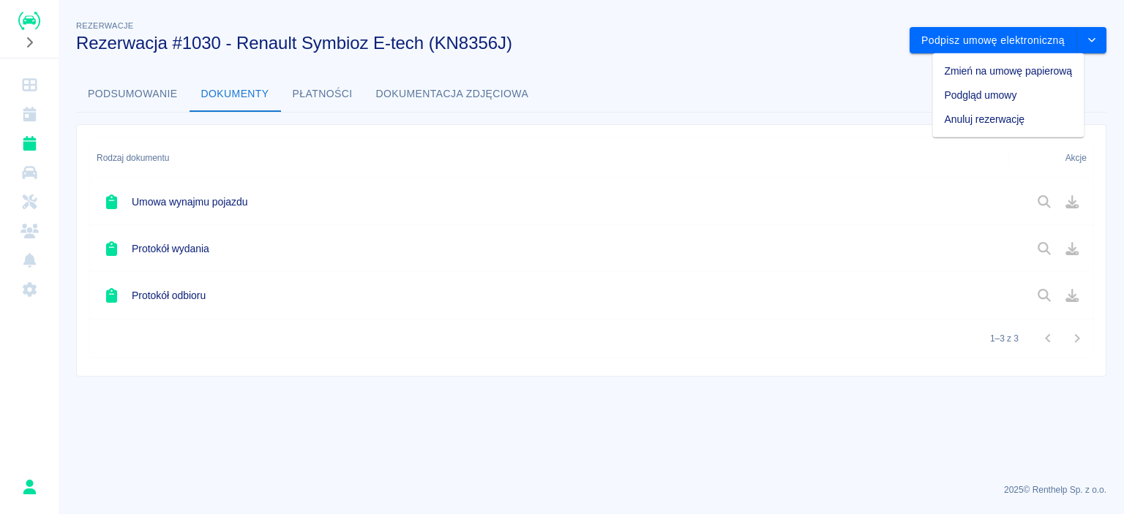
click at [1004, 88] on li "Podgląd umowy" at bounding box center [1007, 95] width 151 height 24
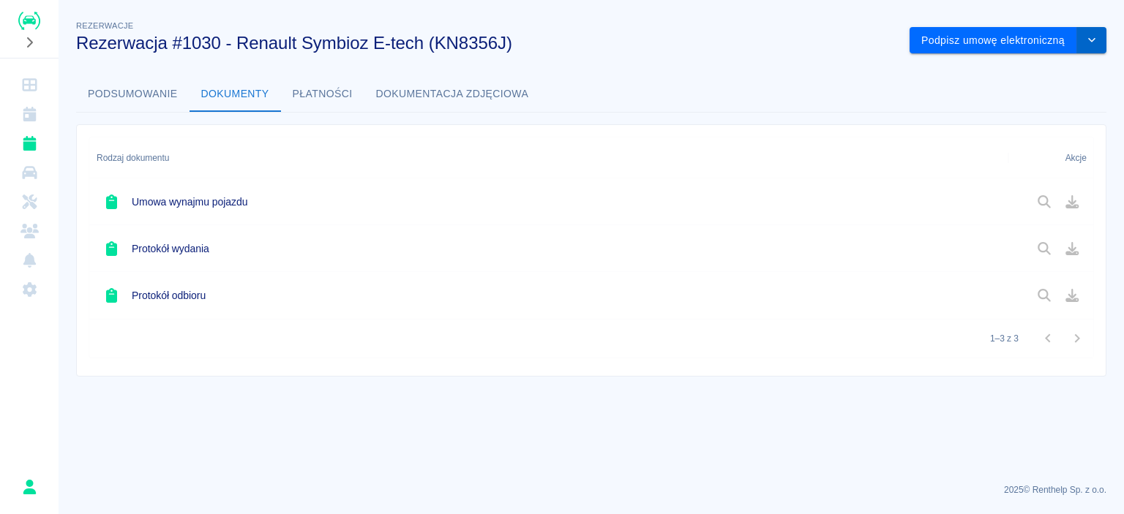
click at [1101, 37] on button "drop-down" at bounding box center [1091, 40] width 29 height 27
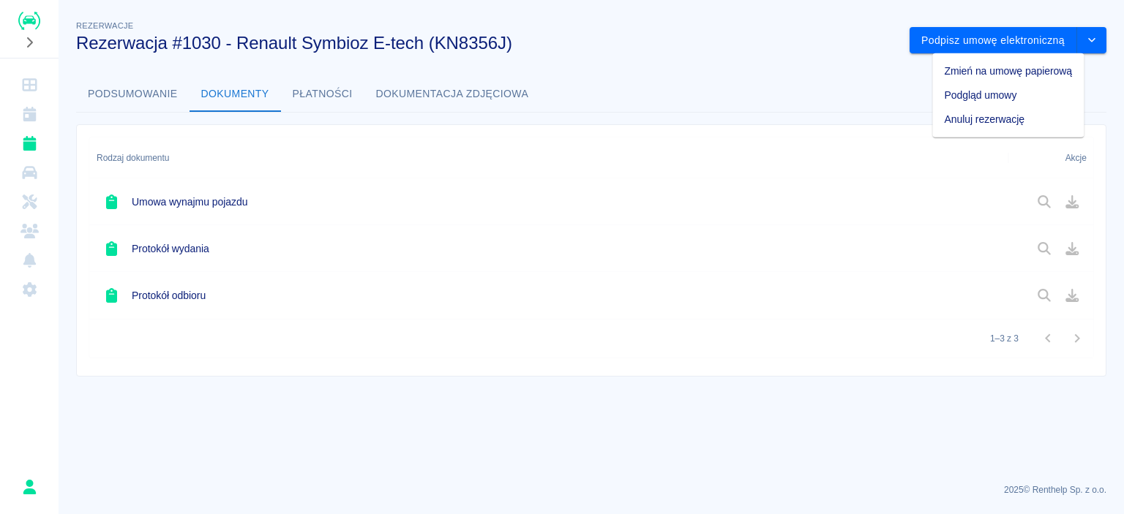
click at [815, 65] on div "Rezerwacje Rezerwacja #1030 - Renault Symbioz E-tech (KN8356J) Podpisz umowę el…" at bounding box center [591, 191] width 1065 height 371
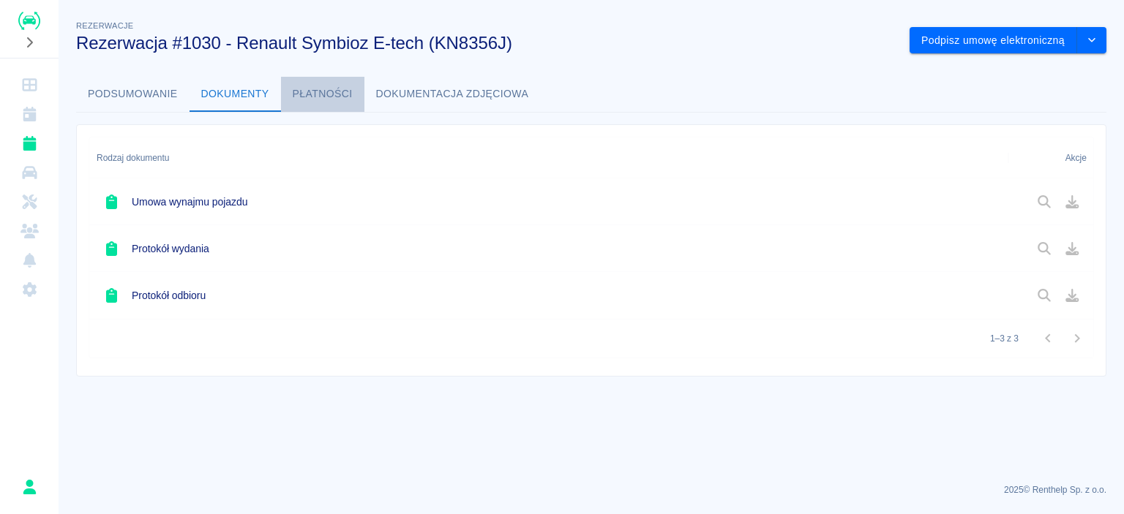
click at [351, 107] on button "Płatności" at bounding box center [322, 94] width 83 height 35
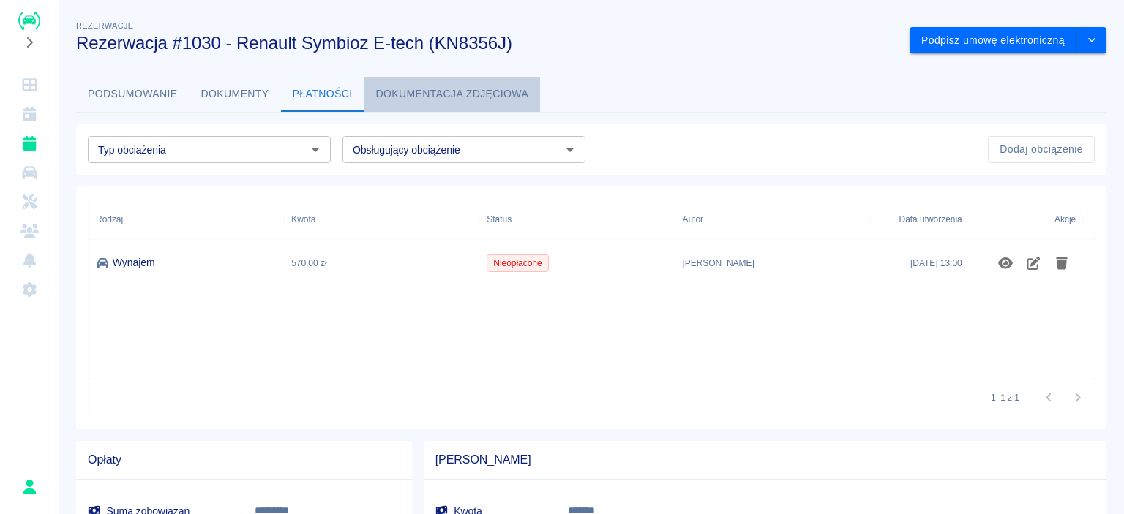
click at [416, 87] on button "Dokumentacja zdjęciowa" at bounding box center [452, 94] width 176 height 35
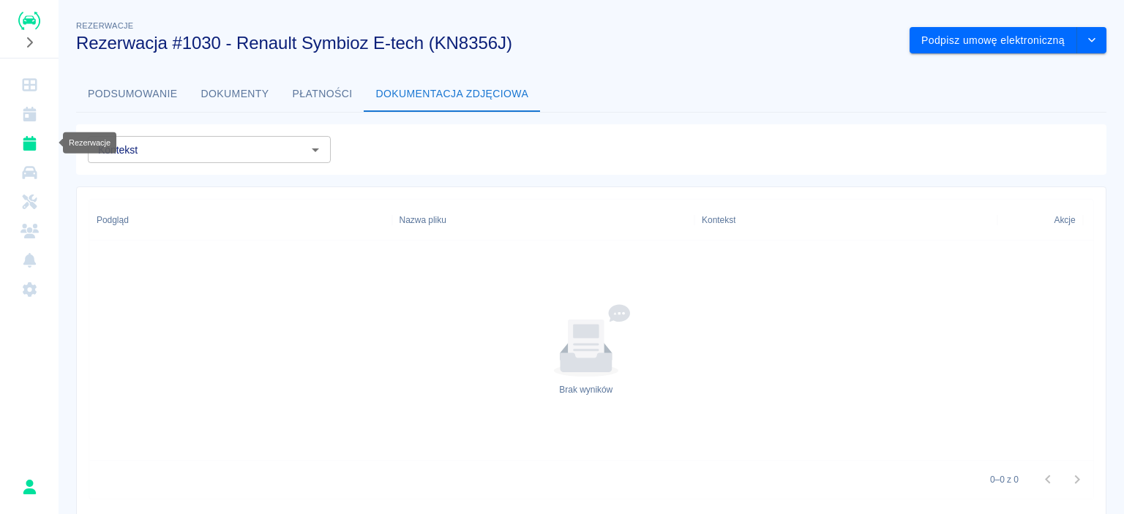
click at [26, 143] on icon "Rezerwacje" at bounding box center [29, 143] width 13 height 15
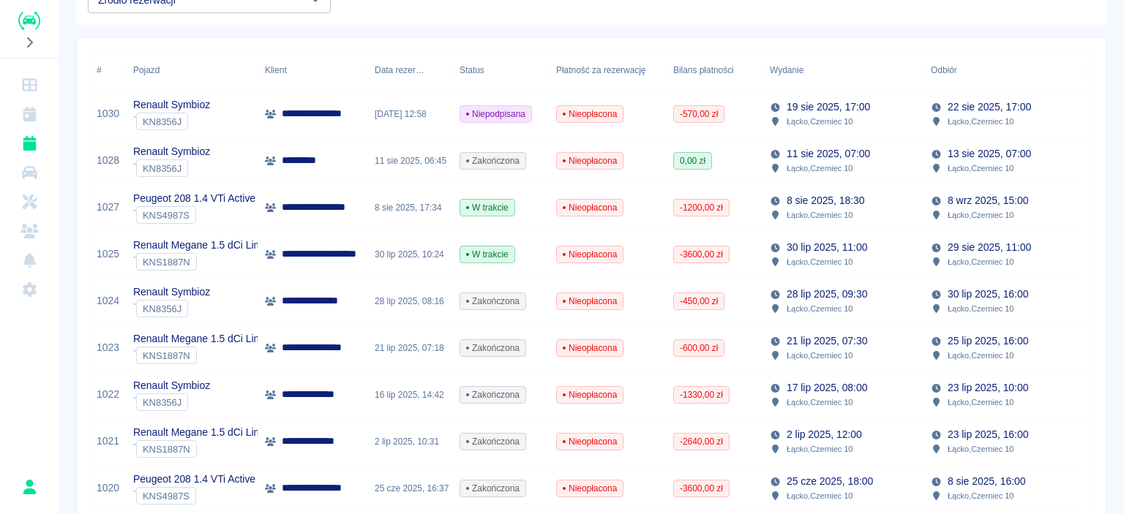
scroll to position [146, 0]
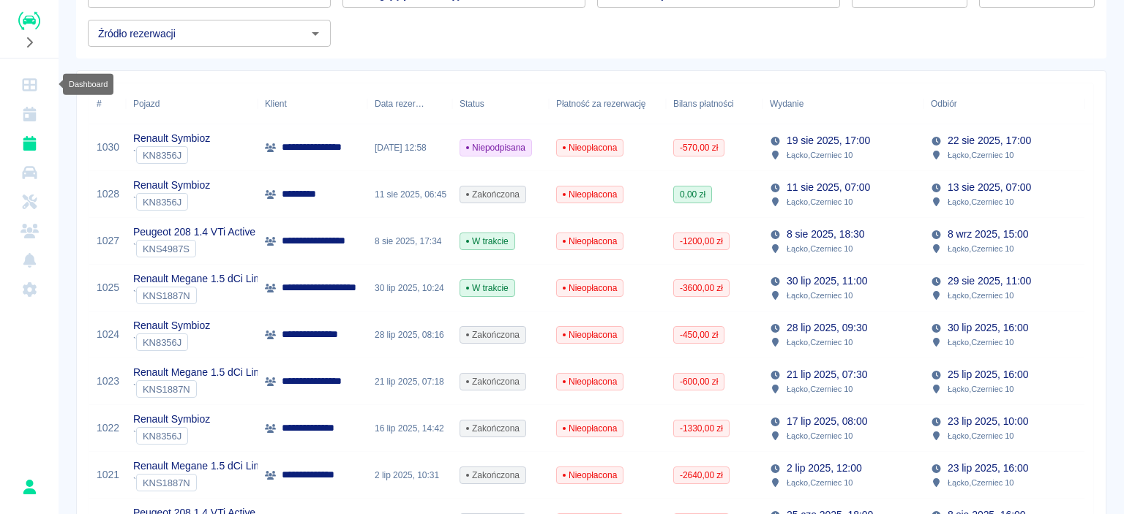
click at [25, 83] on icon "Dashboard" at bounding box center [29, 85] width 18 height 15
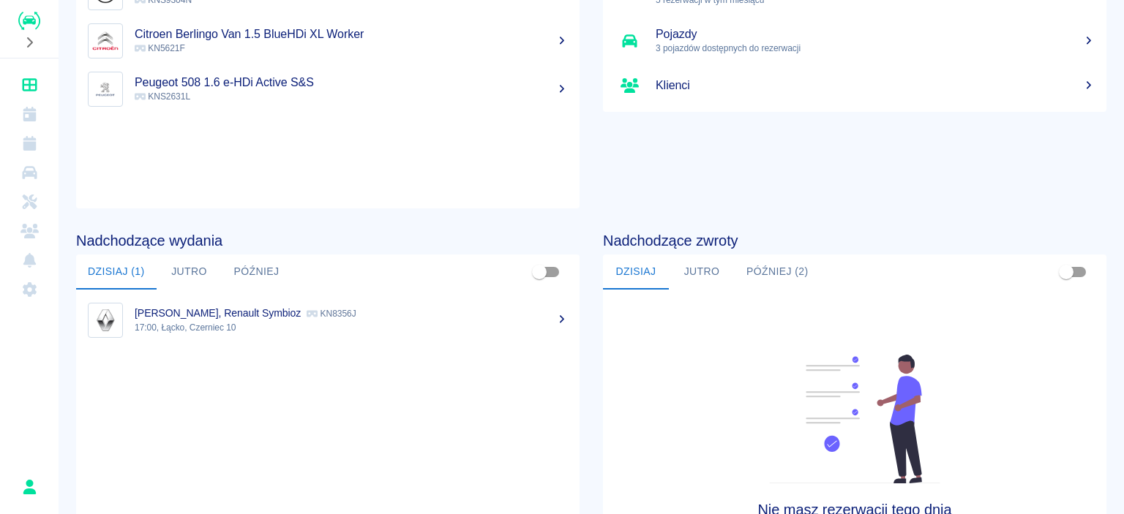
scroll to position [146, 0]
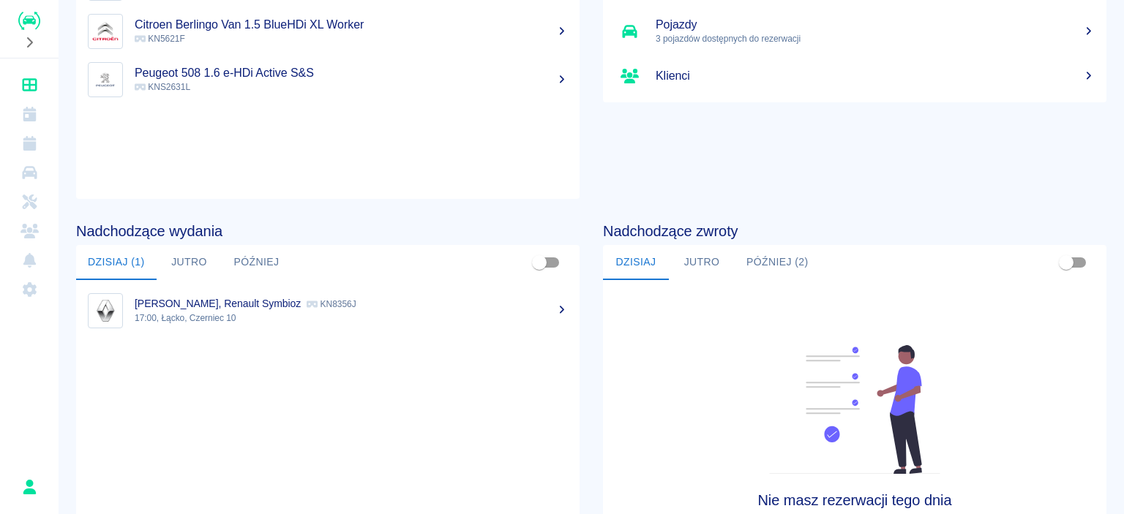
click at [556, 312] on icon at bounding box center [561, 310] width 13 height 10
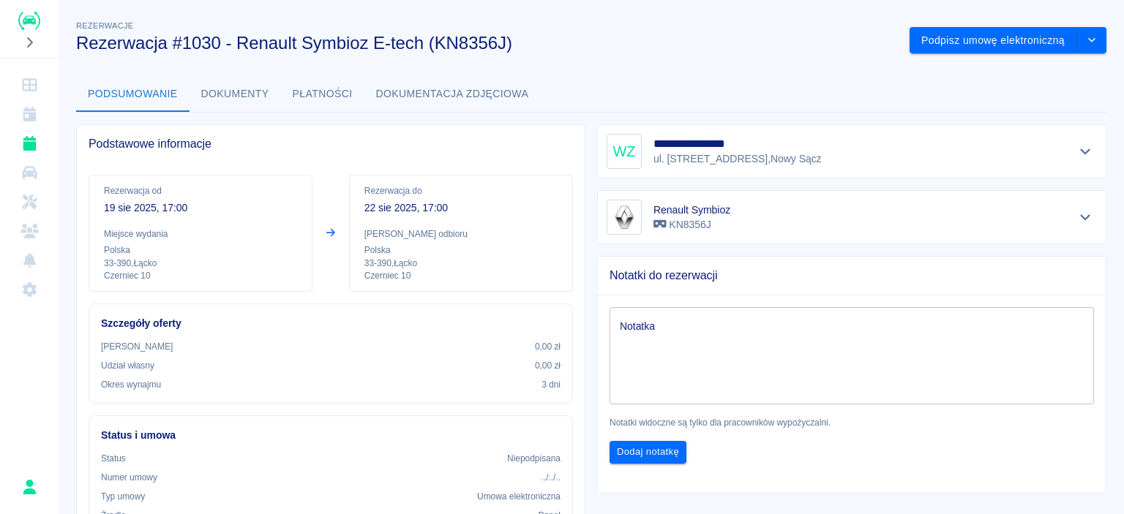
click at [326, 226] on div at bounding box center [330, 232] width 13 height 15
click at [381, 185] on p "Rezerwacja do" at bounding box center [460, 190] width 193 height 13
click at [437, 211] on p "22 sie 2025, 17:00" at bounding box center [460, 207] width 193 height 15
click at [149, 193] on p "Rezerwacja od" at bounding box center [200, 190] width 193 height 13
click at [456, 102] on button "Dokumentacja zdjęciowa" at bounding box center [452, 94] width 176 height 35
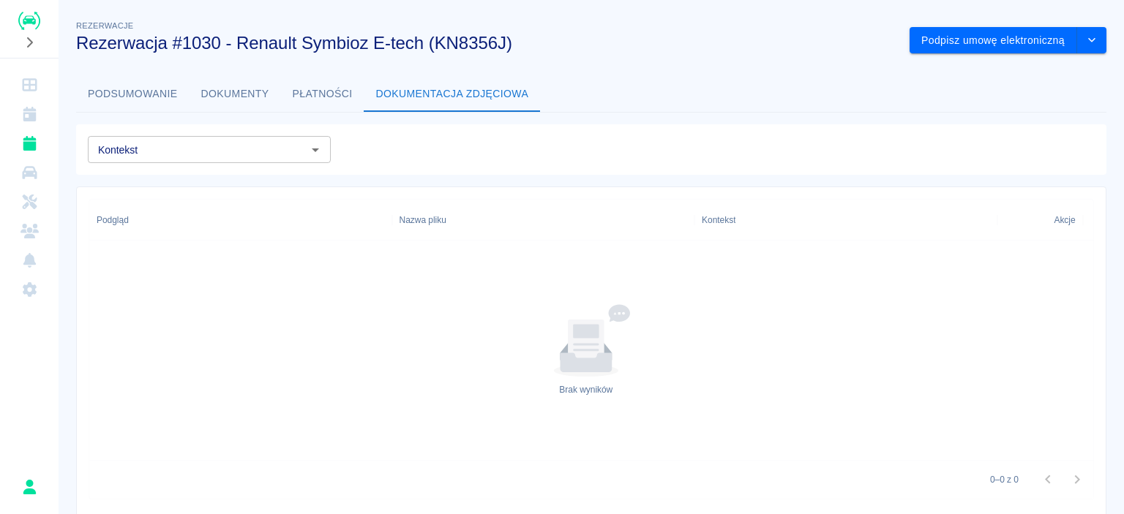
click at [302, 106] on button "Płatności" at bounding box center [322, 94] width 83 height 35
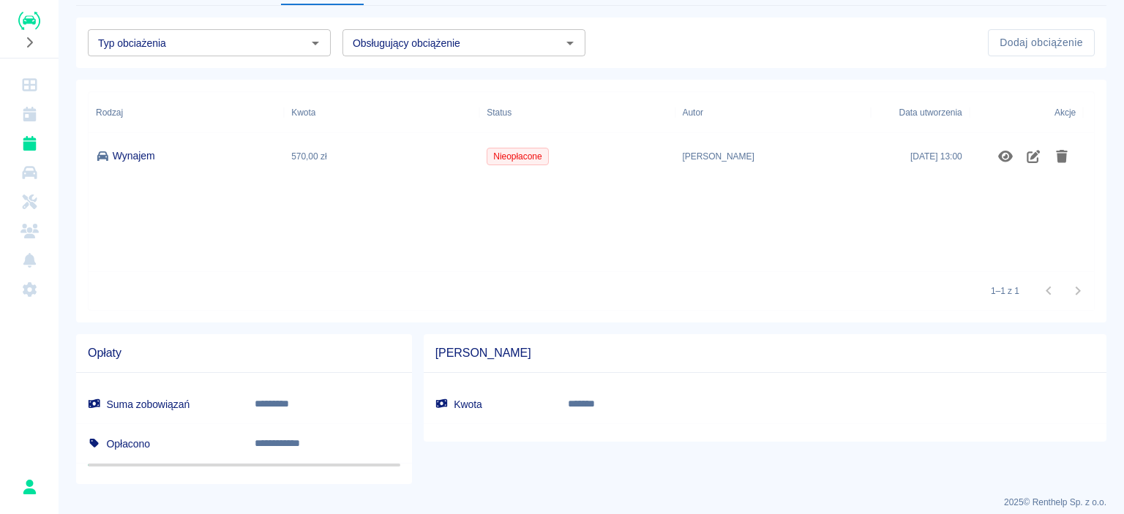
scroll to position [119, 0]
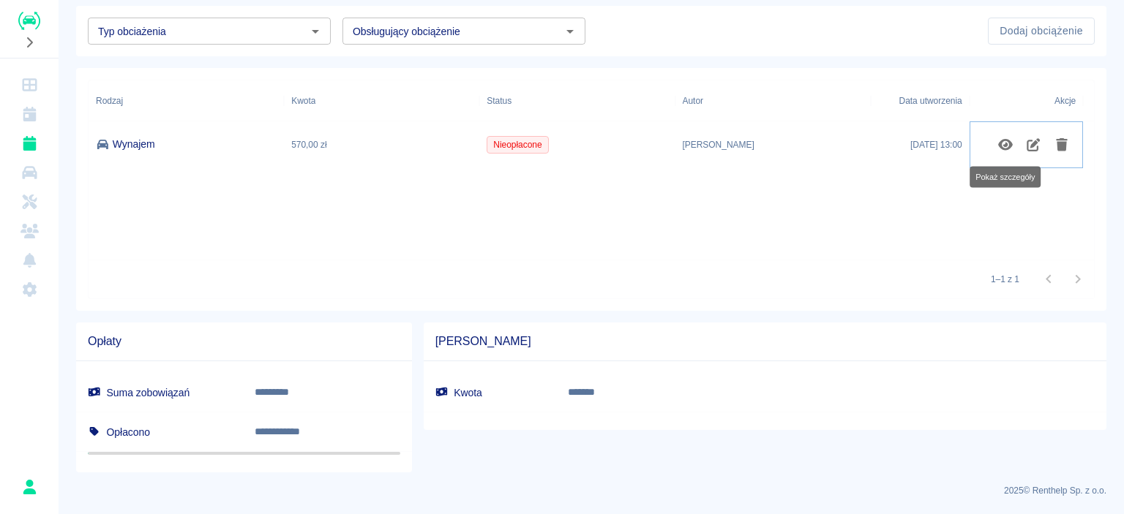
click at [1007, 148] on icon "Pokaż szczegóły" at bounding box center [1005, 145] width 15 height 12
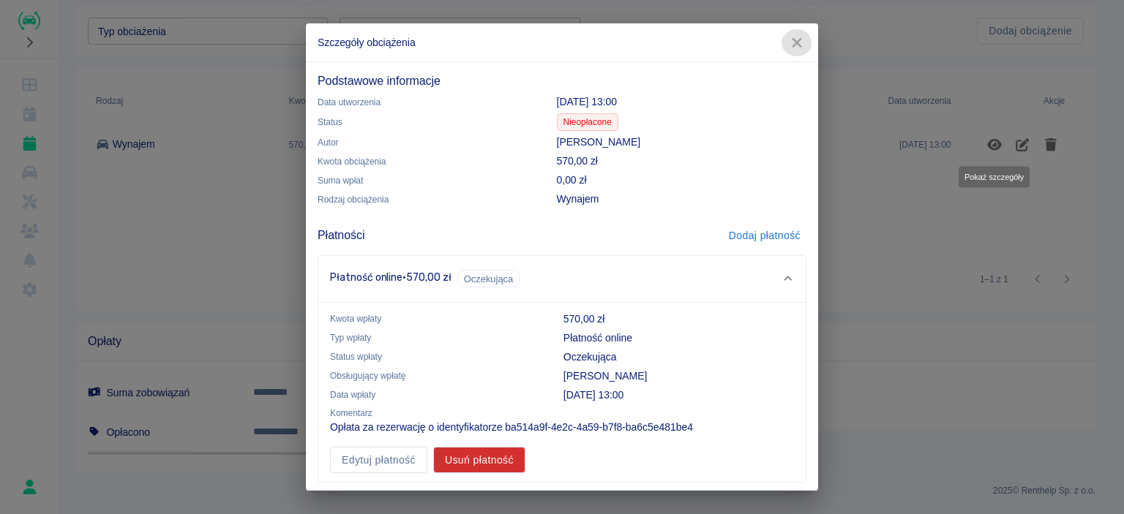
click at [801, 45] on icon "button" at bounding box center [796, 42] width 19 height 15
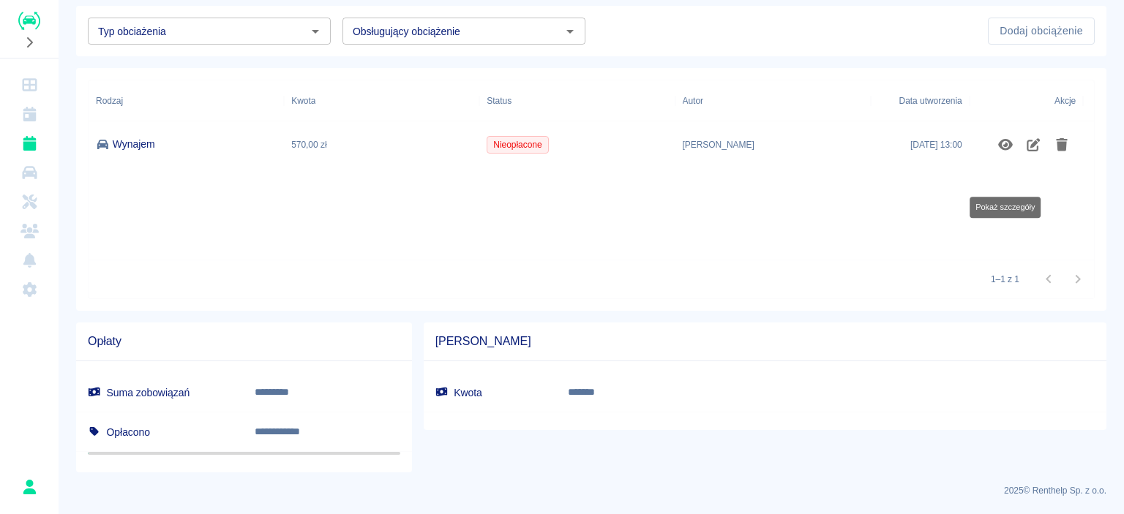
scroll to position [0, 0]
